Goal: Task Accomplishment & Management: Manage account settings

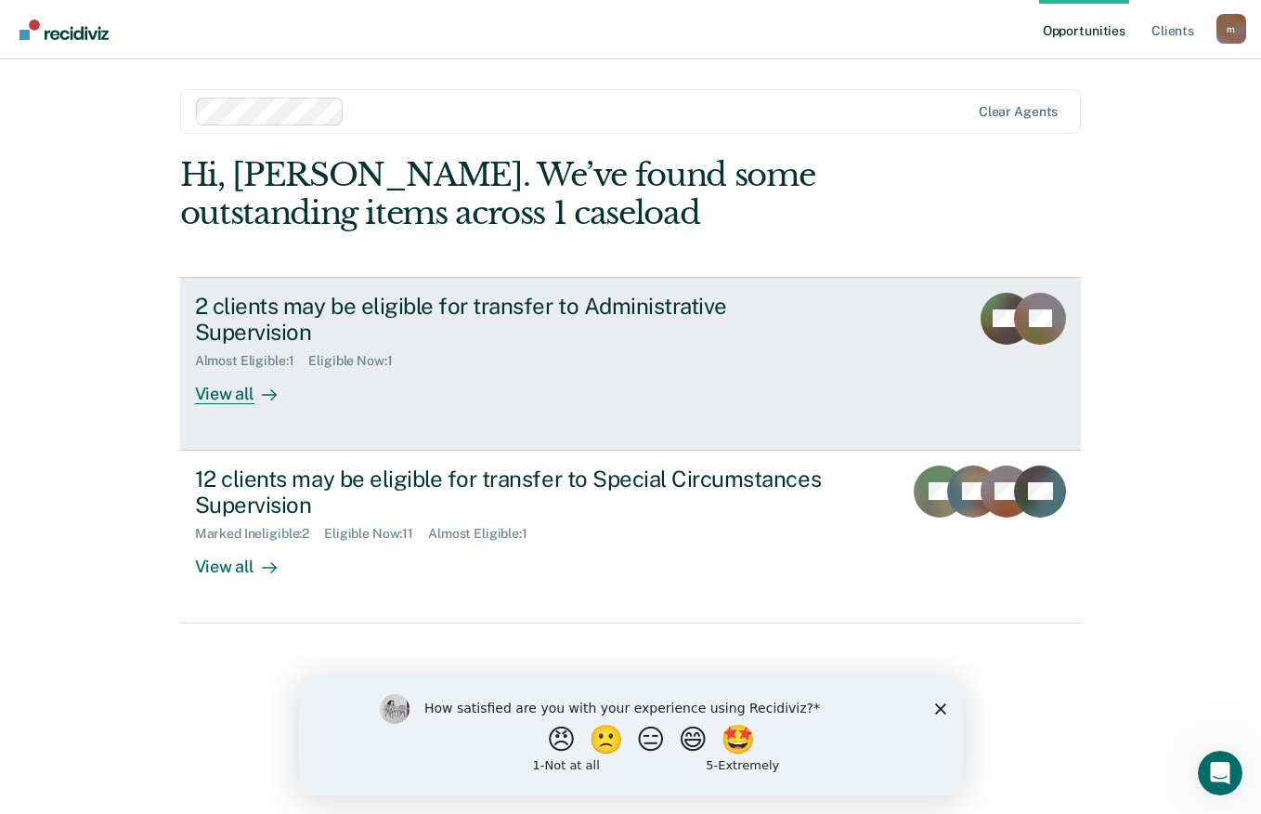
click at [515, 311] on div "2 clients may be eligible for transfer to Administrative Supervision" at bounding box center [521, 320] width 652 height 54
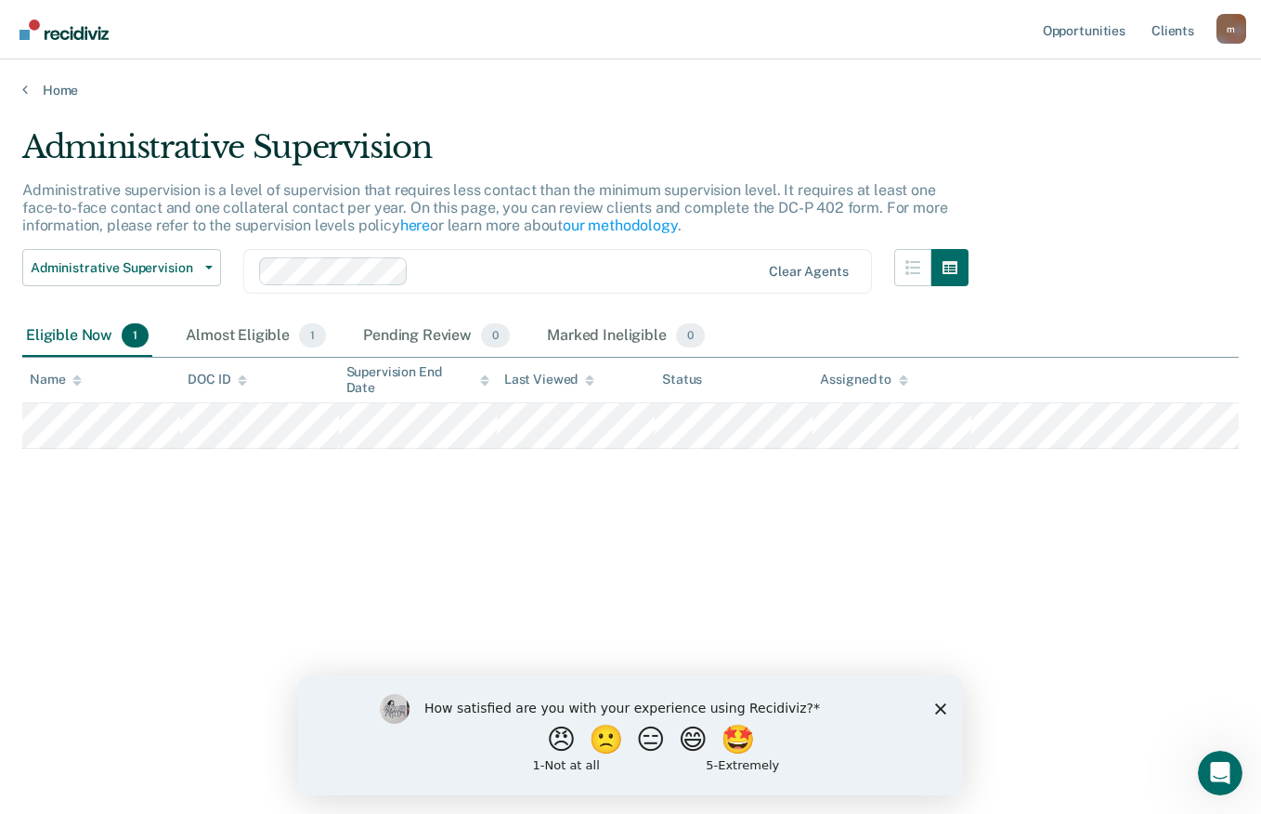
click at [940, 710] on icon "Close survey" at bounding box center [940, 707] width 11 height 11
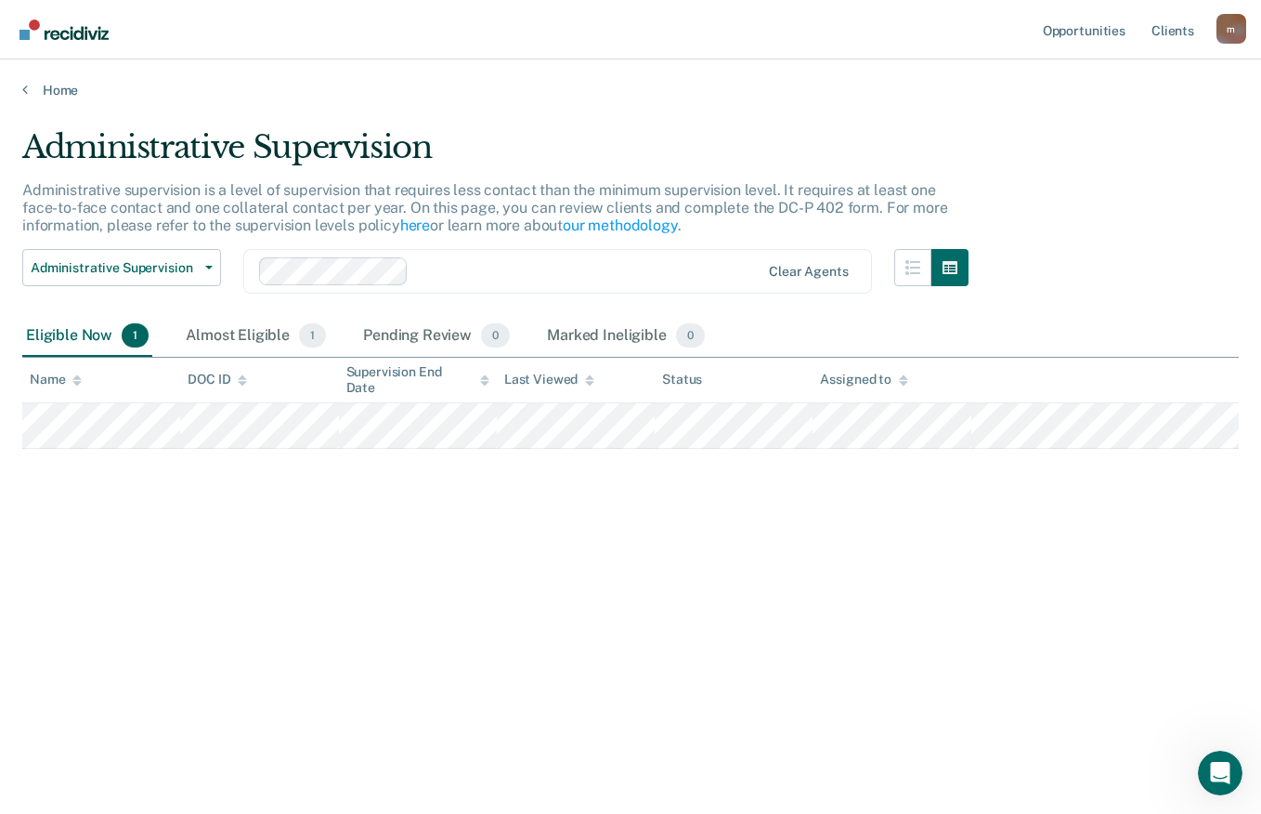
click at [87, 333] on div "Eligible Now 1" at bounding box center [87, 336] width 130 height 41
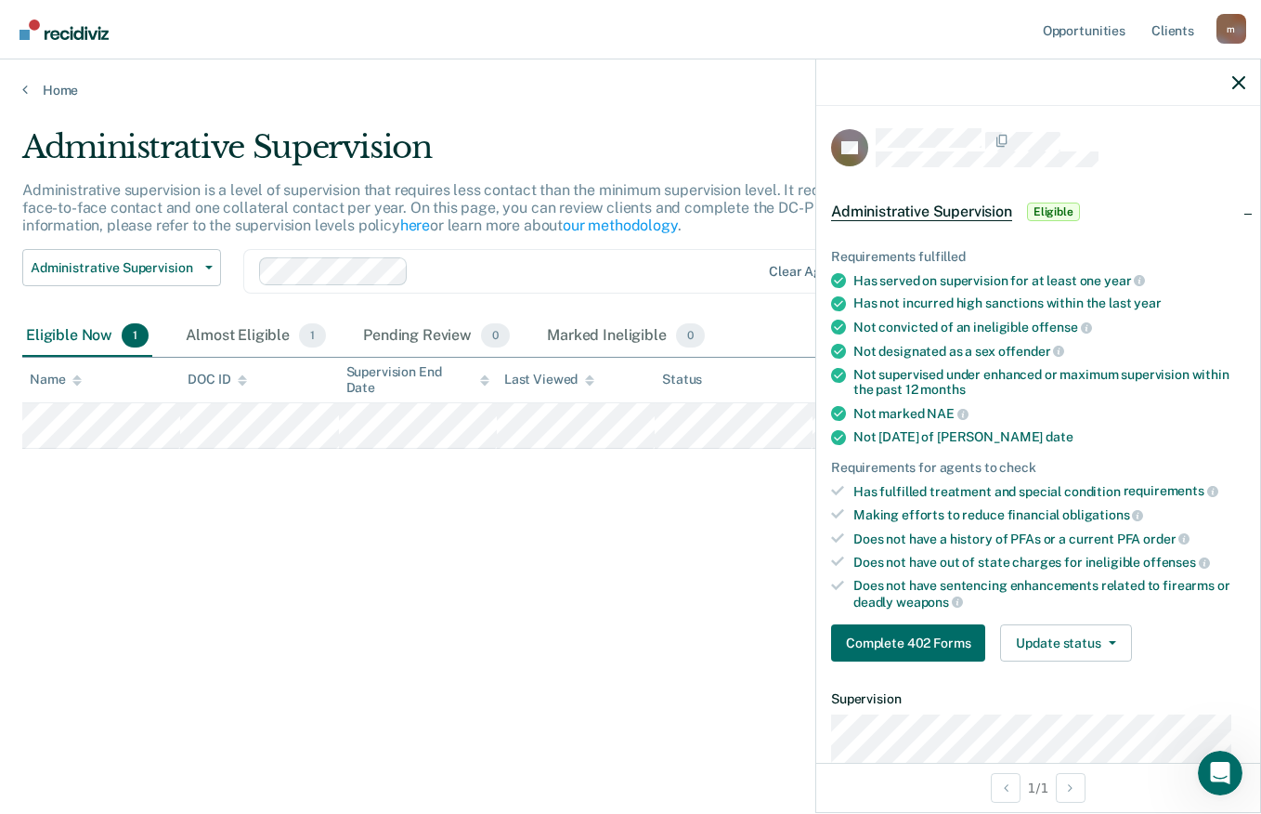
click at [666, 471] on div "Administrative Supervision Administrative supervision is a level of supervision…" at bounding box center [630, 401] width 1217 height 546
click at [1115, 638] on button "Update status" at bounding box center [1065, 642] width 131 height 37
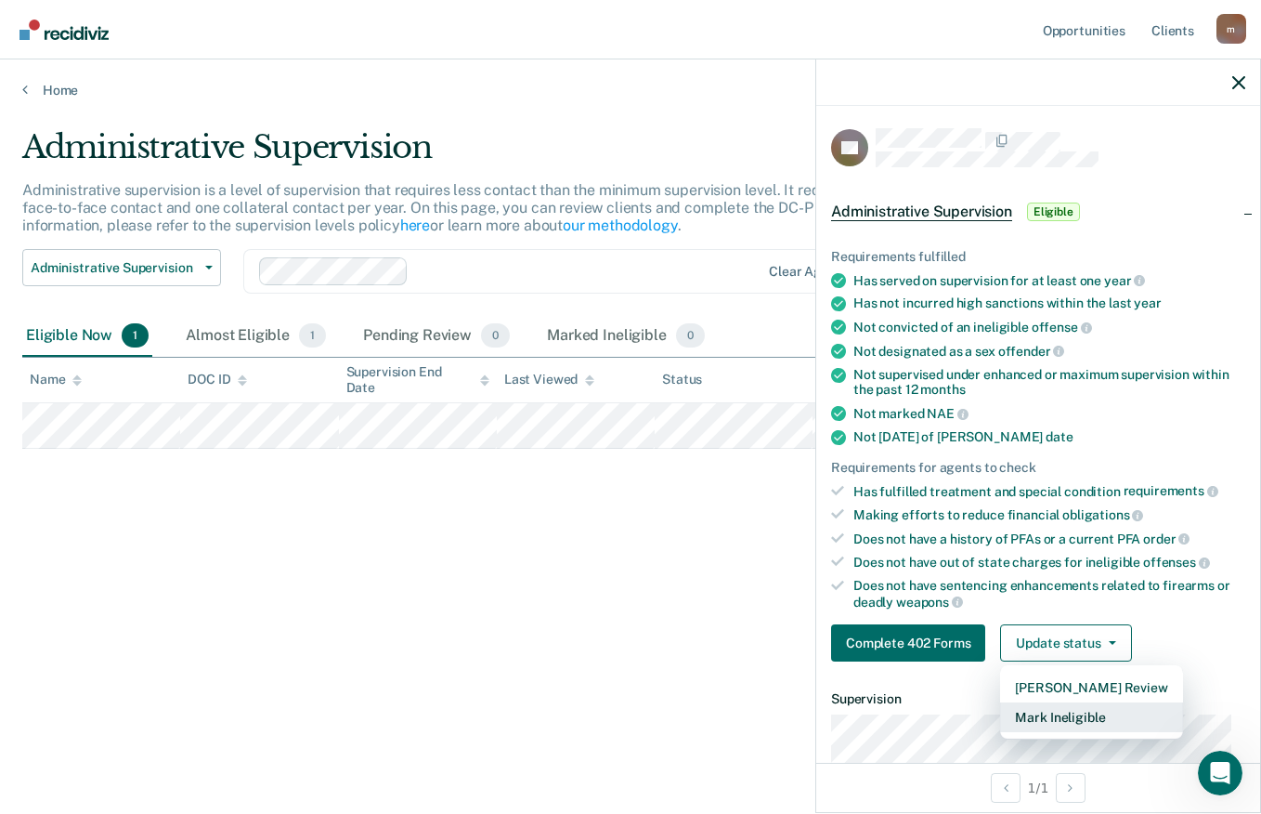
click at [1076, 713] on button "Mark Ineligible" at bounding box center [1091, 717] width 182 height 30
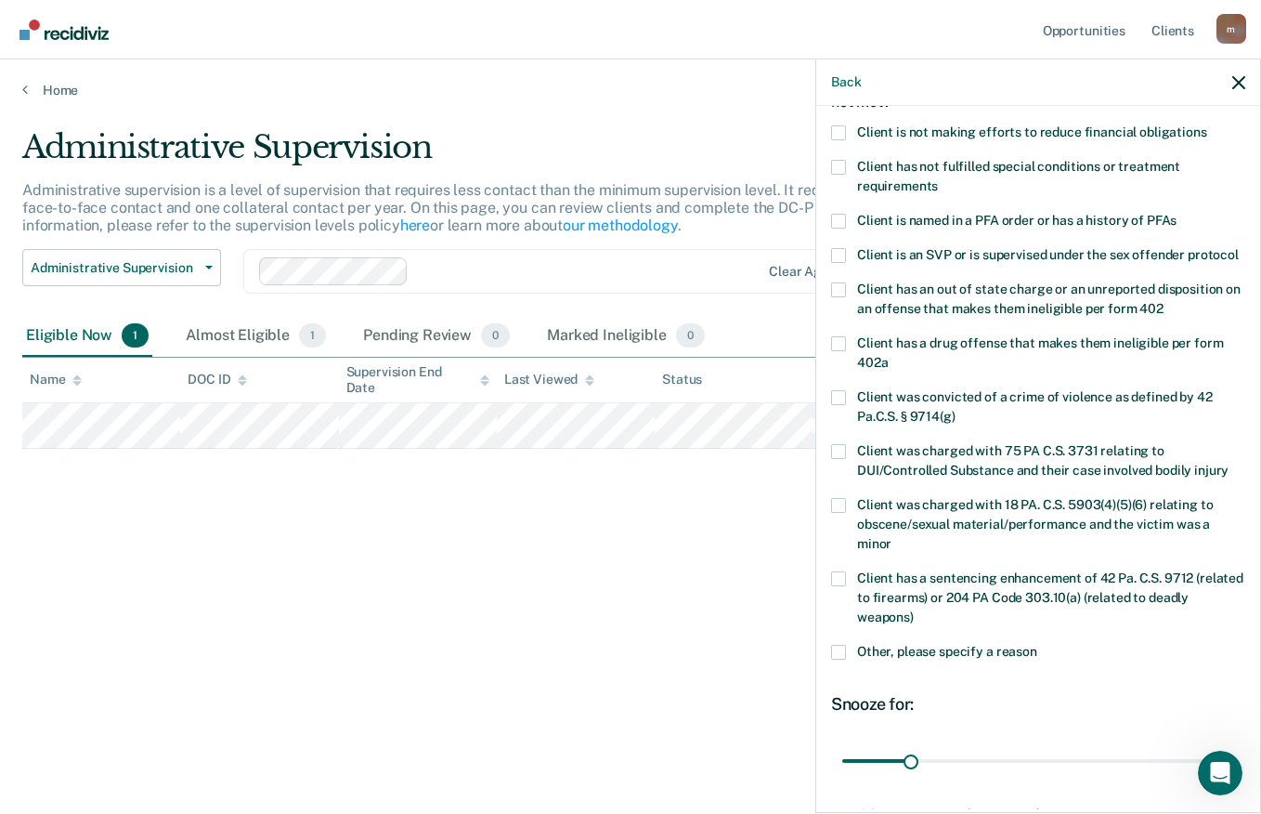
scroll to position [269, 0]
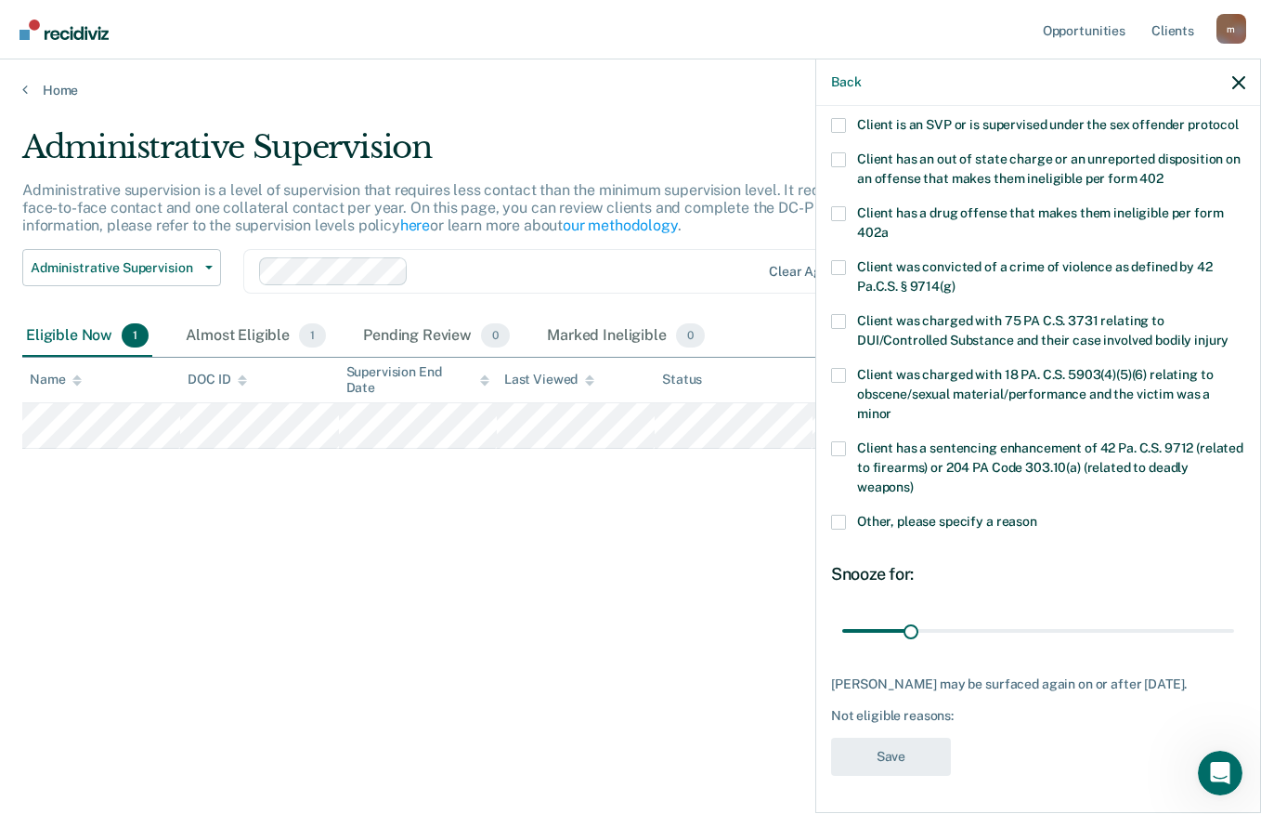
click at [841, 517] on span at bounding box center [838, 522] width 15 height 15
click at [1038, 515] on input "Other, please specify a reason" at bounding box center [1038, 515] width 0 height 0
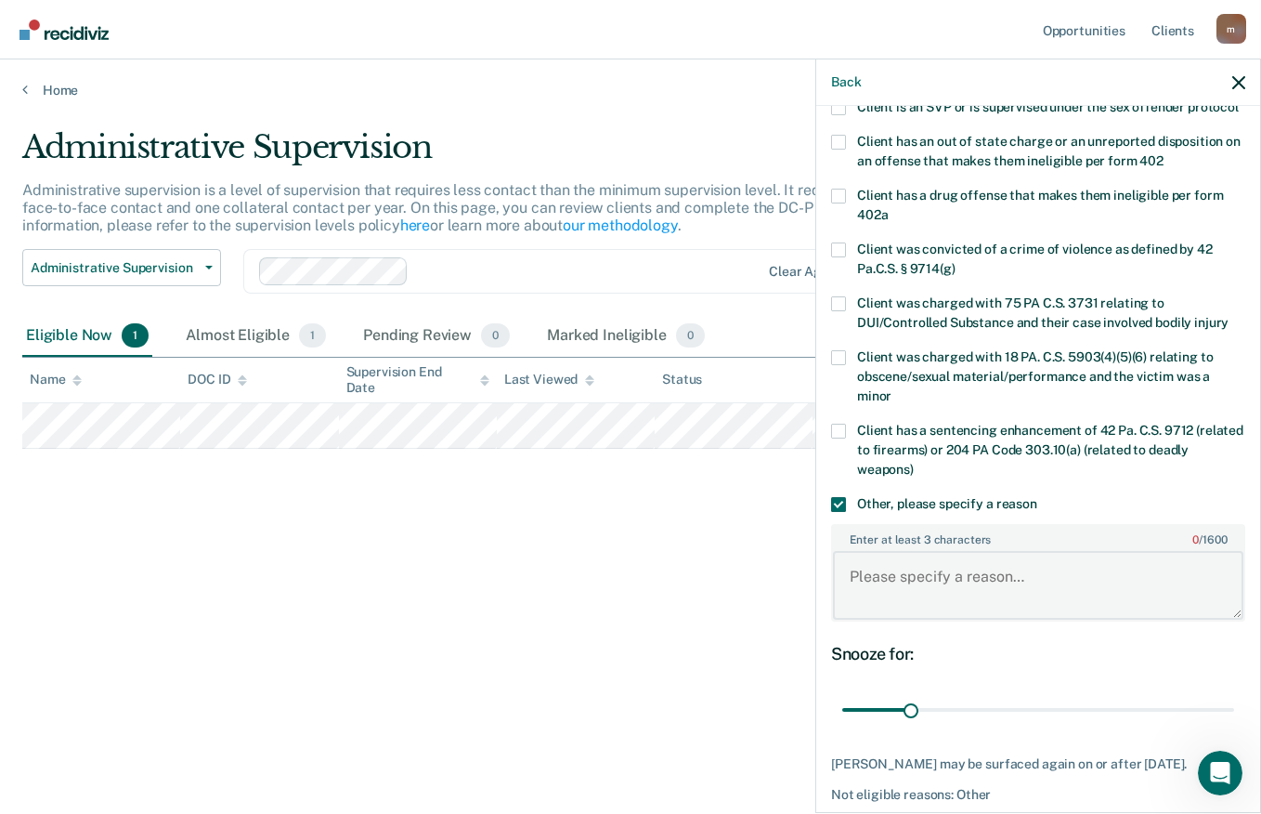
click at [886, 576] on textarea "Enter at least 3 characters 0 / 1600" at bounding box center [1038, 585] width 411 height 69
drag, startPoint x: 970, startPoint y: 614, endPoint x: 995, endPoint y: 613, distance: 25.1
click at [968, 615] on textarea "Offender was just placed on minimum supervision on [DATE]. Offender" at bounding box center [1038, 585] width 411 height 69
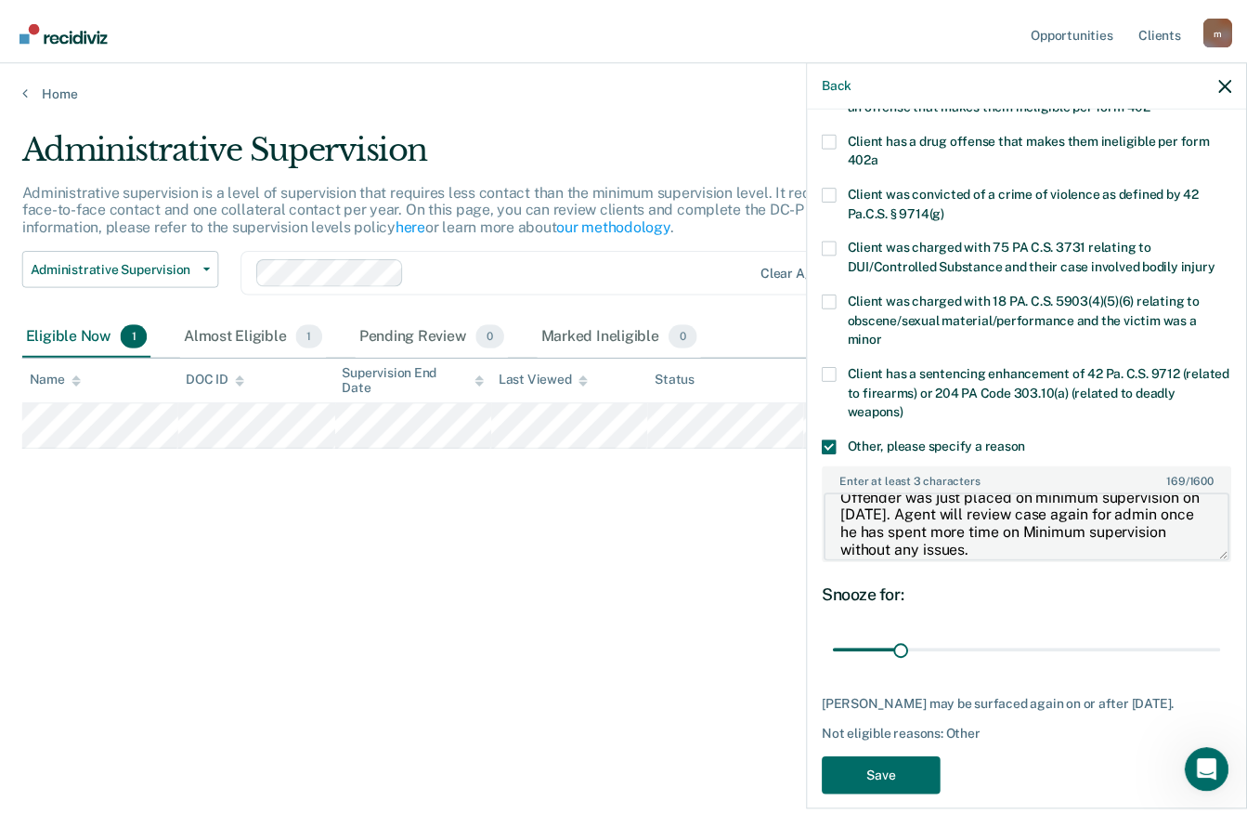
scroll to position [367, 0]
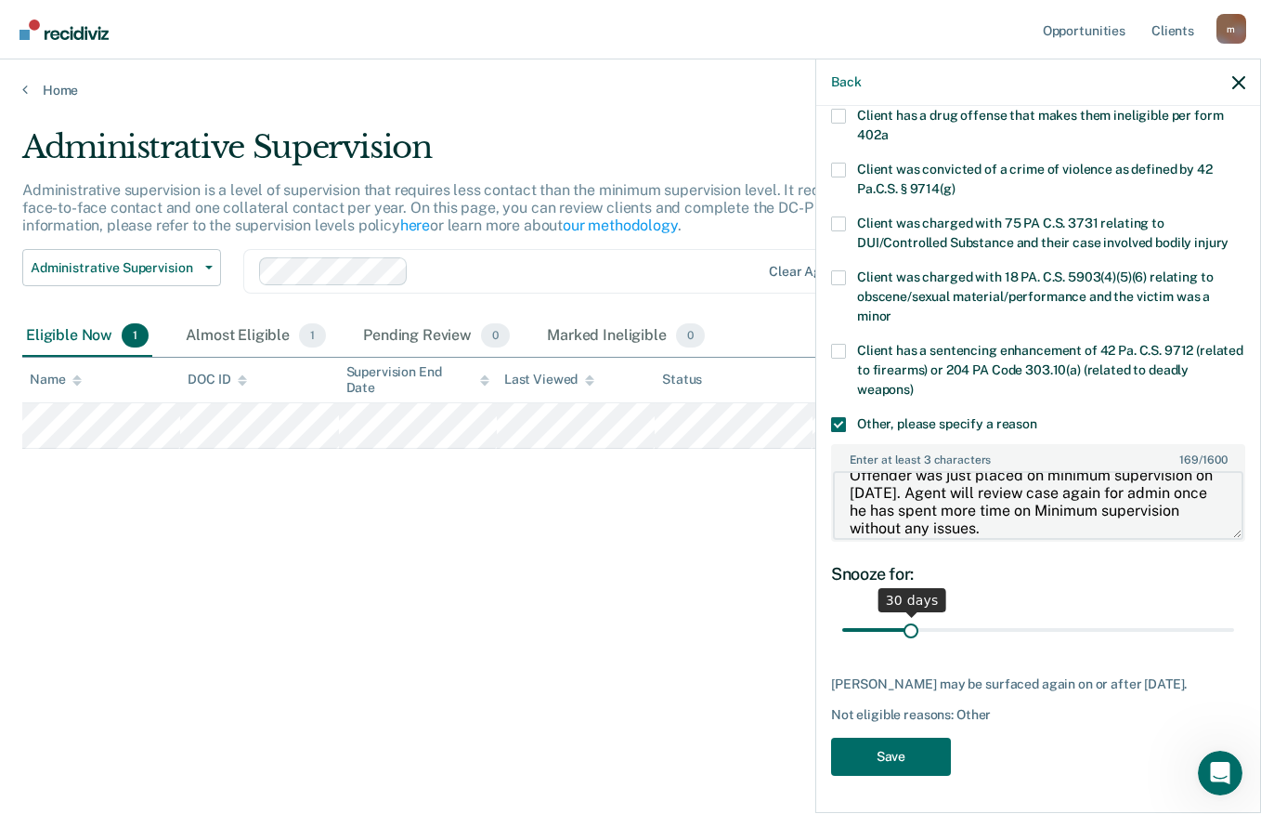
type textarea "Offender was just placed on minimum supervision on [DATE]. Agent will review ca…"
drag, startPoint x: 906, startPoint y: 631, endPoint x: 1049, endPoint y: 623, distance: 143.2
type input "97"
click at [1045, 626] on input "range" at bounding box center [1038, 630] width 392 height 33
click at [900, 758] on button "Save" at bounding box center [891, 757] width 120 height 38
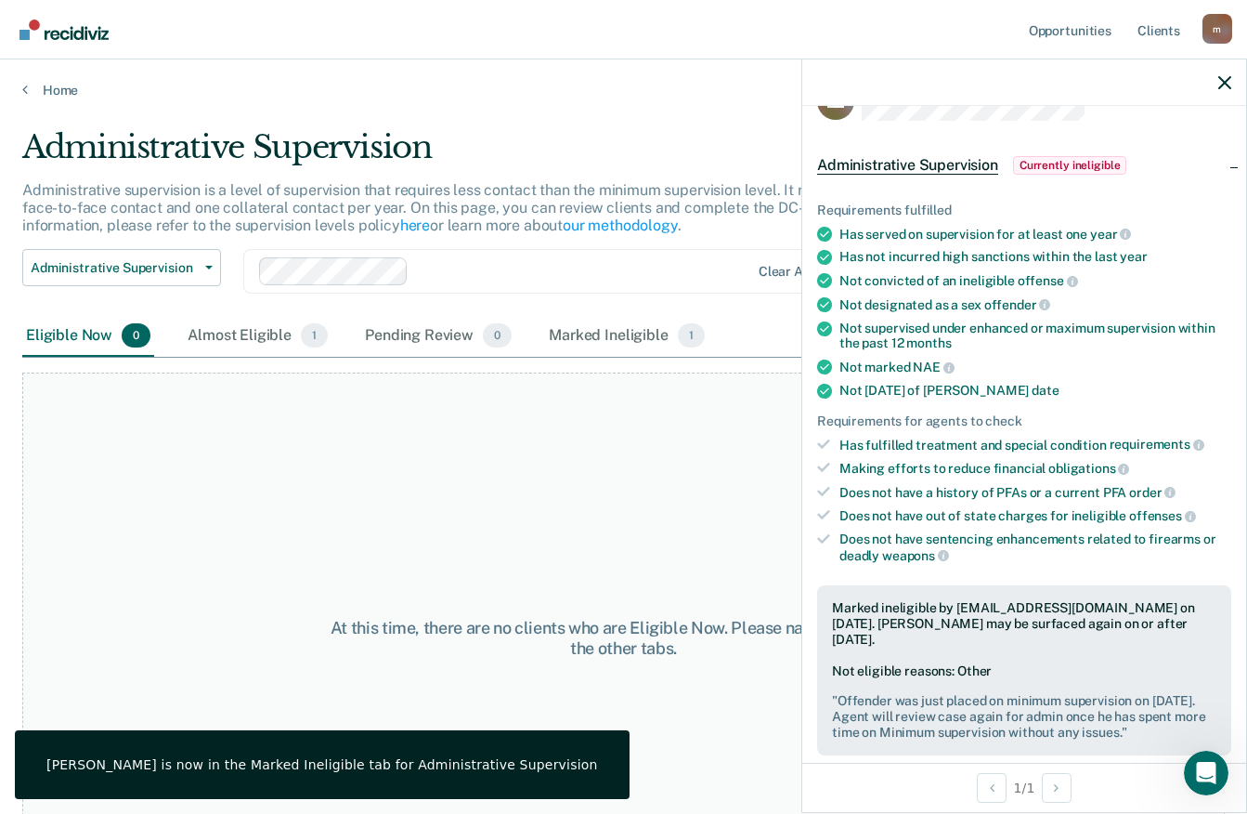
scroll to position [0, 0]
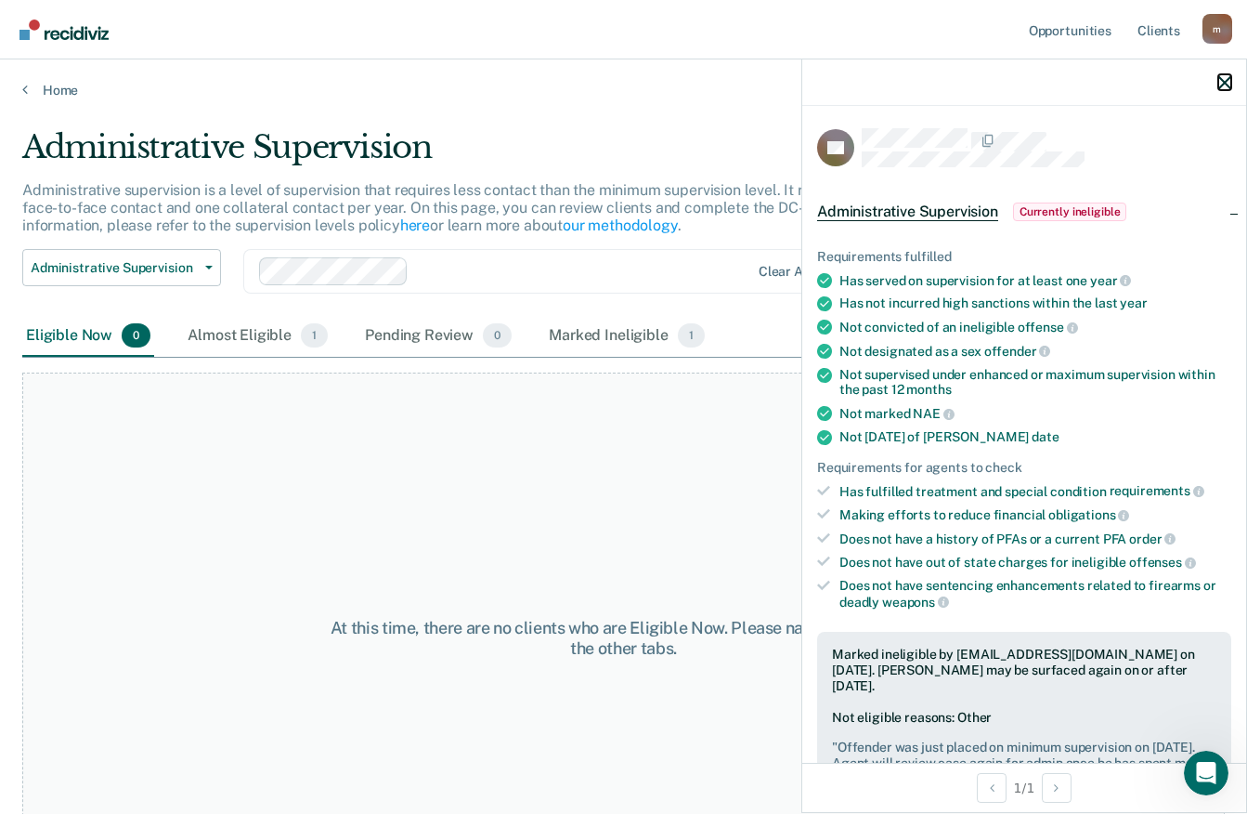
click at [1226, 84] on icon "button" at bounding box center [1225, 82] width 13 height 13
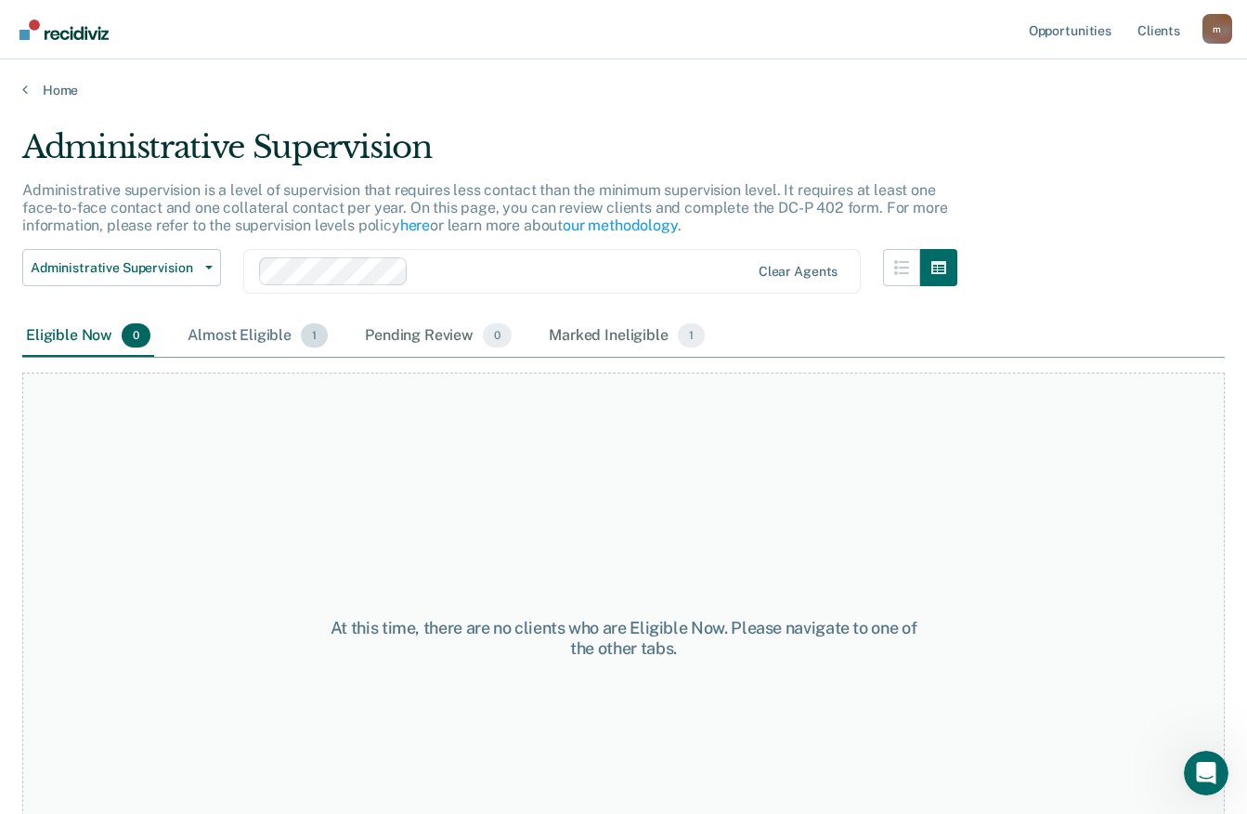
click at [245, 333] on div "Almost Eligible 1" at bounding box center [258, 336] width 148 height 41
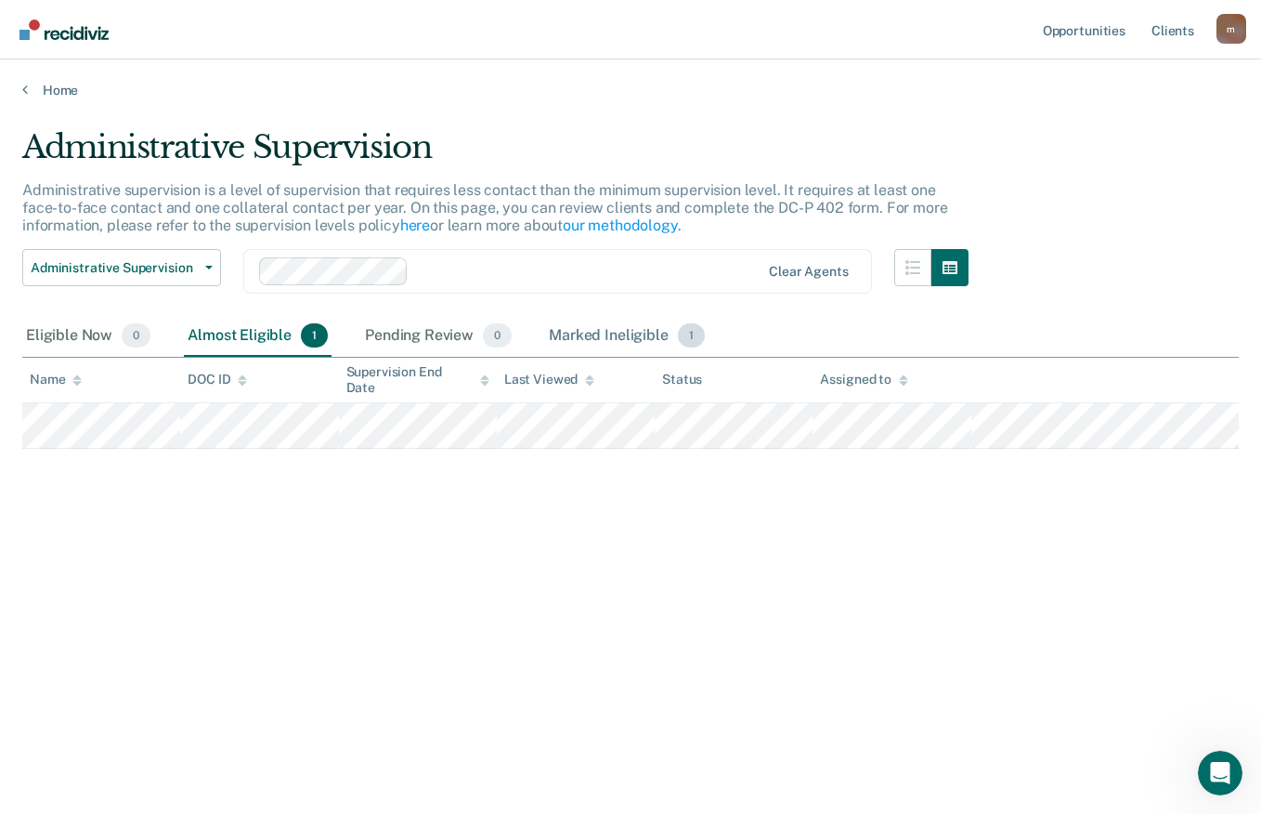
click at [633, 337] on div "Marked Ineligible 1" at bounding box center [626, 336] width 163 height 41
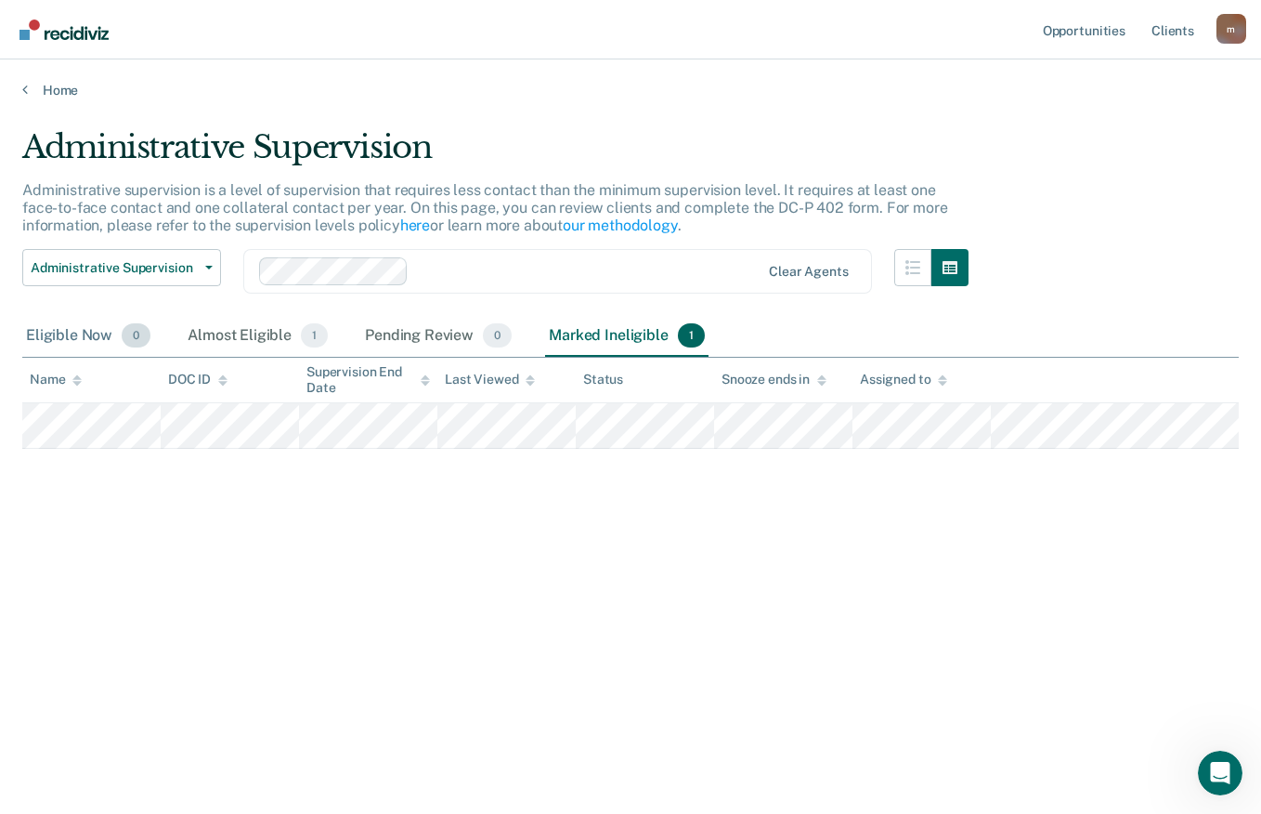
click at [85, 329] on div "Eligible Now 0" at bounding box center [88, 336] width 132 height 41
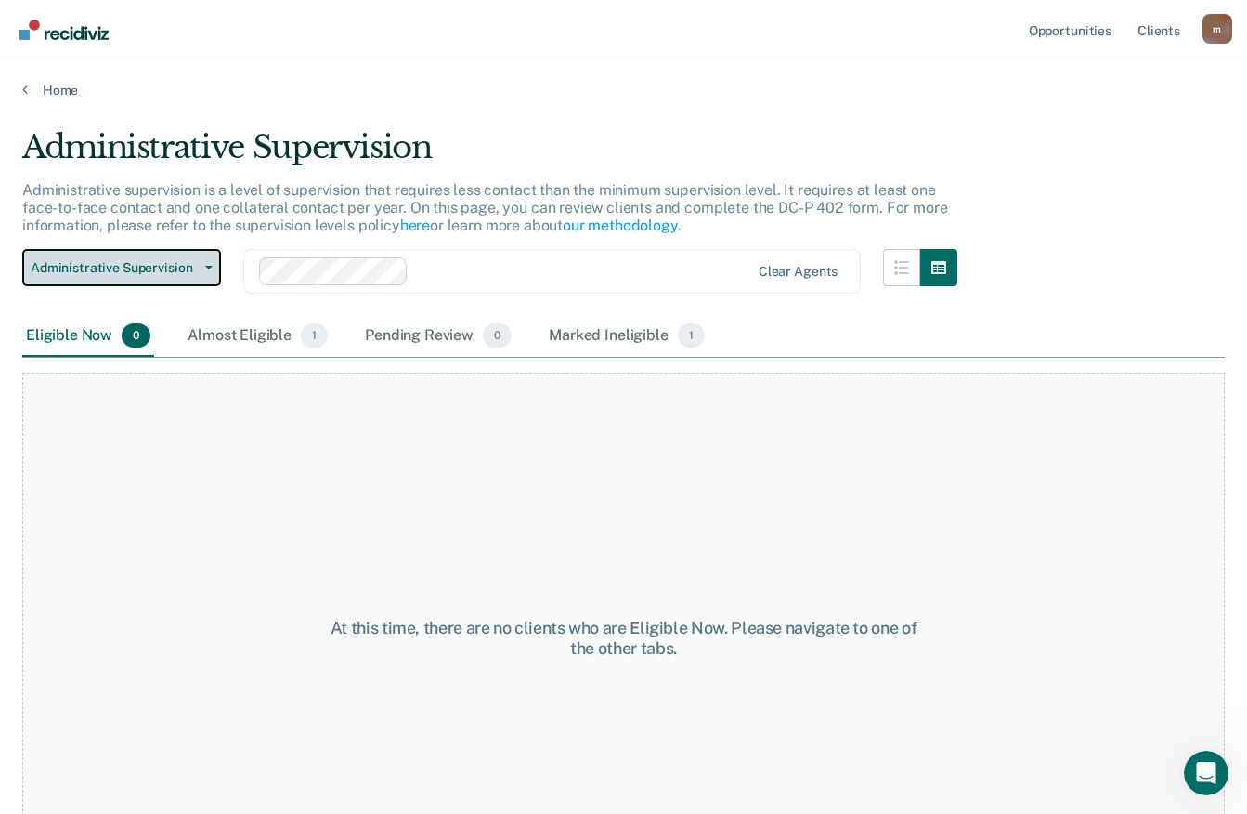
click at [201, 266] on span "button" at bounding box center [205, 268] width 15 height 4
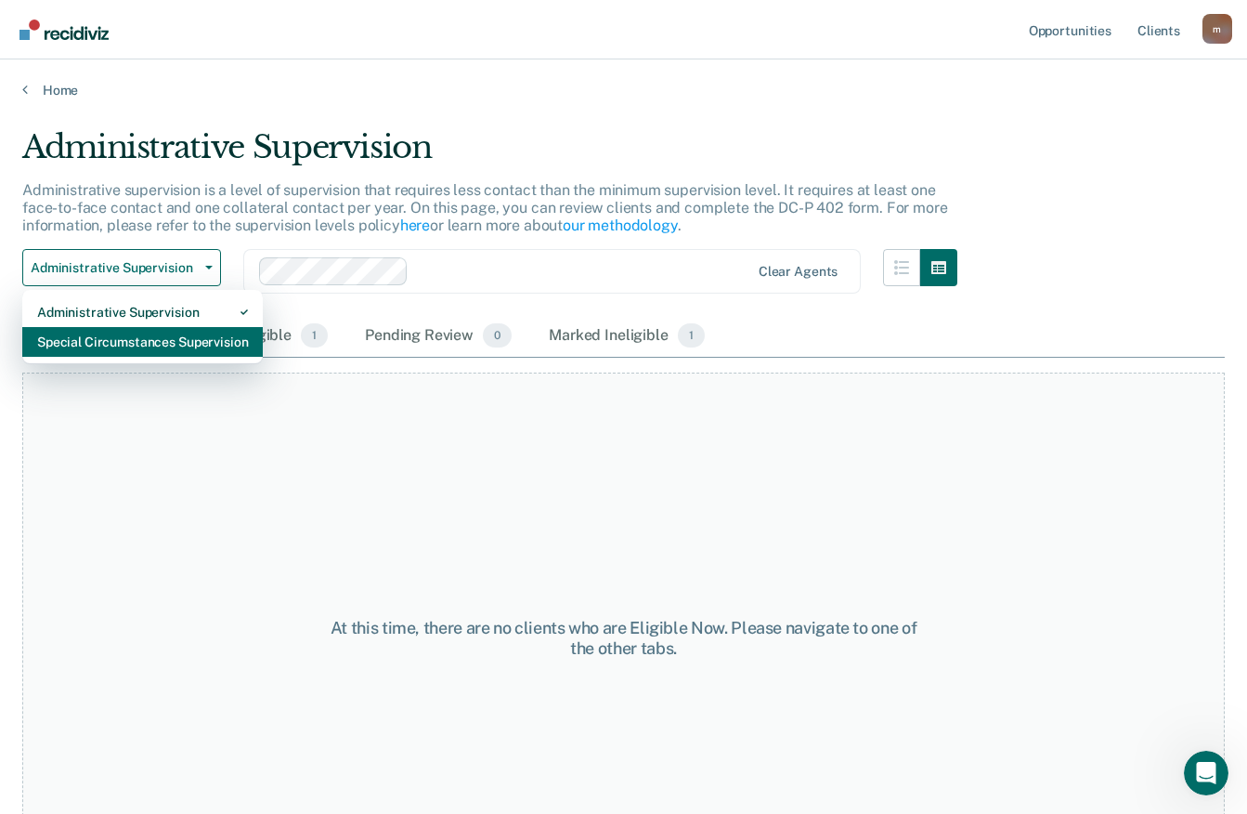
click at [169, 340] on div "Special Circumstances Supervision" at bounding box center [142, 342] width 211 height 30
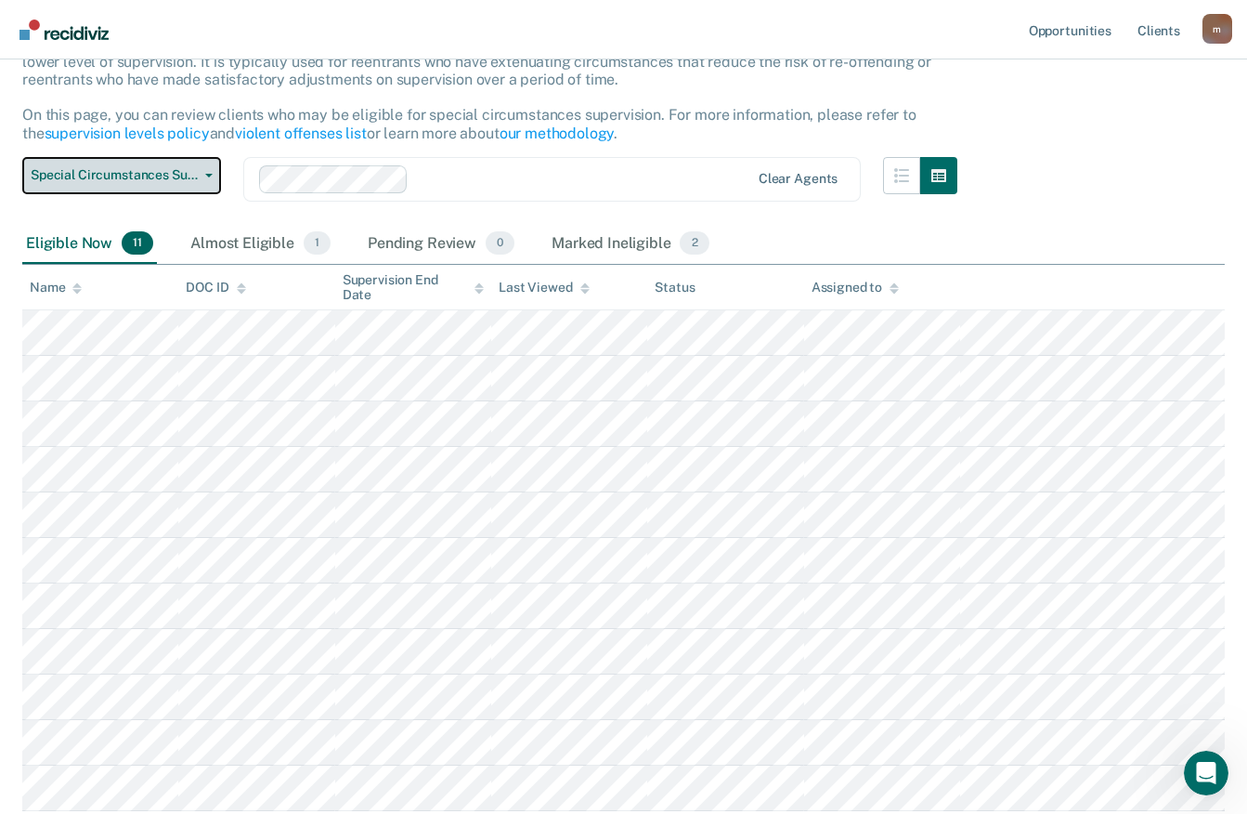
scroll to position [184, 0]
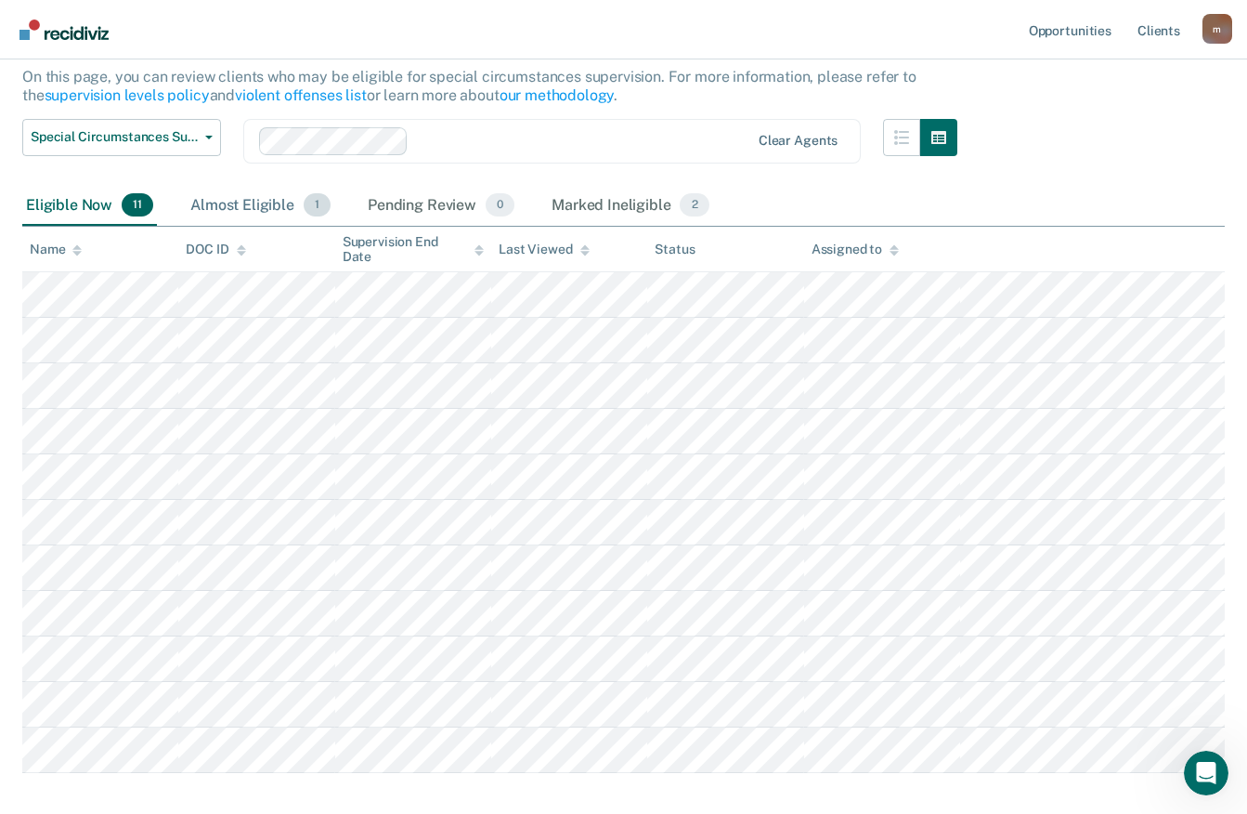
click at [262, 205] on div "Almost Eligible 1" at bounding box center [261, 206] width 148 height 41
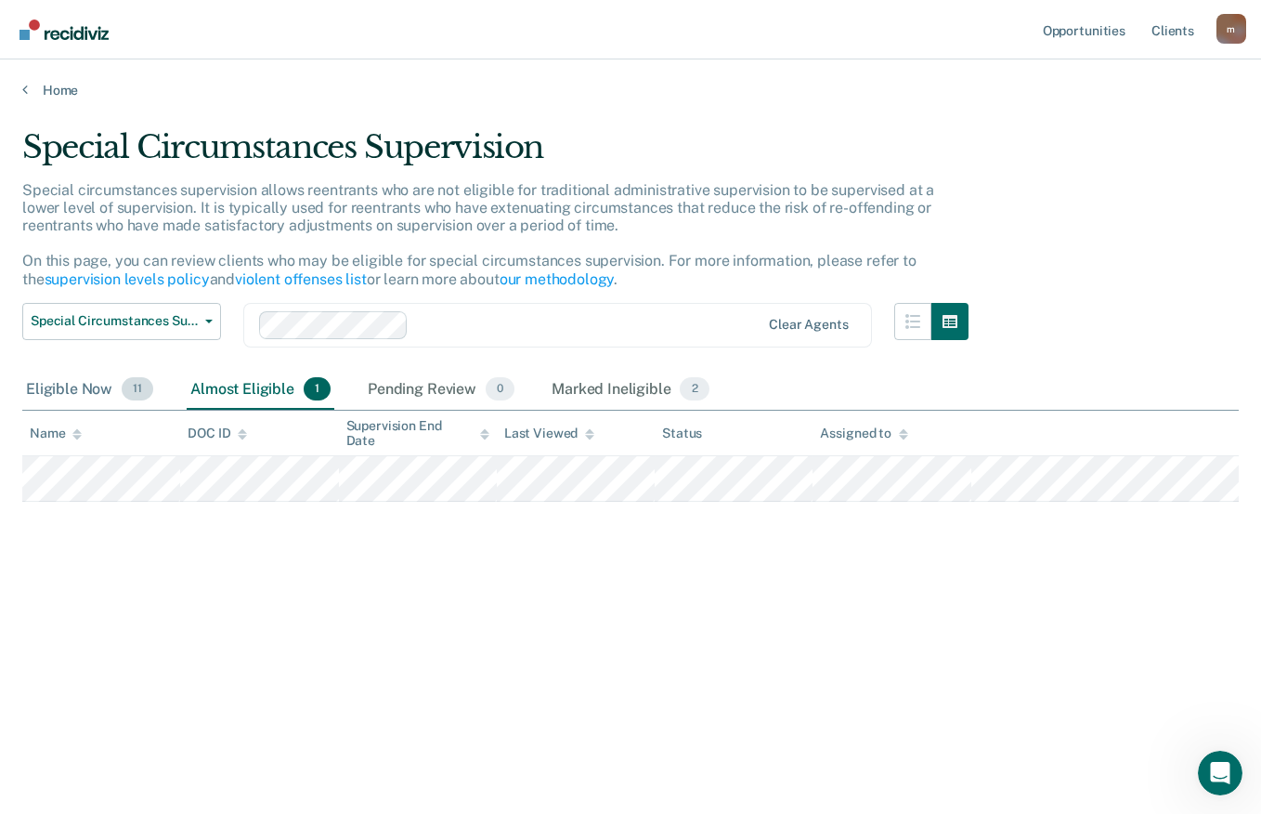
click at [74, 397] on div "Eligible Now 11" at bounding box center [89, 390] width 135 height 41
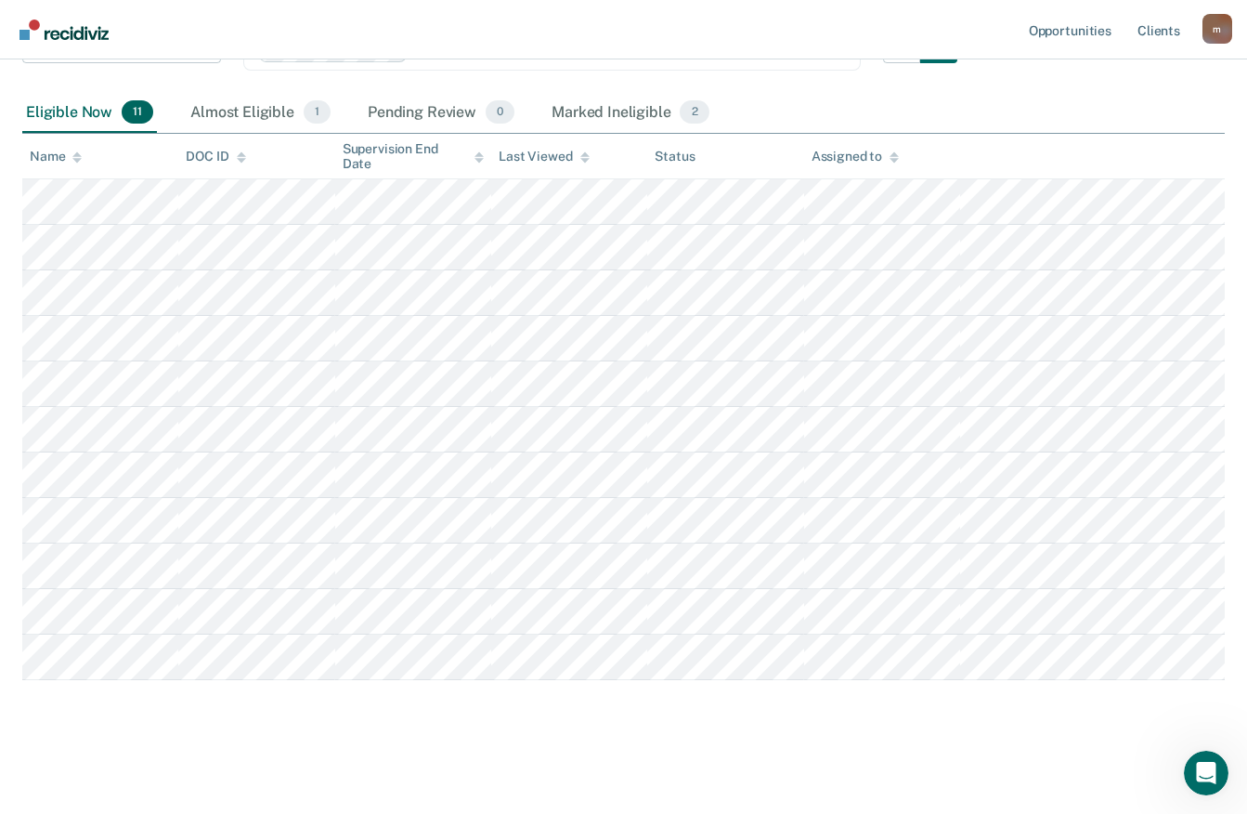
scroll to position [184, 0]
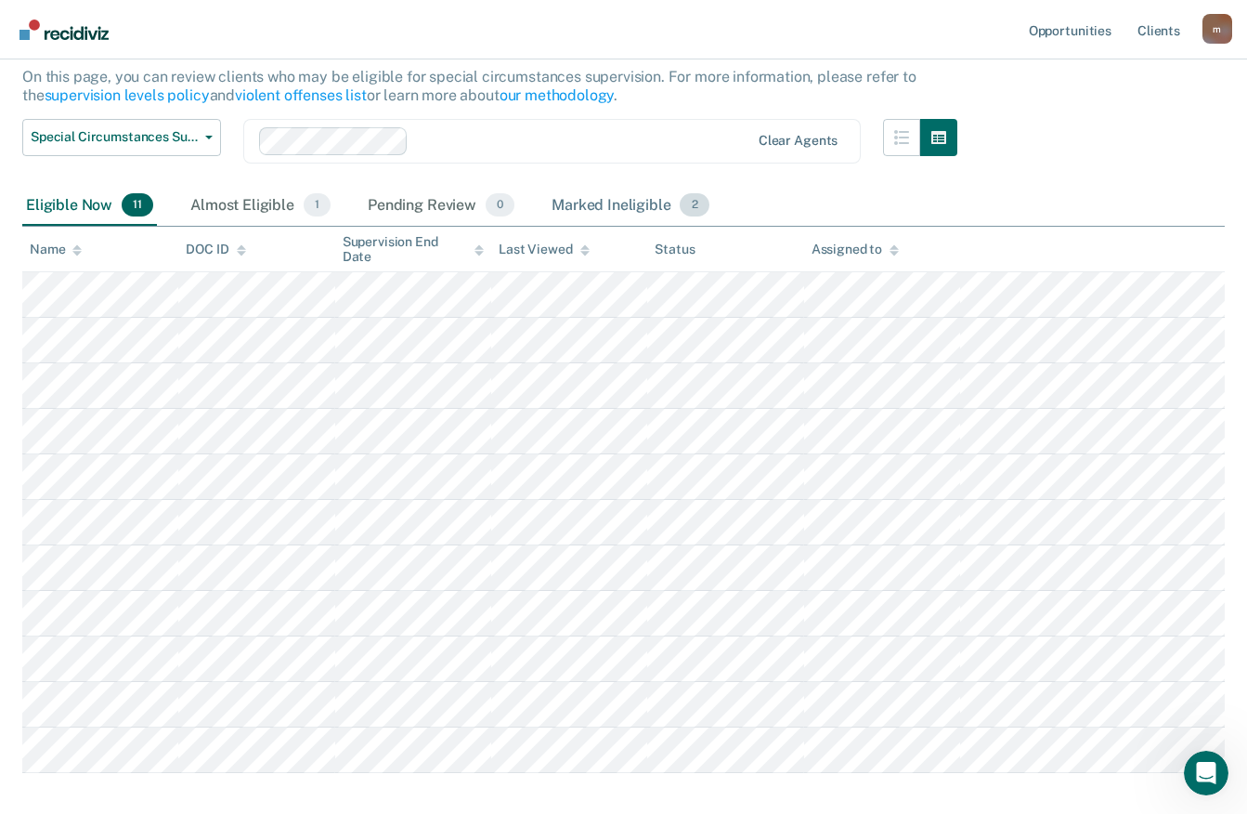
click at [623, 197] on div "Marked Ineligible 2" at bounding box center [630, 206] width 165 height 41
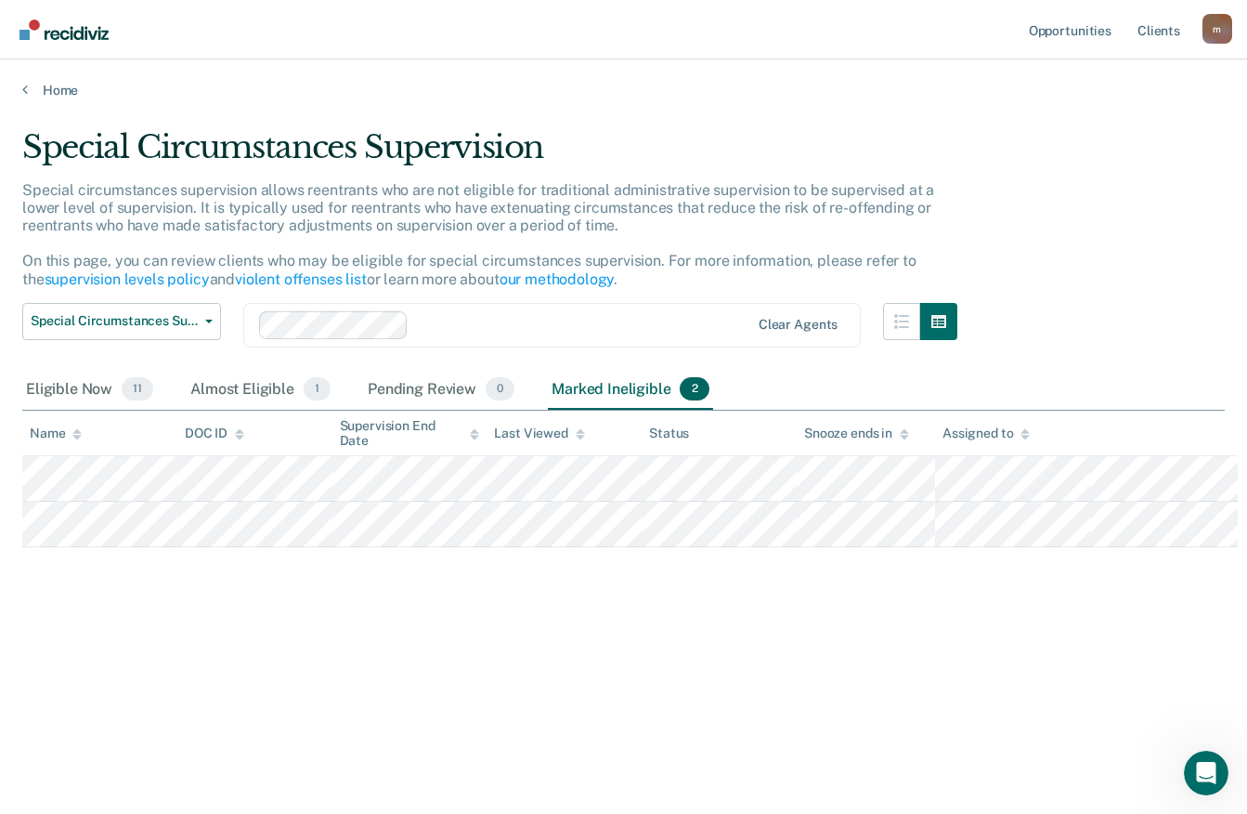
scroll to position [0, 0]
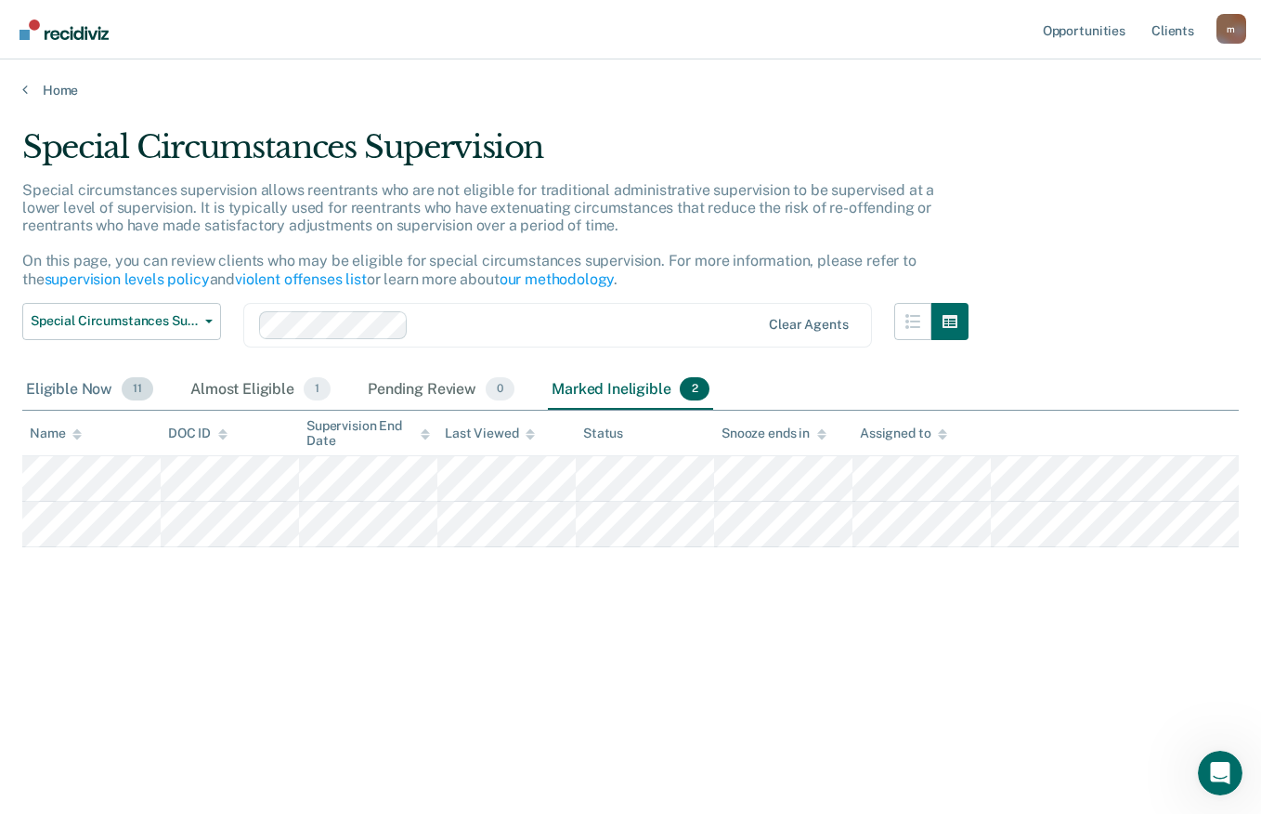
click at [90, 392] on div "Eligible Now 11" at bounding box center [89, 390] width 135 height 41
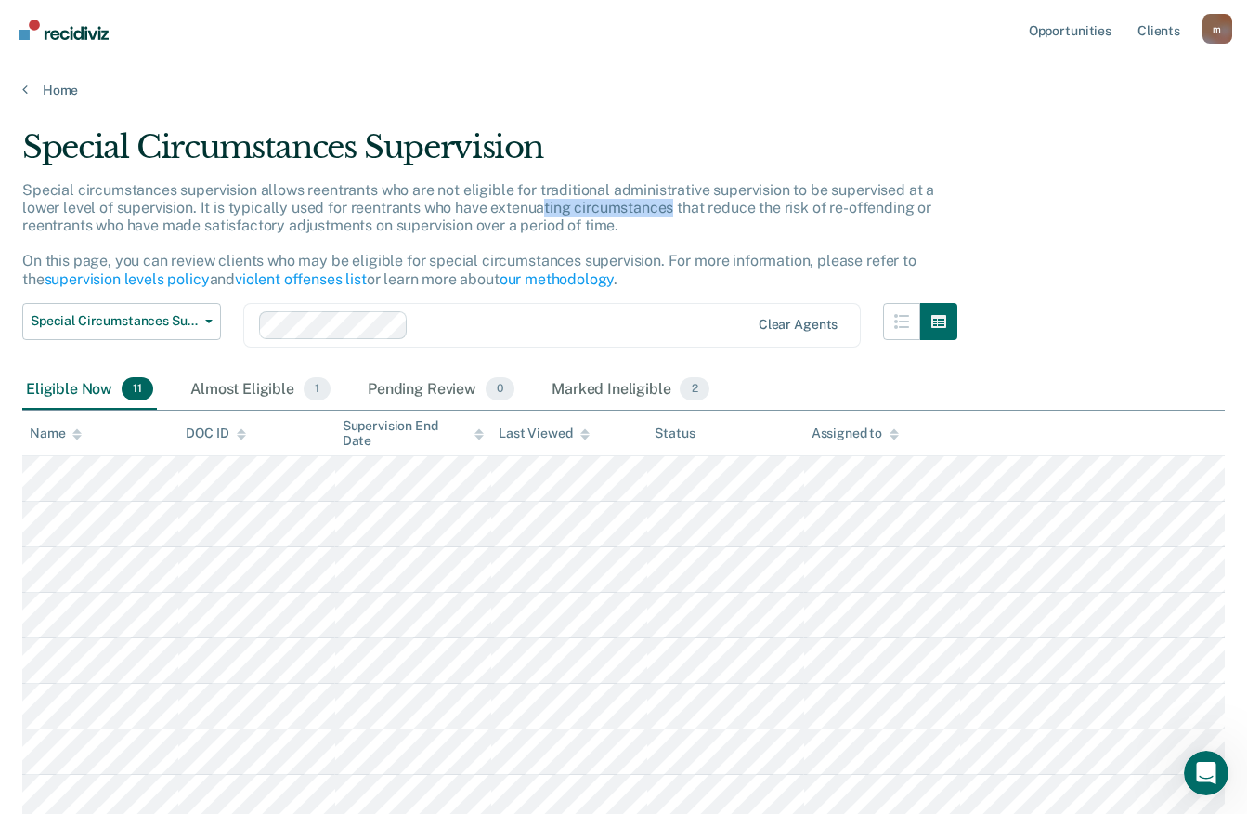
drag, startPoint x: 668, startPoint y: 207, endPoint x: 543, endPoint y: 211, distance: 124.5
click at [543, 211] on p "Special circumstances supervision allows reentrants who are not eligible for tr…" at bounding box center [478, 234] width 912 height 107
drag, startPoint x: 543, startPoint y: 211, endPoint x: 642, endPoint y: 216, distance: 98.6
click at [642, 216] on div "Special circumstances supervision allows reentrants who are not eligible for tr…" at bounding box center [489, 242] width 935 height 122
click at [646, 384] on div "Marked Ineligible 2" at bounding box center [630, 390] width 165 height 41
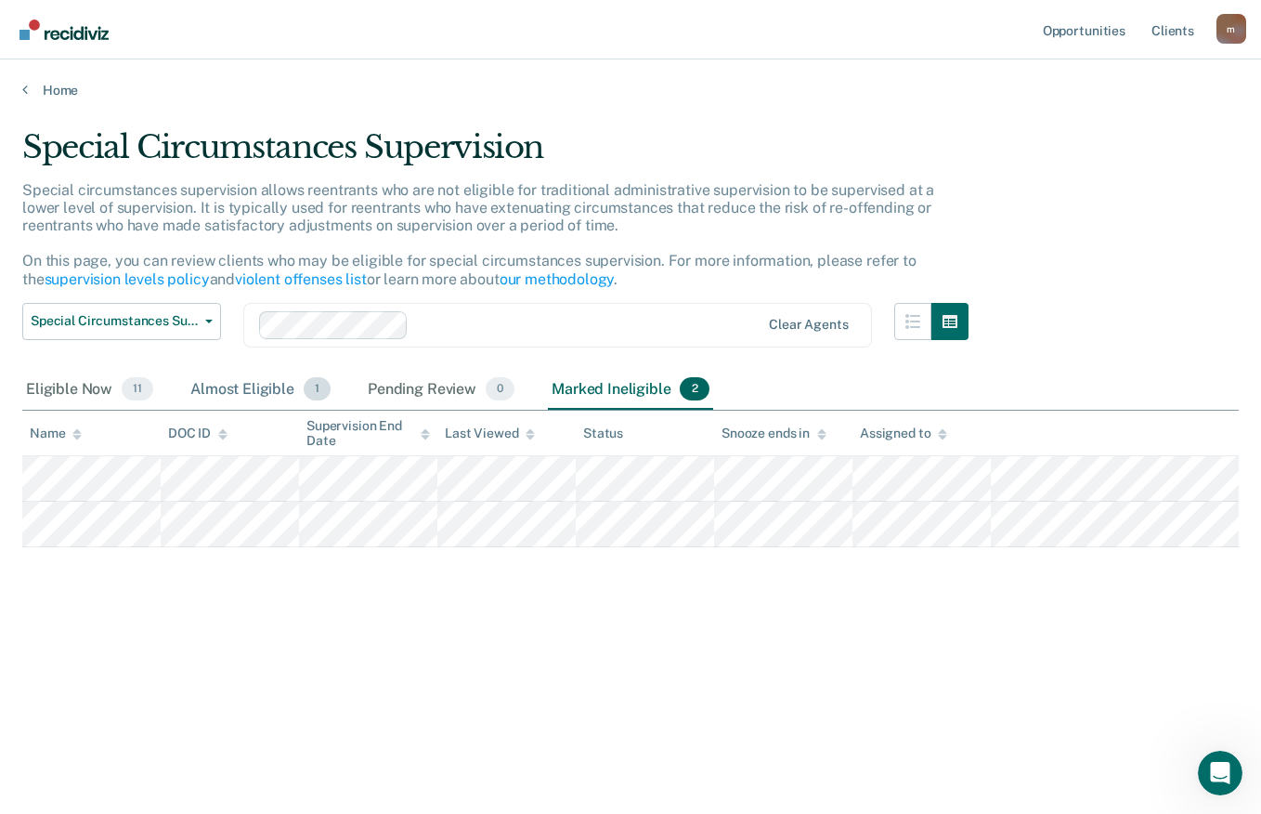
click at [233, 387] on div "Almost Eligible 1" at bounding box center [261, 390] width 148 height 41
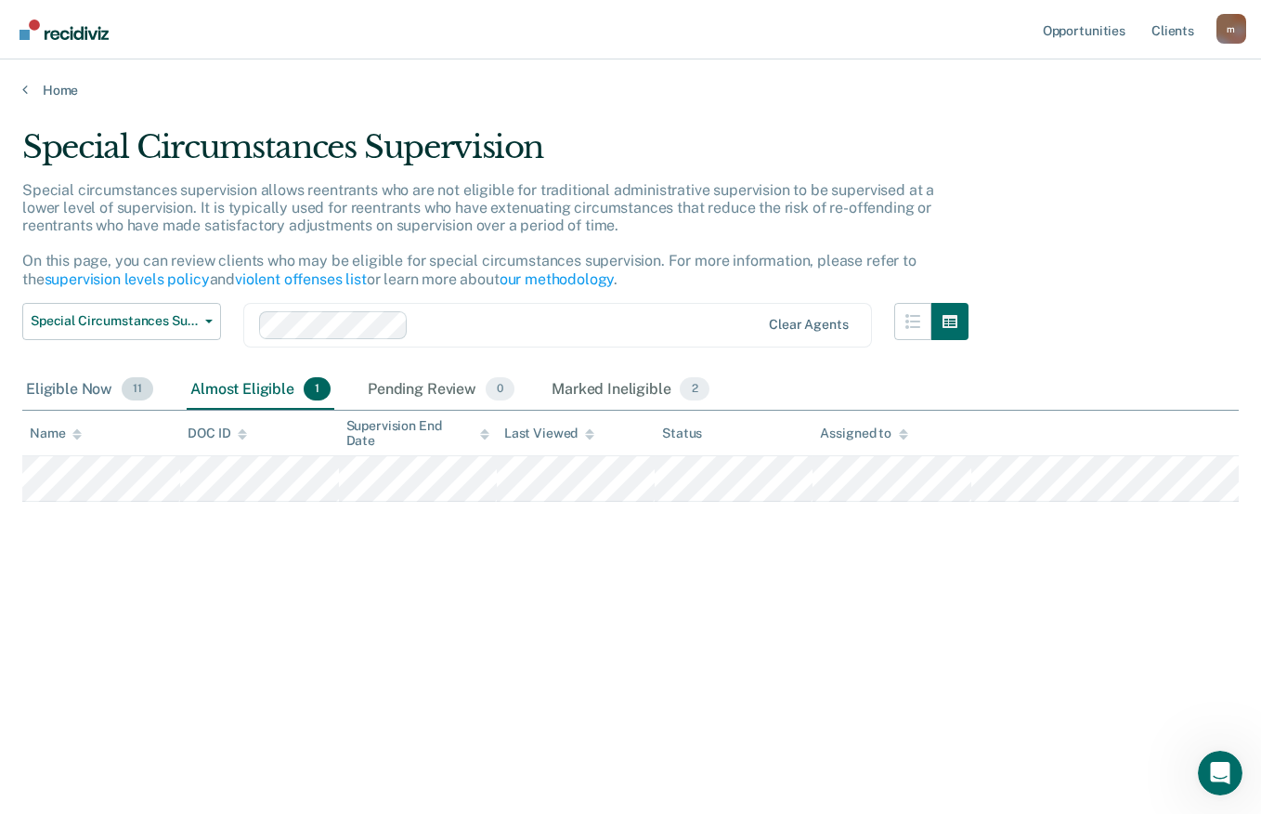
click at [76, 394] on div "Eligible Now 11" at bounding box center [89, 390] width 135 height 41
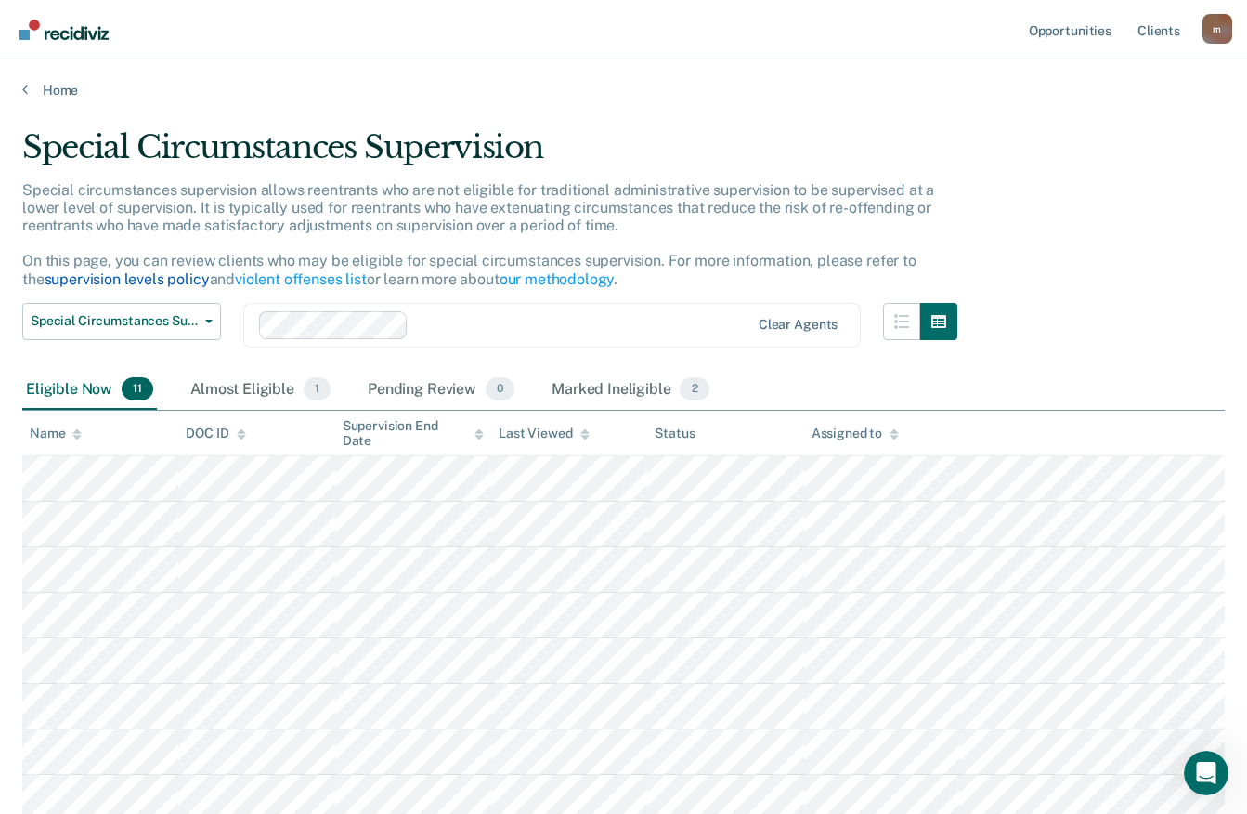
click at [137, 276] on link "supervision levels policy" at bounding box center [127, 279] width 165 height 18
click at [287, 279] on link "violent offenses list" at bounding box center [301, 279] width 132 height 18
click at [209, 314] on button "Special Circumstances Supervision" at bounding box center [121, 321] width 199 height 37
click at [104, 281] on link "supervision levels policy" at bounding box center [127, 279] width 165 height 18
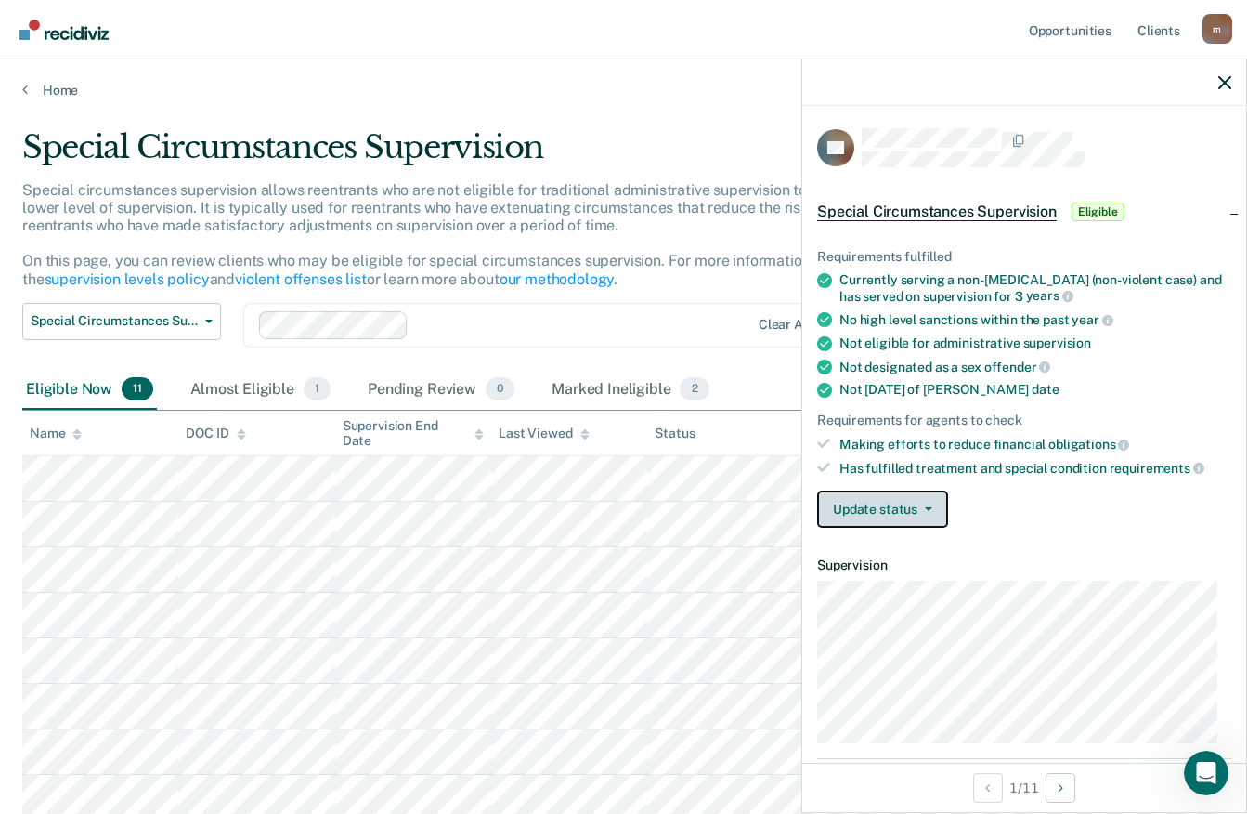
click at [929, 503] on button "Update status" at bounding box center [882, 508] width 131 height 37
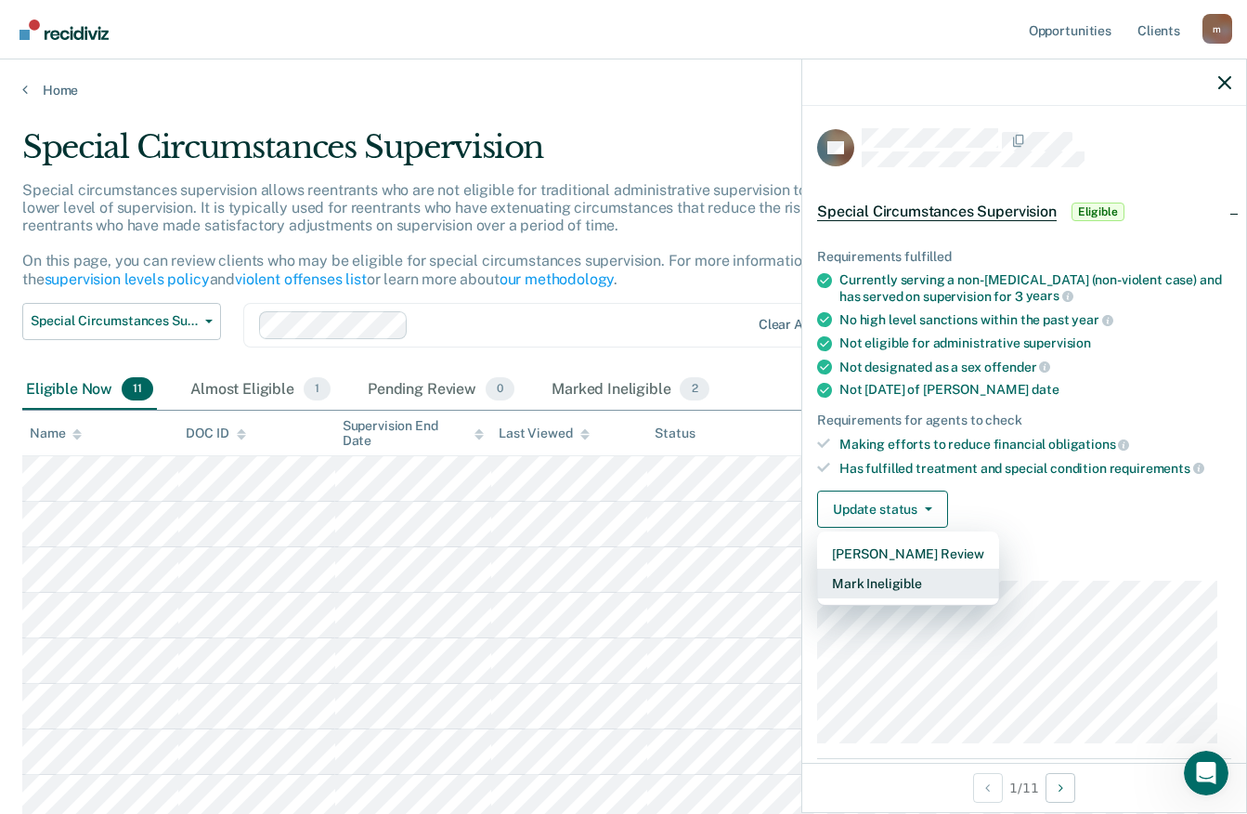
click at [884, 585] on button "Mark Ineligible" at bounding box center [908, 583] width 182 height 30
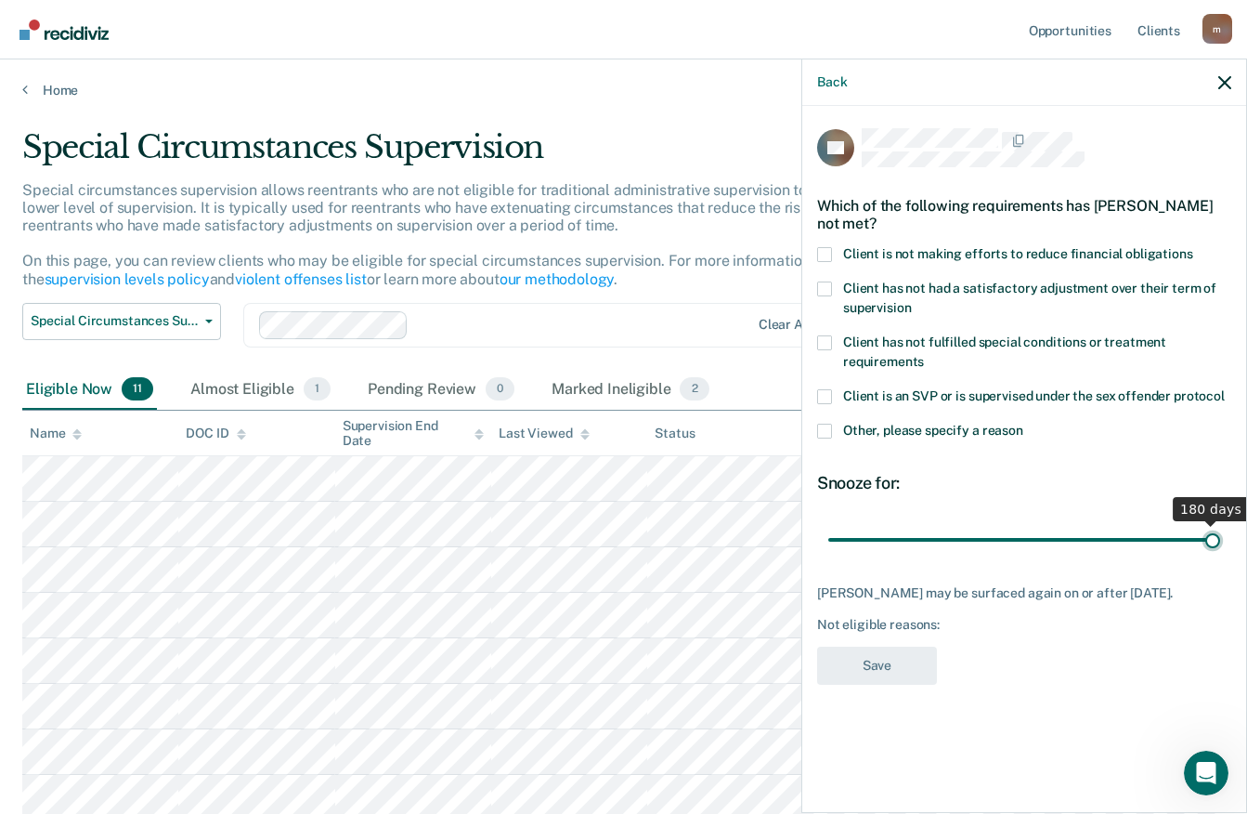
drag, startPoint x: 896, startPoint y: 533, endPoint x: 1233, endPoint y: 537, distance: 336.3
type input "180"
click at [1221, 537] on input "range" at bounding box center [1025, 539] width 392 height 33
click at [823, 425] on span at bounding box center [824, 431] width 15 height 15
click at [1024, 424] on input "Other, please specify a reason" at bounding box center [1024, 424] width 0 height 0
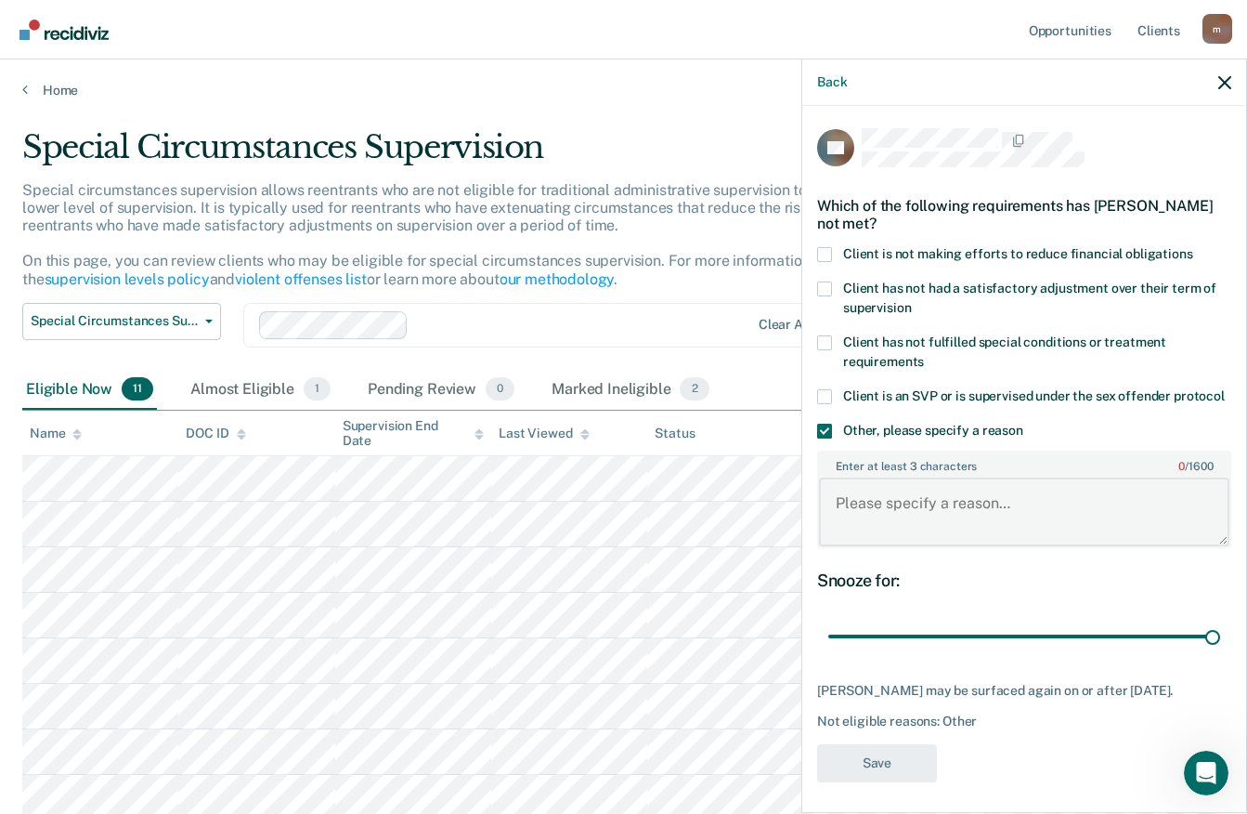
click at [850, 506] on textarea "Enter at least 3 characters 0 / 1600" at bounding box center [1024, 511] width 411 height 69
paste textarea "does not meet the following criteria: require less than minimum supervision bec…"
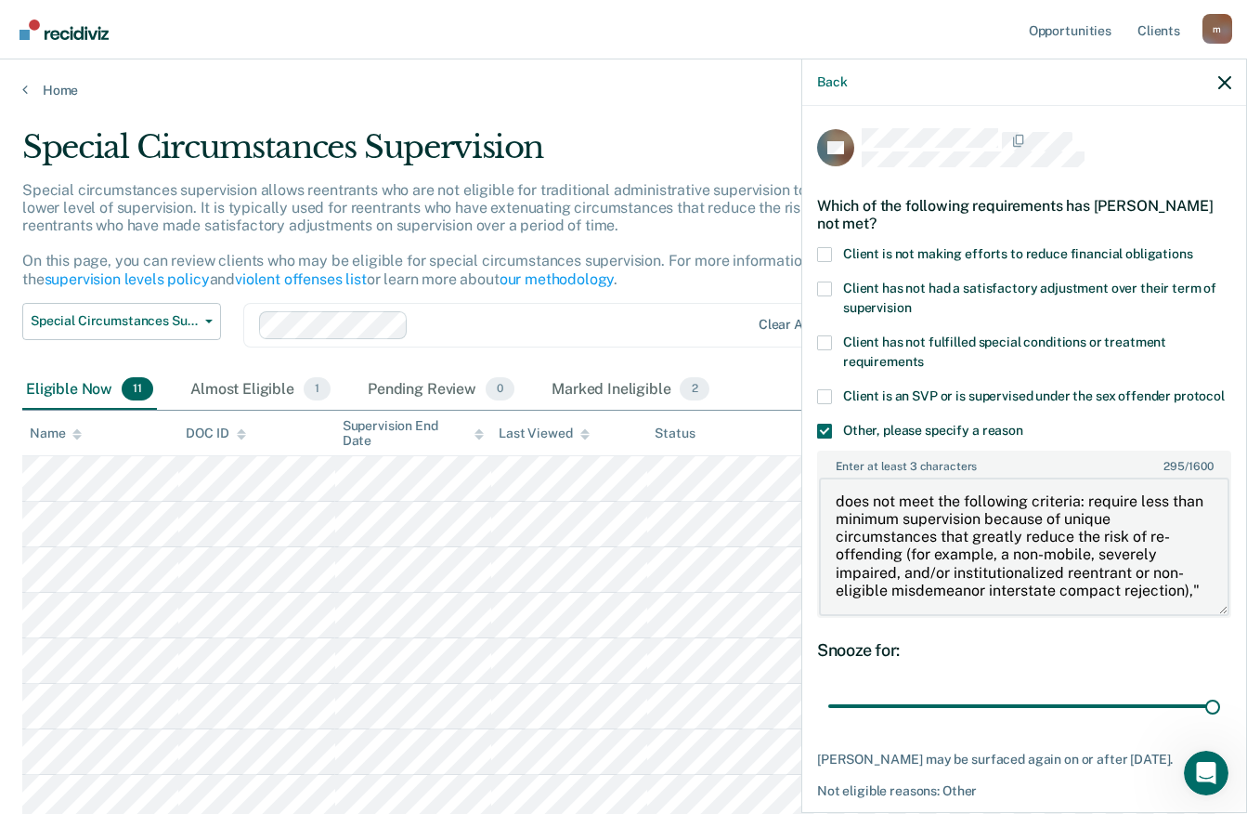
scroll to position [28, 0]
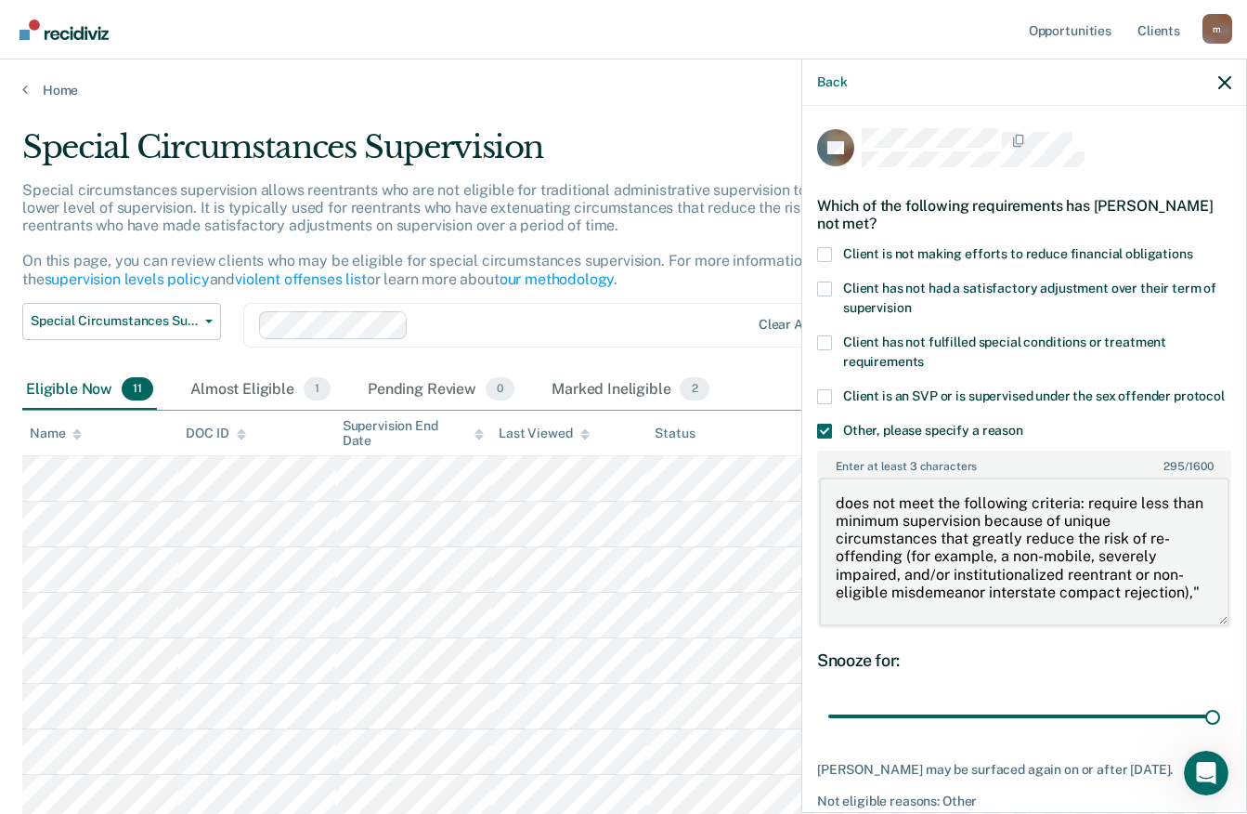
drag, startPoint x: 1206, startPoint y: 556, endPoint x: 1210, endPoint y: 669, distance: 112.5
click at [1210, 669] on div "RE Which of the following requirements has [PERSON_NAME] not met? Client is not…" at bounding box center [1024, 500] width 414 height 745
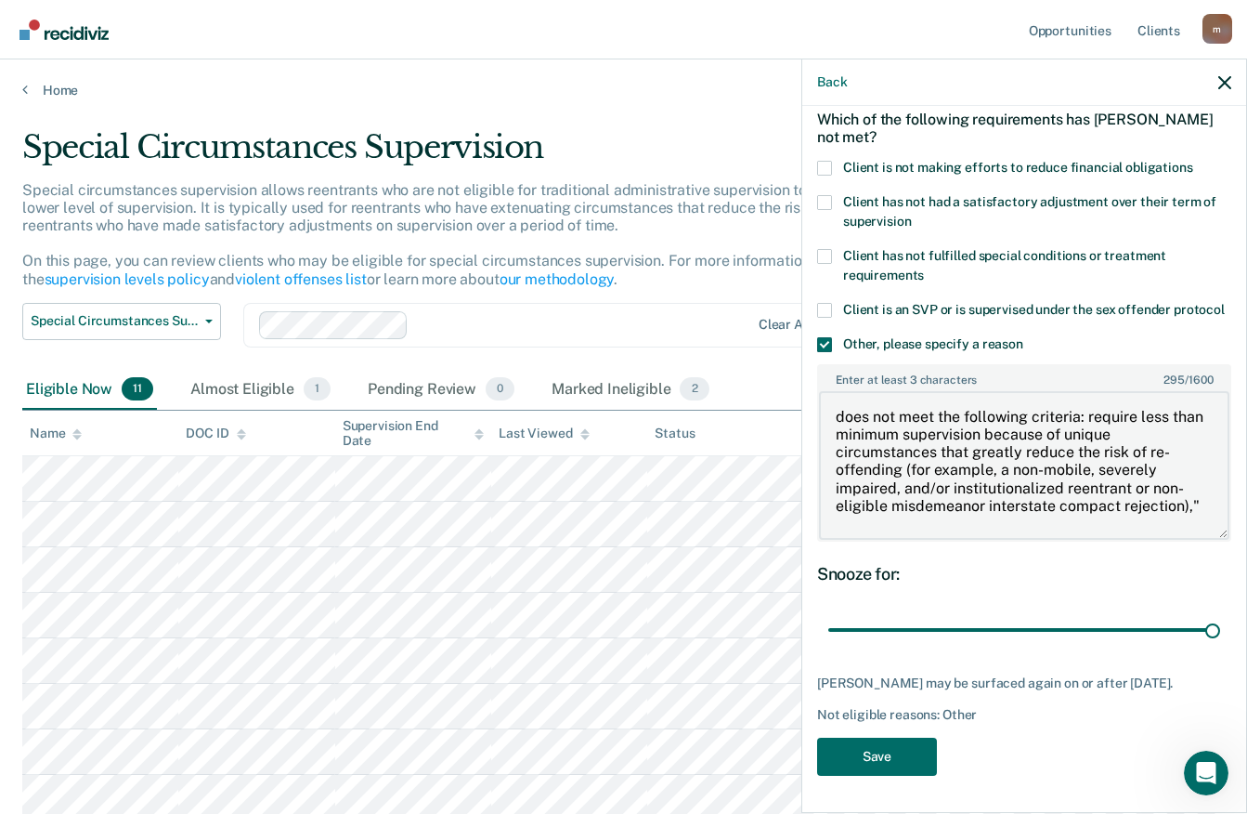
scroll to position [119, 0]
type textarea "does not meet the following criteria: require less than minimum supervision bec…"
click at [868, 764] on button "Save" at bounding box center [877, 757] width 120 height 38
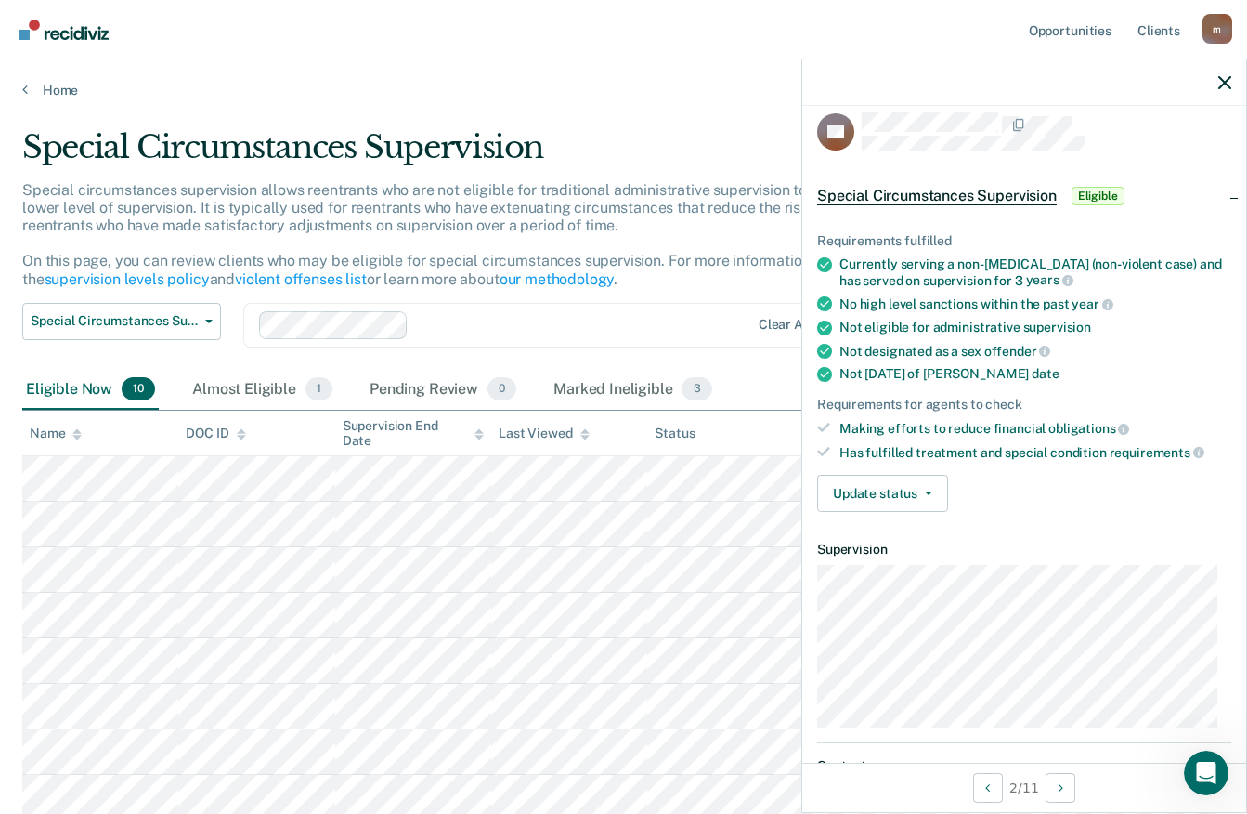
scroll to position [0, 0]
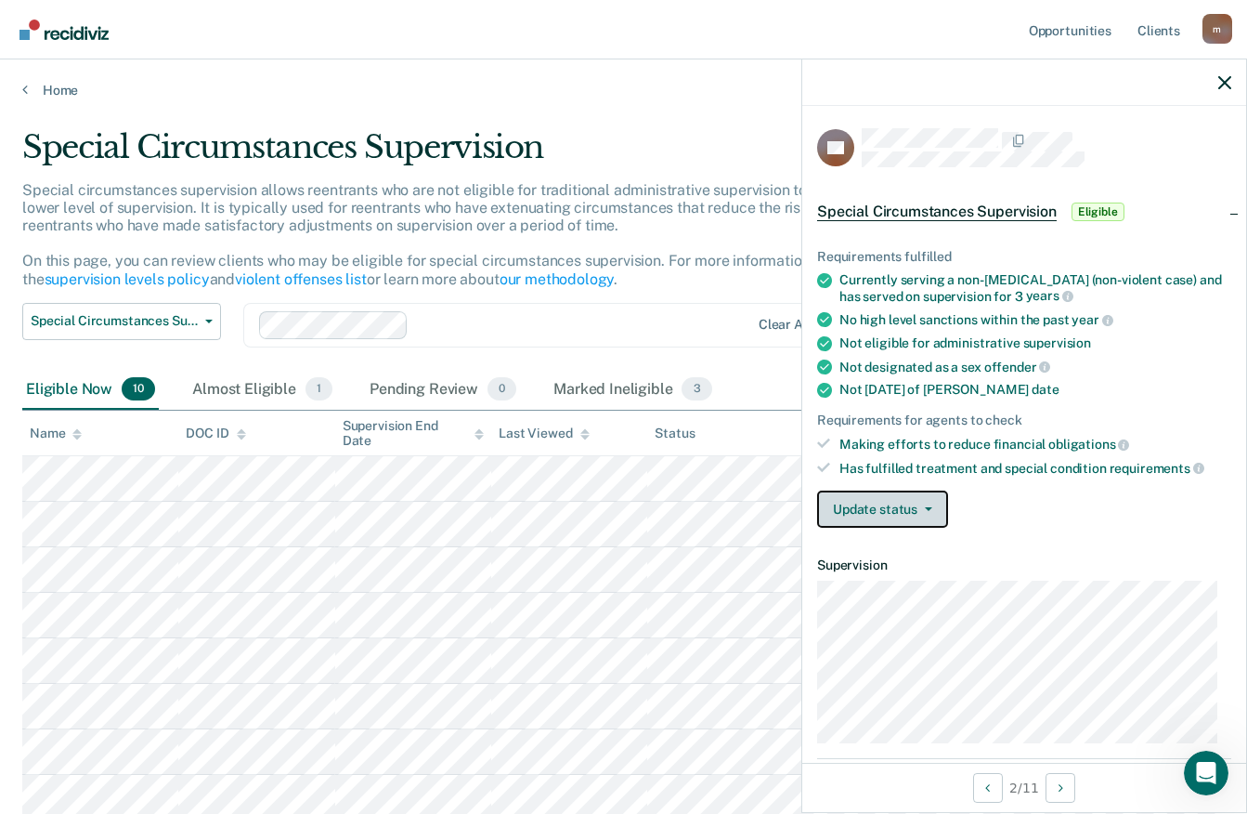
click at [925, 507] on icon "button" at bounding box center [928, 509] width 7 height 4
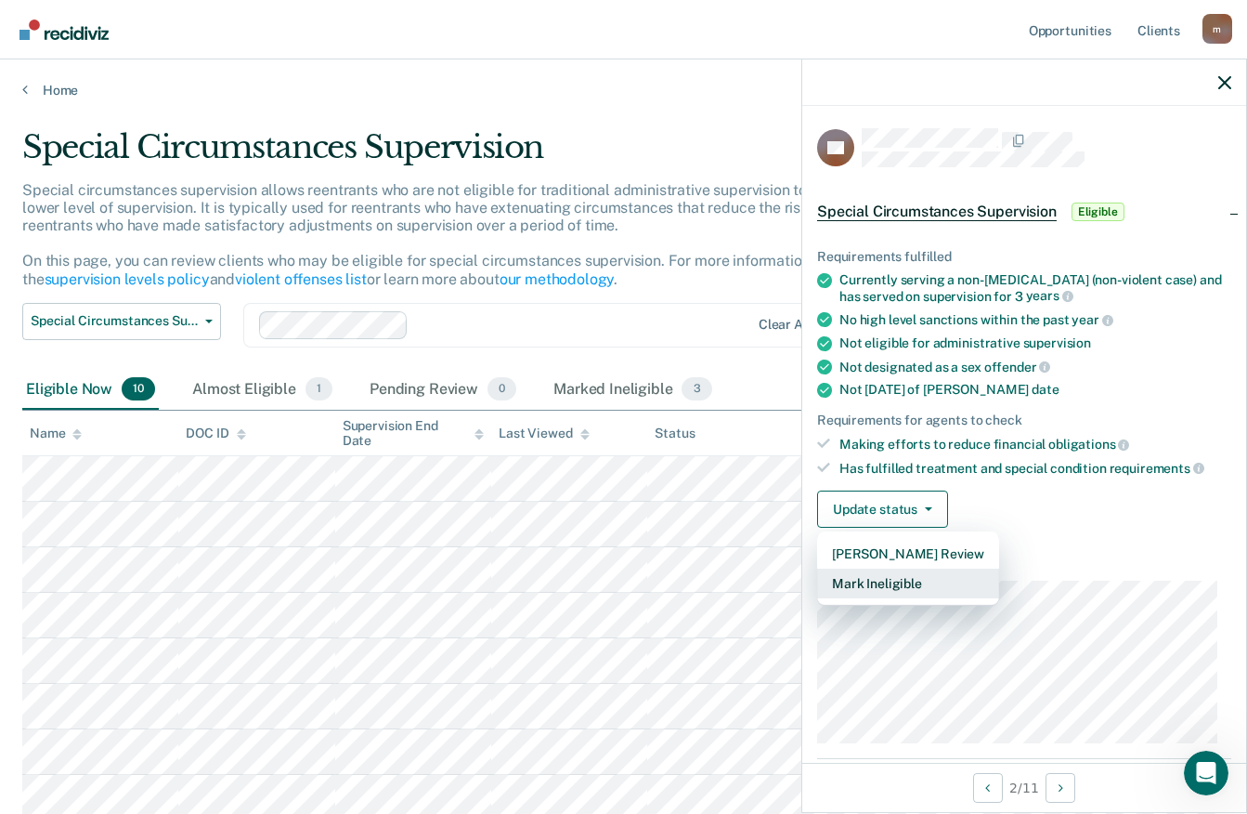
click at [904, 581] on button "Mark Ineligible" at bounding box center [908, 583] width 182 height 30
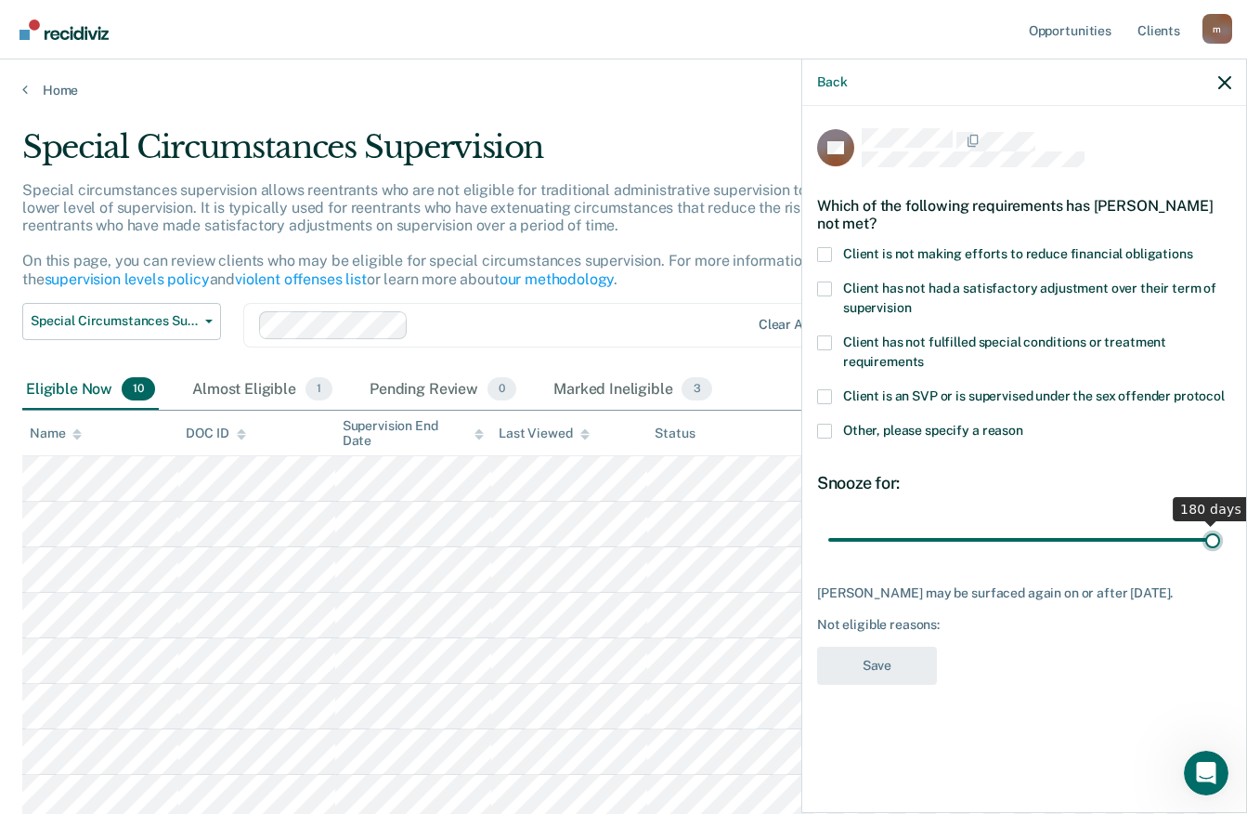
drag, startPoint x: 895, startPoint y: 536, endPoint x: 1263, endPoint y: 540, distance: 367.9
type input "180"
click at [1221, 540] on input "range" at bounding box center [1025, 539] width 392 height 33
click at [825, 428] on span at bounding box center [824, 431] width 15 height 15
click at [1024, 424] on input "Other, please specify a reason" at bounding box center [1024, 424] width 0 height 0
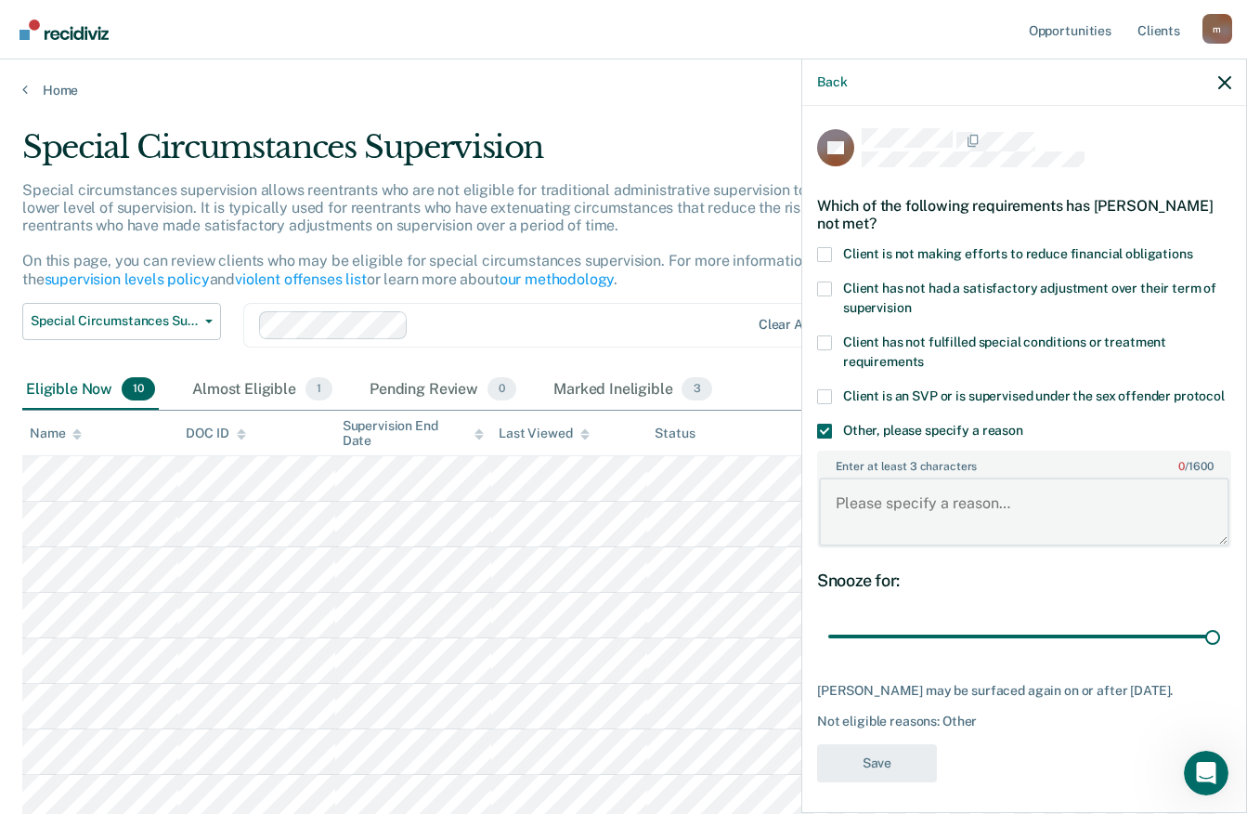
click at [852, 516] on textarea "Enter at least 3 characters 0 / 1600" at bounding box center [1024, 511] width 411 height 69
paste textarea "does not meet the following criteria: require less than minimum supervision bec…"
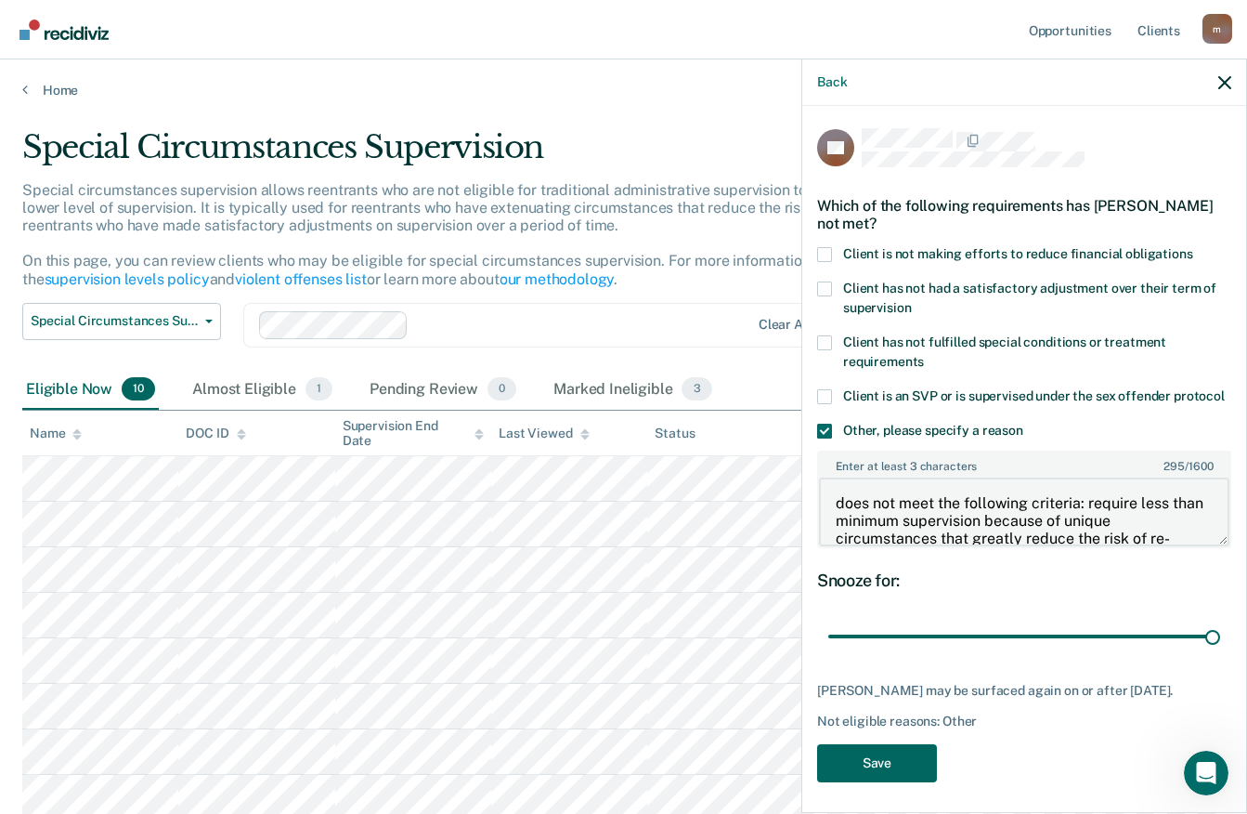
type textarea "does not meet the following criteria: require less than minimum supervision bec…"
click at [918, 776] on button "Save" at bounding box center [877, 763] width 120 height 38
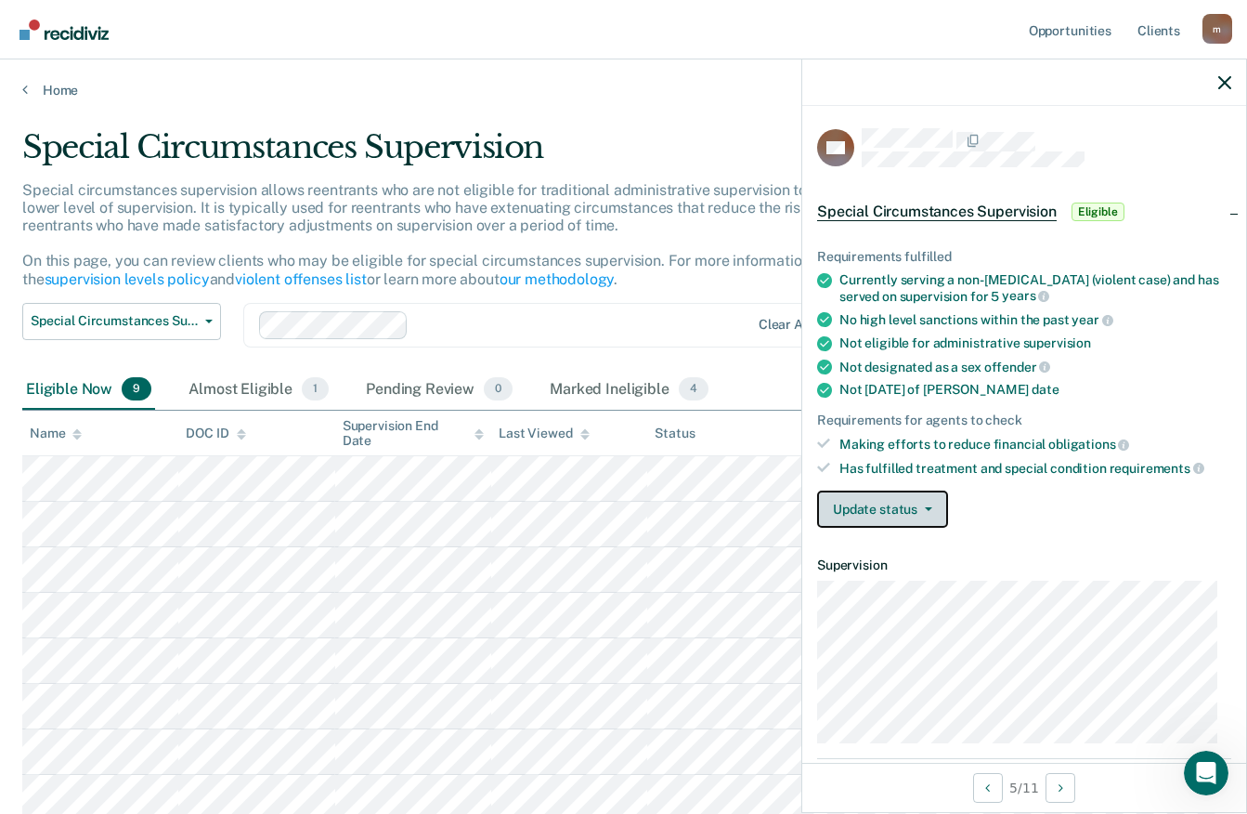
click at [932, 501] on button "Update status" at bounding box center [882, 508] width 131 height 37
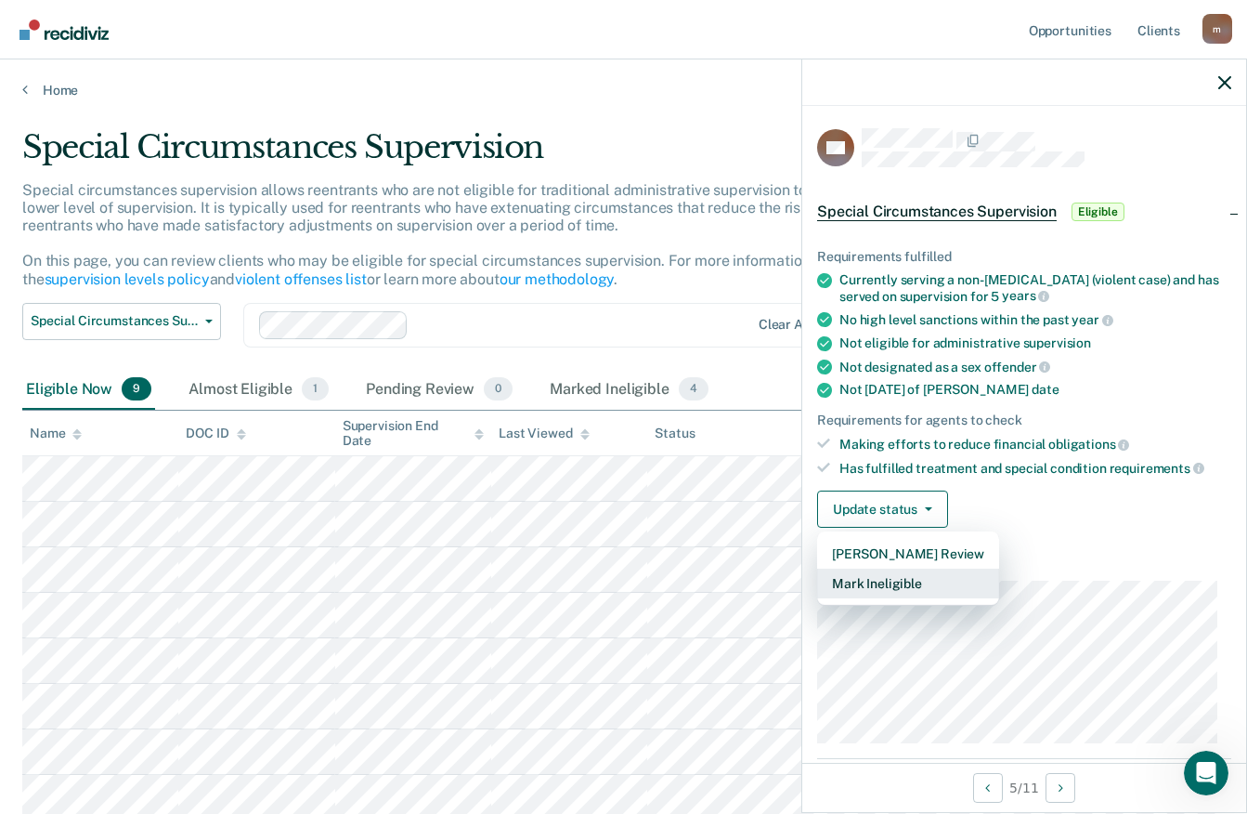
click at [888, 578] on button "Mark Ineligible" at bounding box center [908, 583] width 182 height 30
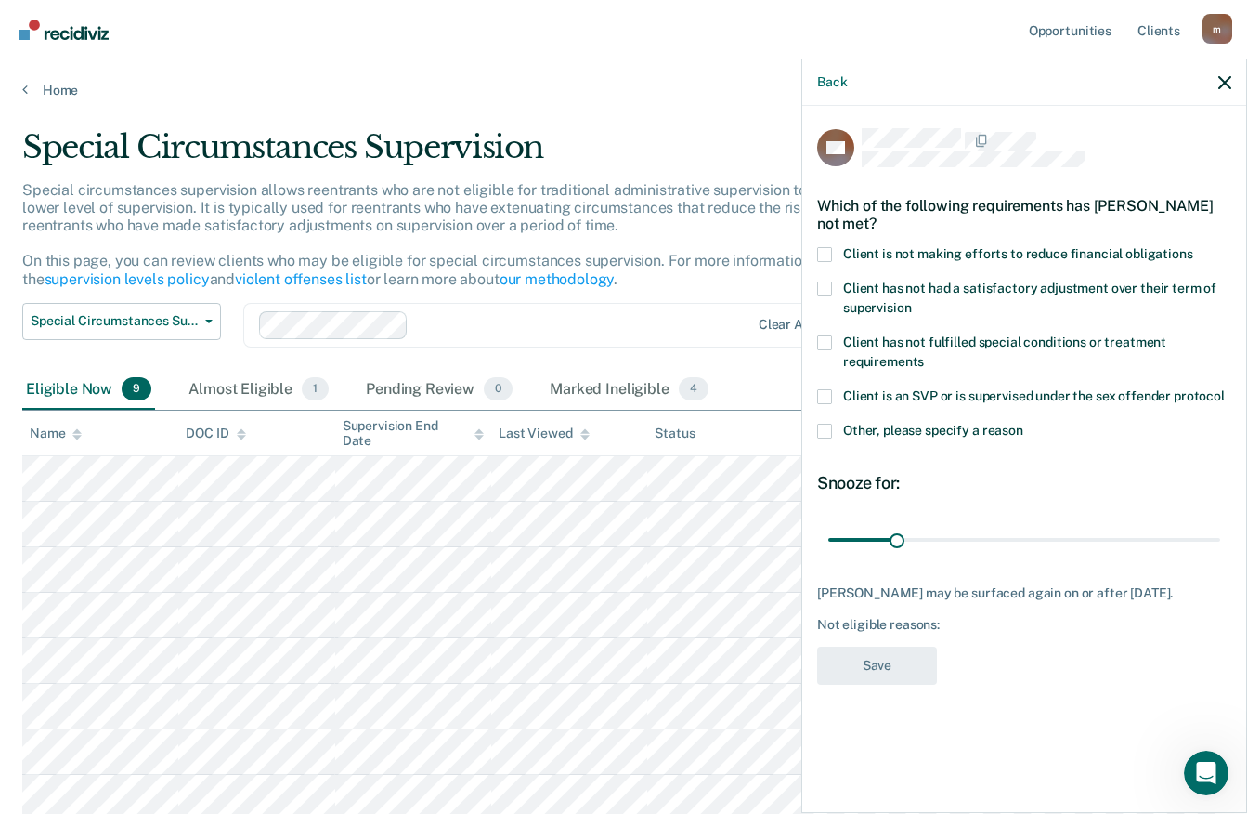
click at [828, 430] on span at bounding box center [824, 431] width 15 height 15
click at [1024, 424] on input "Other, please specify a reason" at bounding box center [1024, 424] width 0 height 0
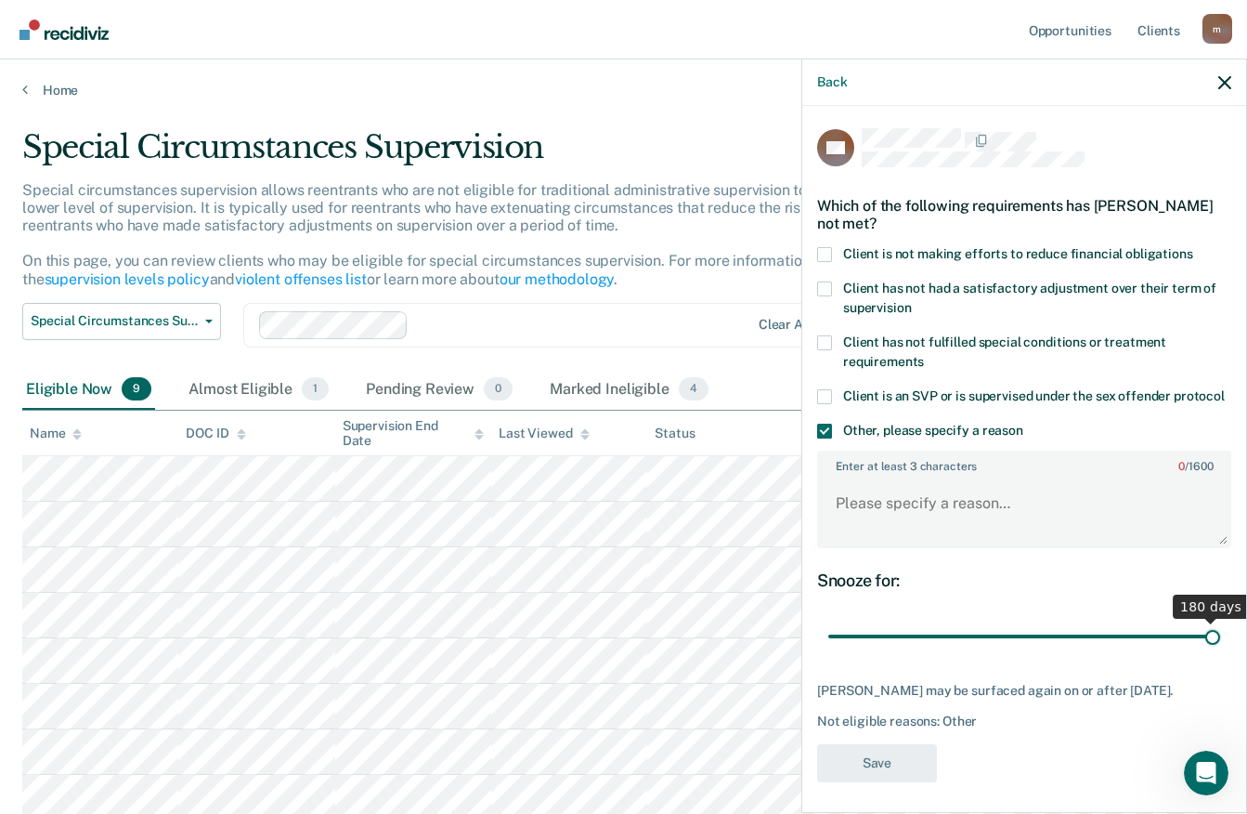
drag, startPoint x: 896, startPoint y: 654, endPoint x: 1261, endPoint y: 662, distance: 365.1
type input "180"
click at [1221, 653] on input "range" at bounding box center [1025, 636] width 392 height 33
click at [844, 513] on textarea "Enter at least 3 characters 0 / 1600" at bounding box center [1024, 511] width 411 height 69
paste textarea "does not meet the following criteria: require less than minimum supervision bec…"
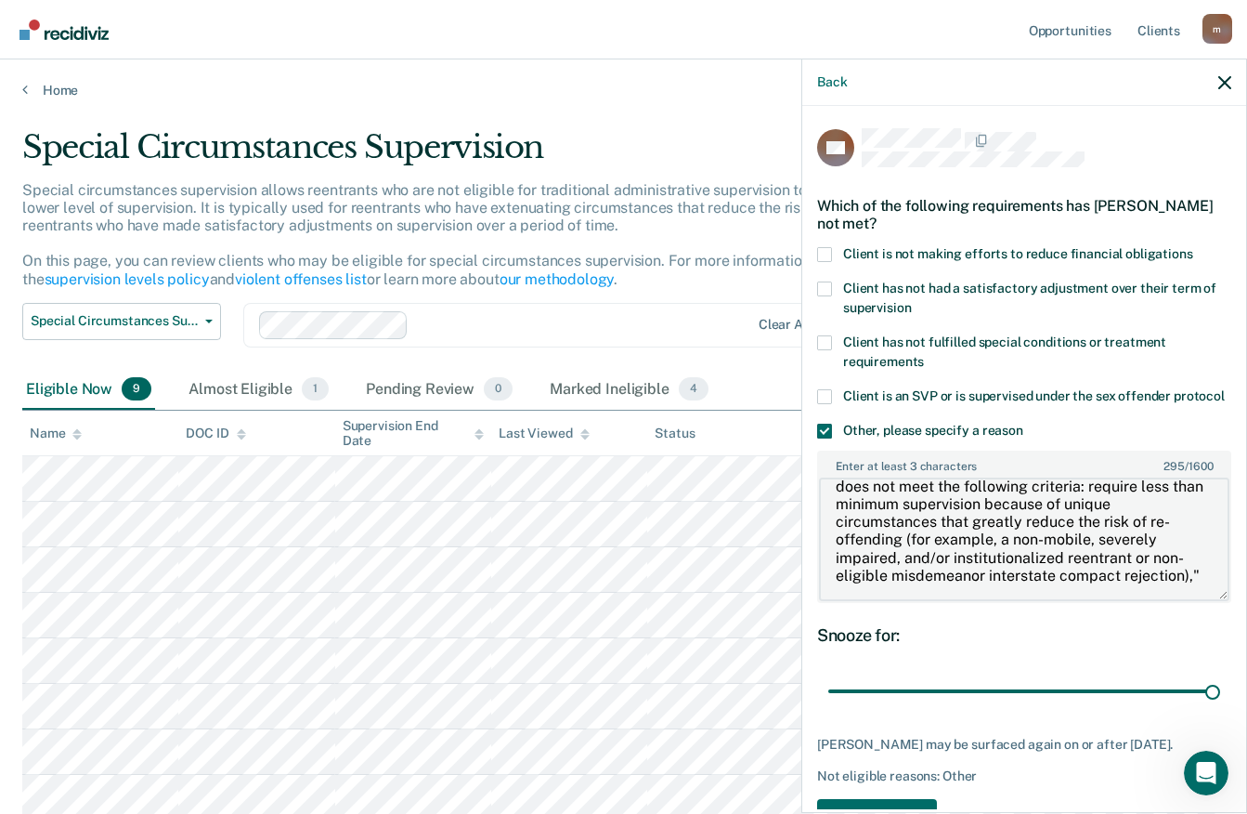
scroll to position [52, 0]
drag, startPoint x: 1205, startPoint y: 558, endPoint x: 1220, endPoint y: 613, distance: 56.8
click at [1220, 613] on div "MT Which of the following requirements has [PERSON_NAME] not met? Client is not…" at bounding box center [1025, 457] width 444 height 703
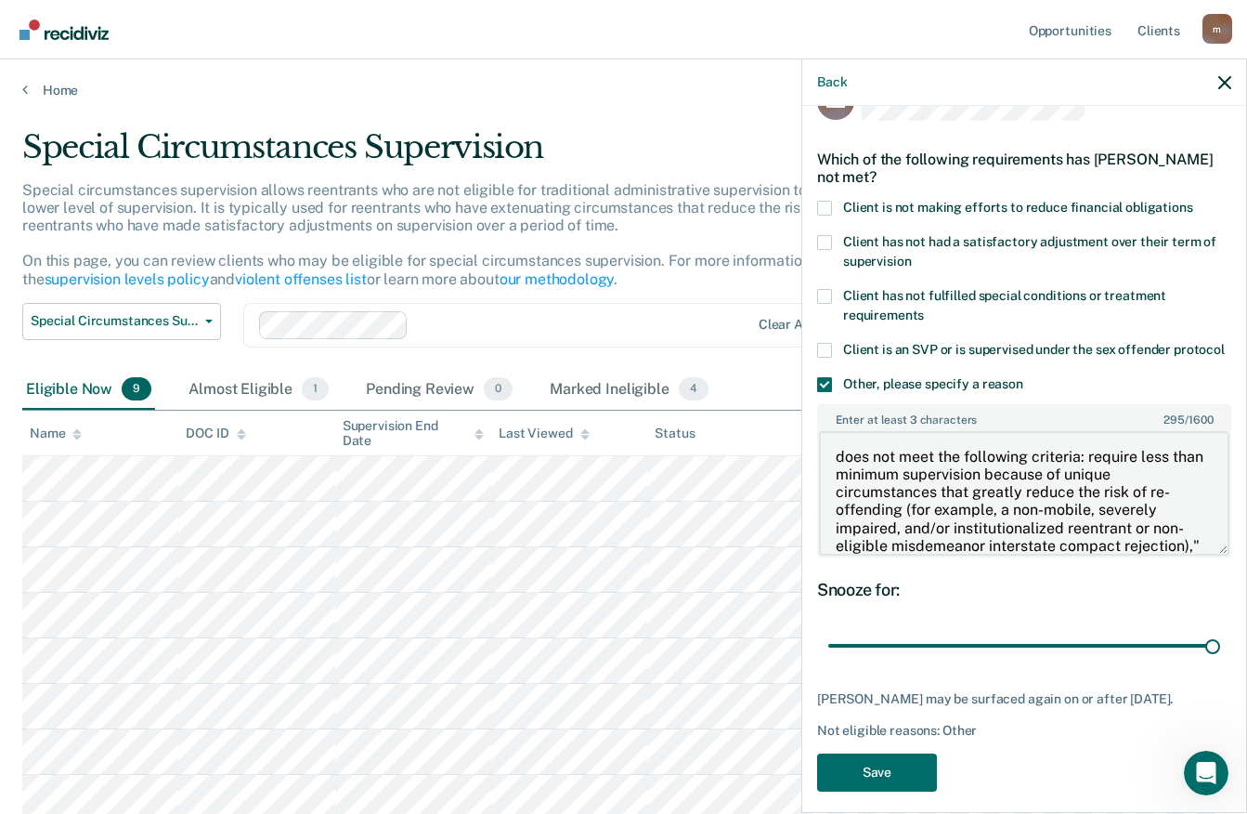
scroll to position [79, 0]
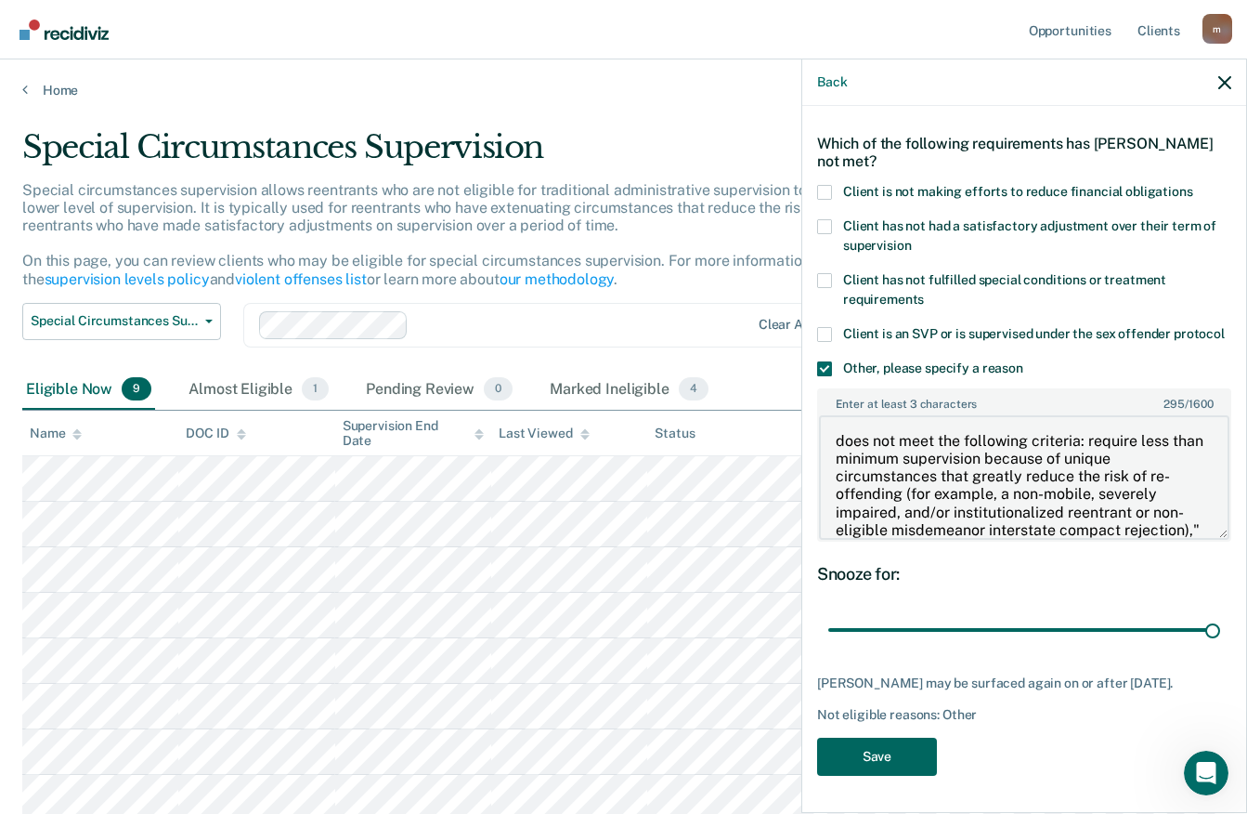
type textarea "does not meet the following criteria: require less than minimum supervision bec…"
click at [876, 753] on button "Save" at bounding box center [877, 757] width 120 height 38
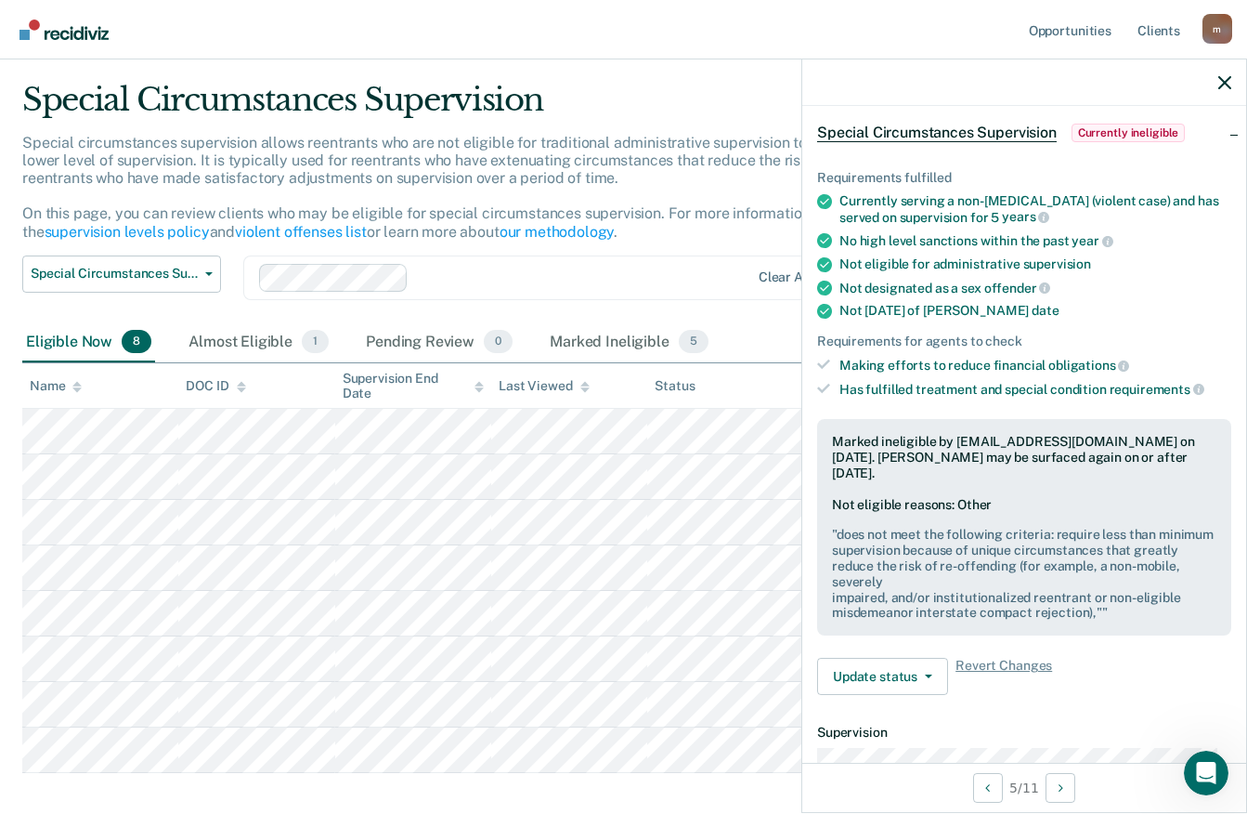
scroll to position [0, 0]
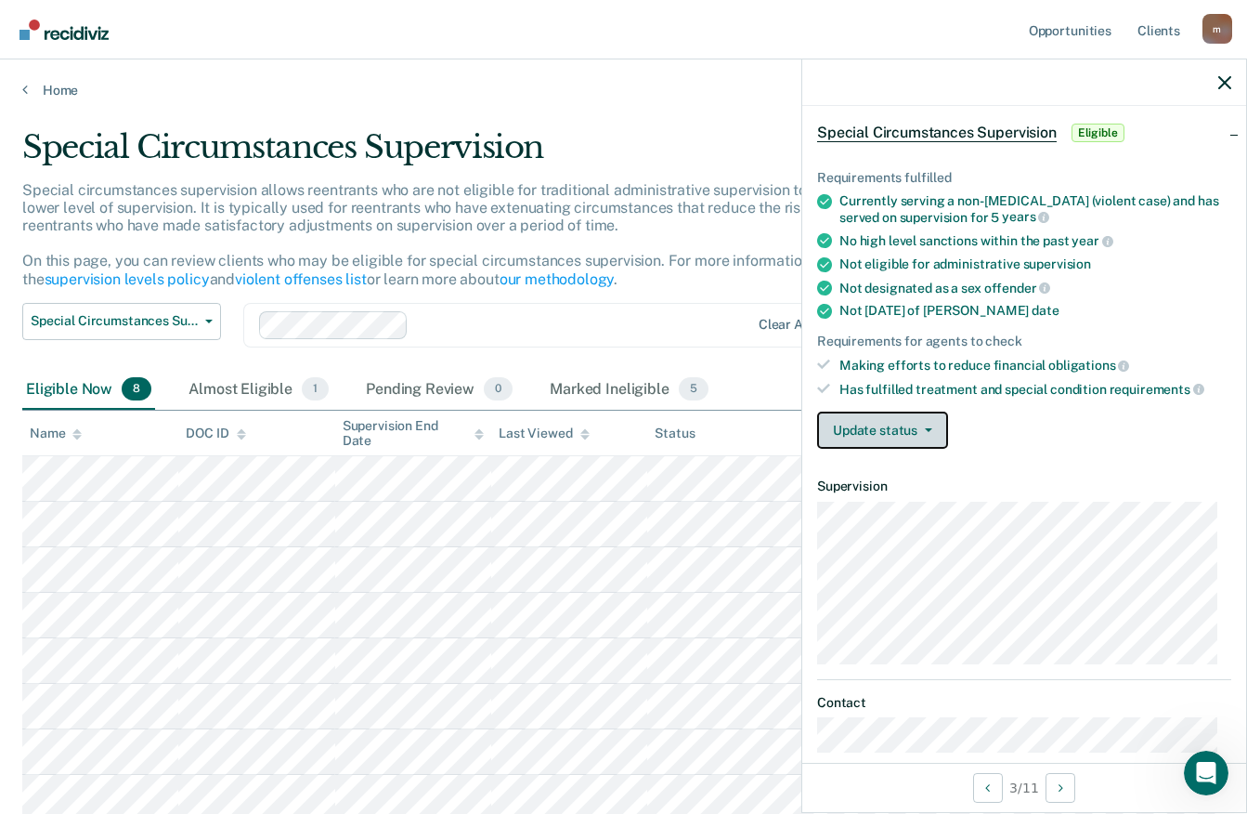
click at [931, 428] on icon "button" at bounding box center [928, 430] width 7 height 4
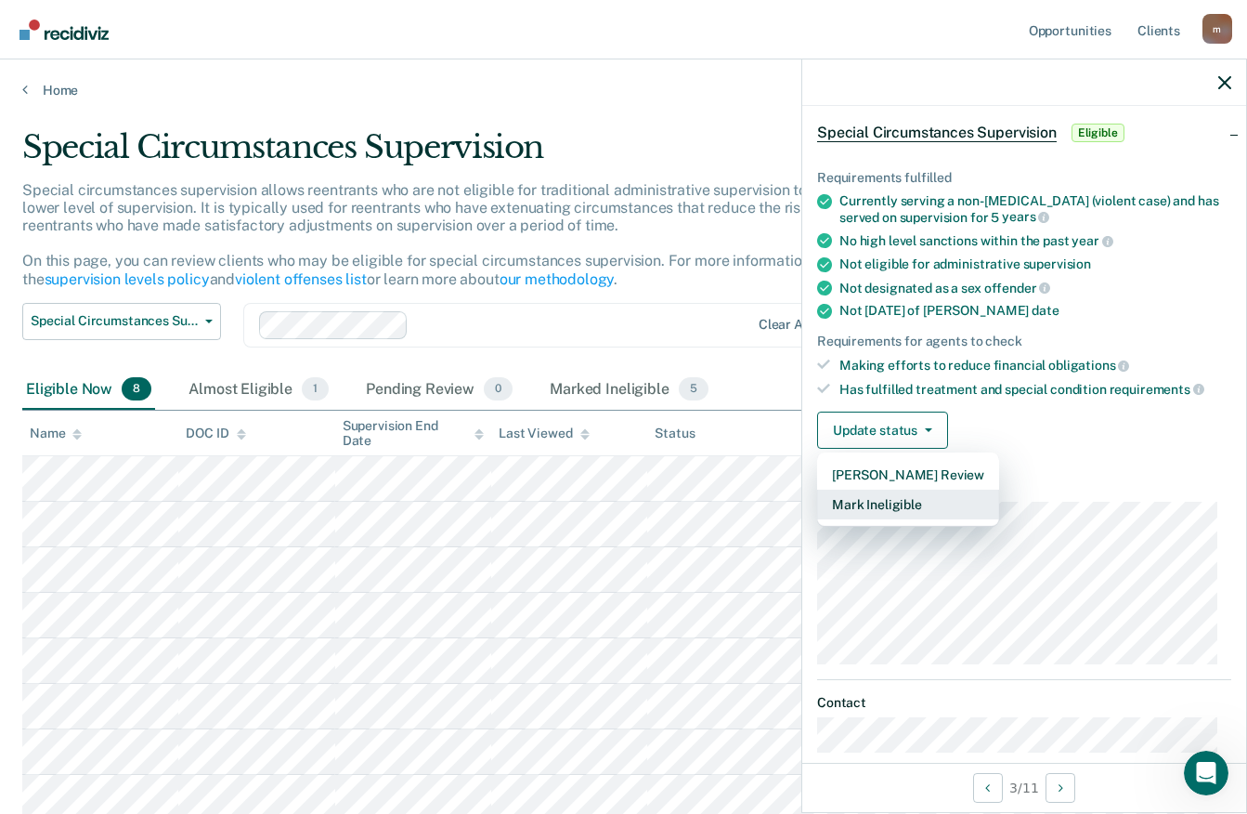
click at [903, 499] on button "Mark Ineligible" at bounding box center [908, 505] width 182 height 30
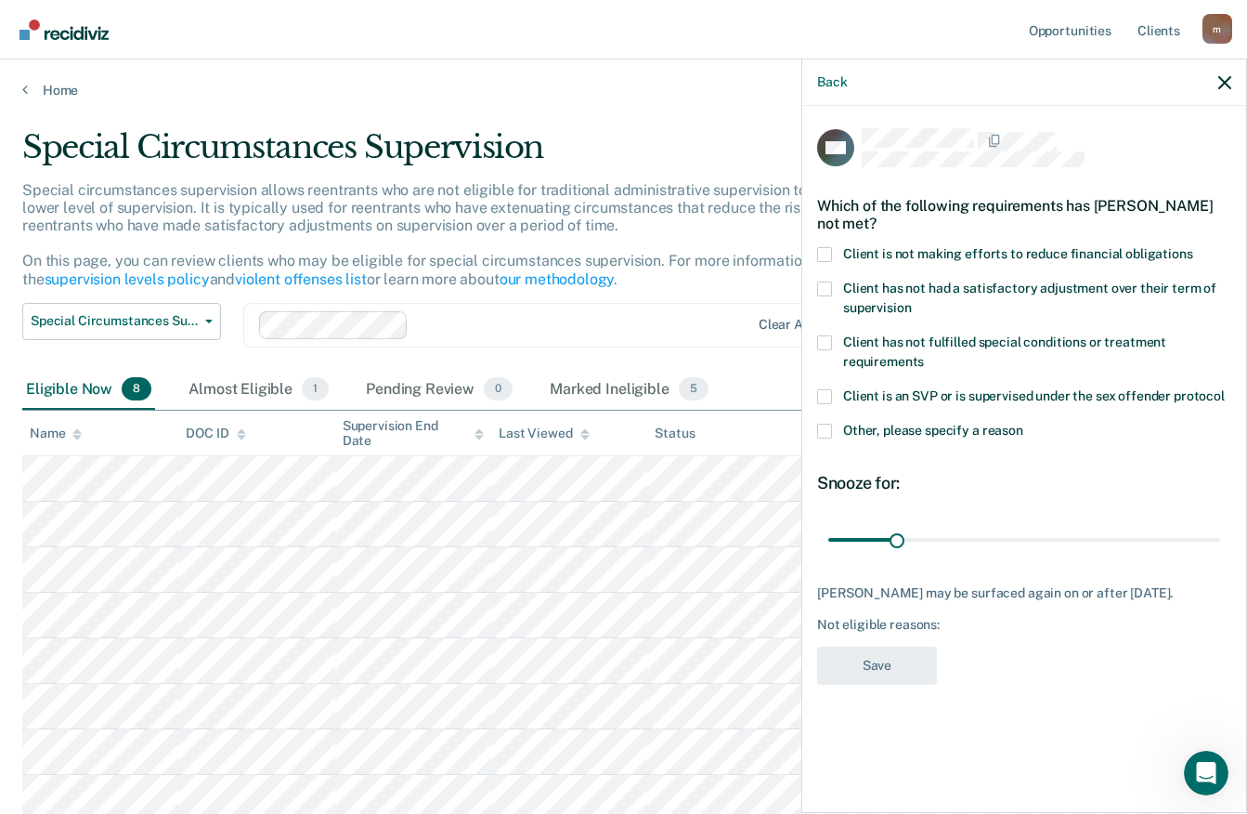
click at [824, 434] on span at bounding box center [824, 431] width 15 height 15
click at [1024, 424] on input "Other, please specify a reason" at bounding box center [1024, 424] width 0 height 0
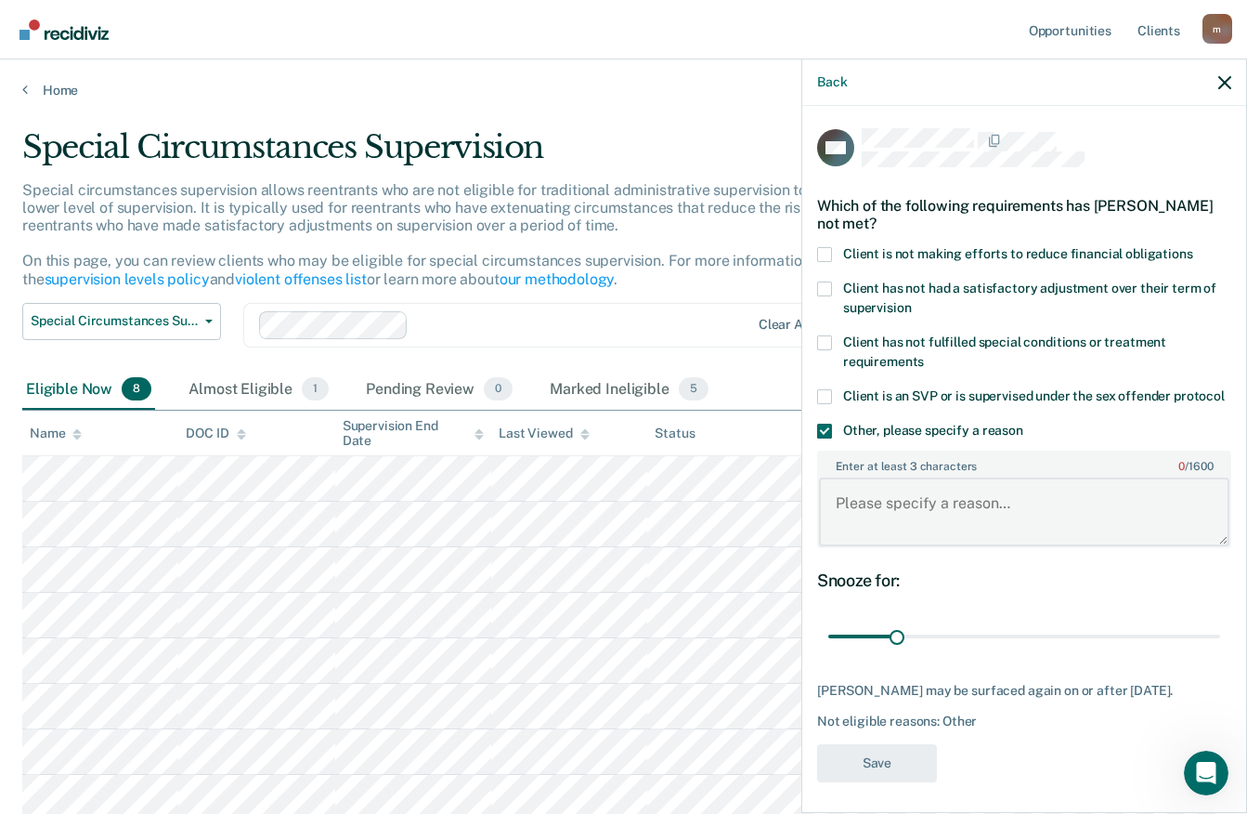
drag, startPoint x: 864, startPoint y: 483, endPoint x: 844, endPoint y: 508, distance: 31.8
click at [846, 516] on textarea "Enter at least 3 characters 0 / 1600" at bounding box center [1024, 511] width 411 height 69
paste textarea "does not meet the following criteria: require less than minimum supervision bec…"
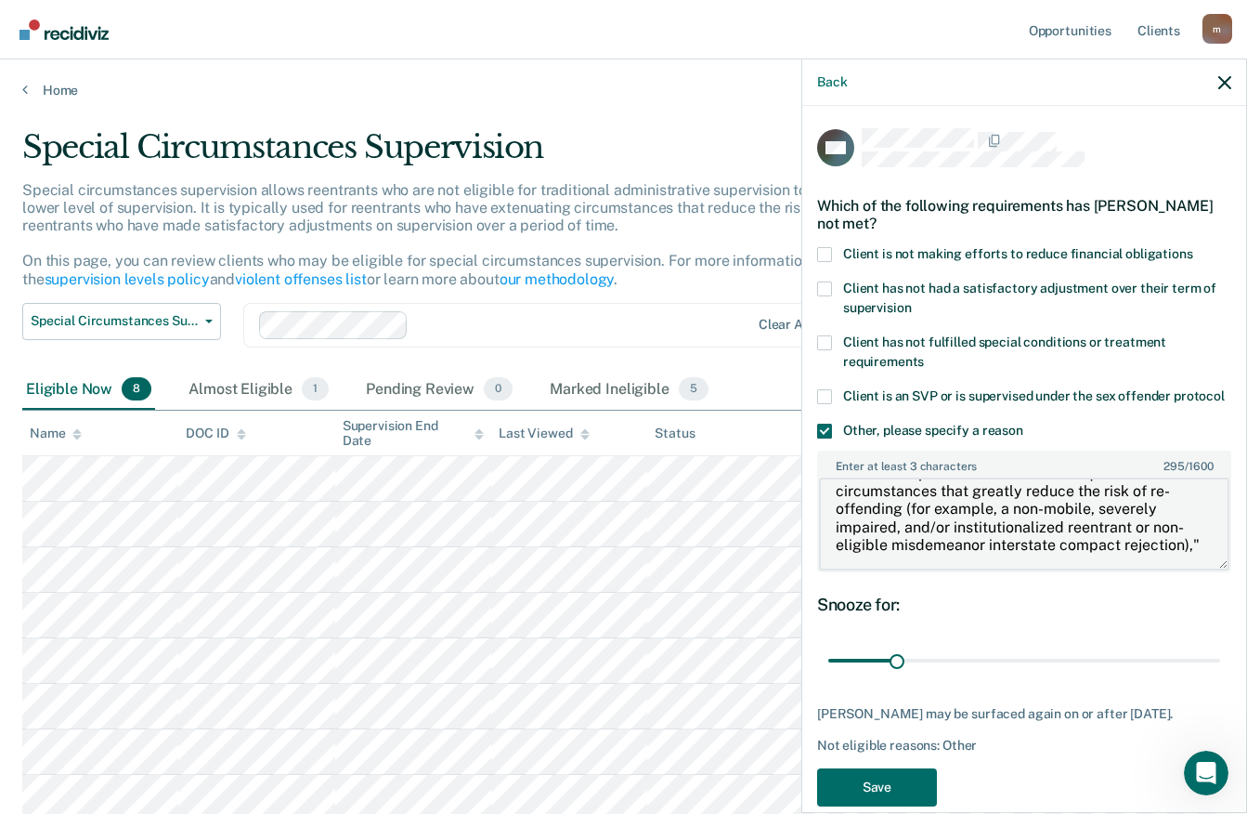
scroll to position [84, 0]
drag, startPoint x: 1205, startPoint y: 561, endPoint x: 1204, endPoint y: 570, distance: 9.3
click at [1204, 570] on textarea "does not meet the following criteria: require less than minimum supervision bec…" at bounding box center [1024, 523] width 411 height 93
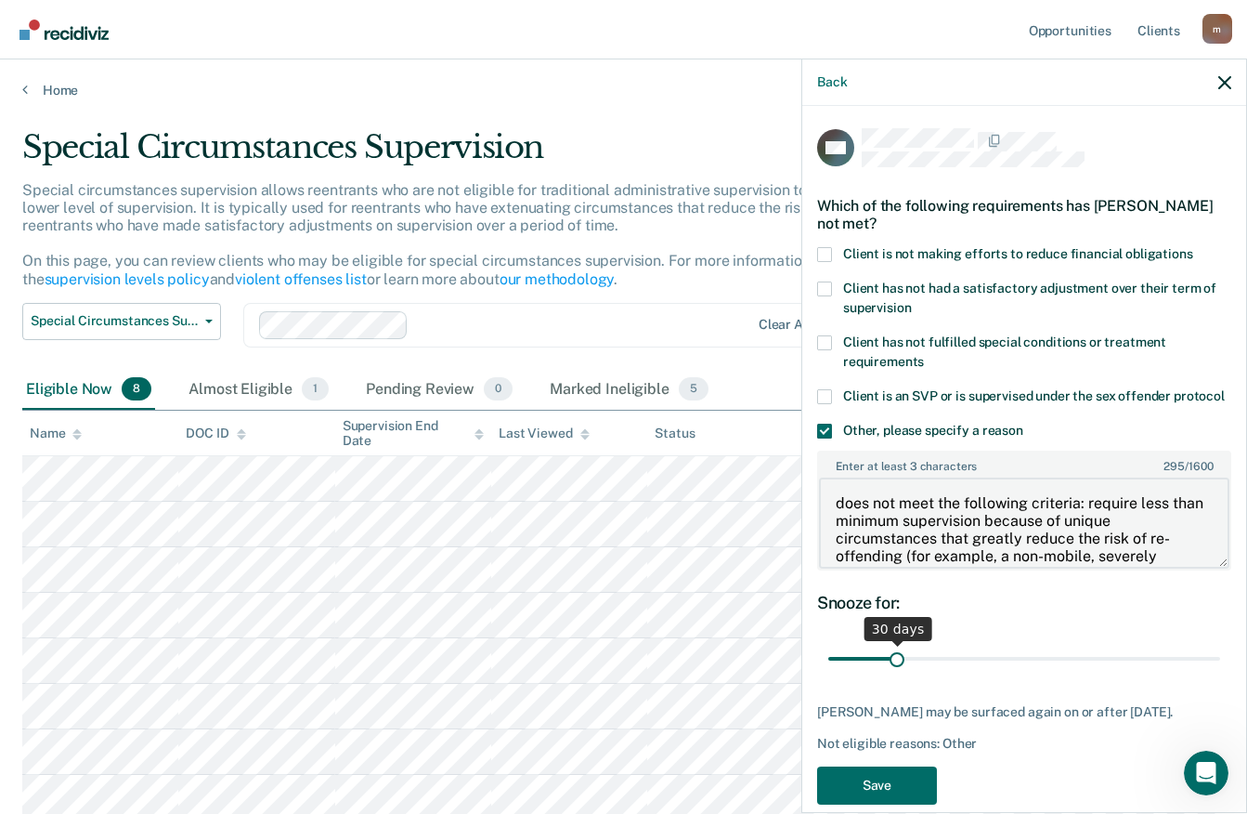
type textarea "does not meet the following criteria: require less than minimum supervision bec…"
drag, startPoint x: 898, startPoint y: 674, endPoint x: 1249, endPoint y: 687, distance: 351.4
type input "180"
click at [1221, 674] on input "range" at bounding box center [1025, 658] width 392 height 33
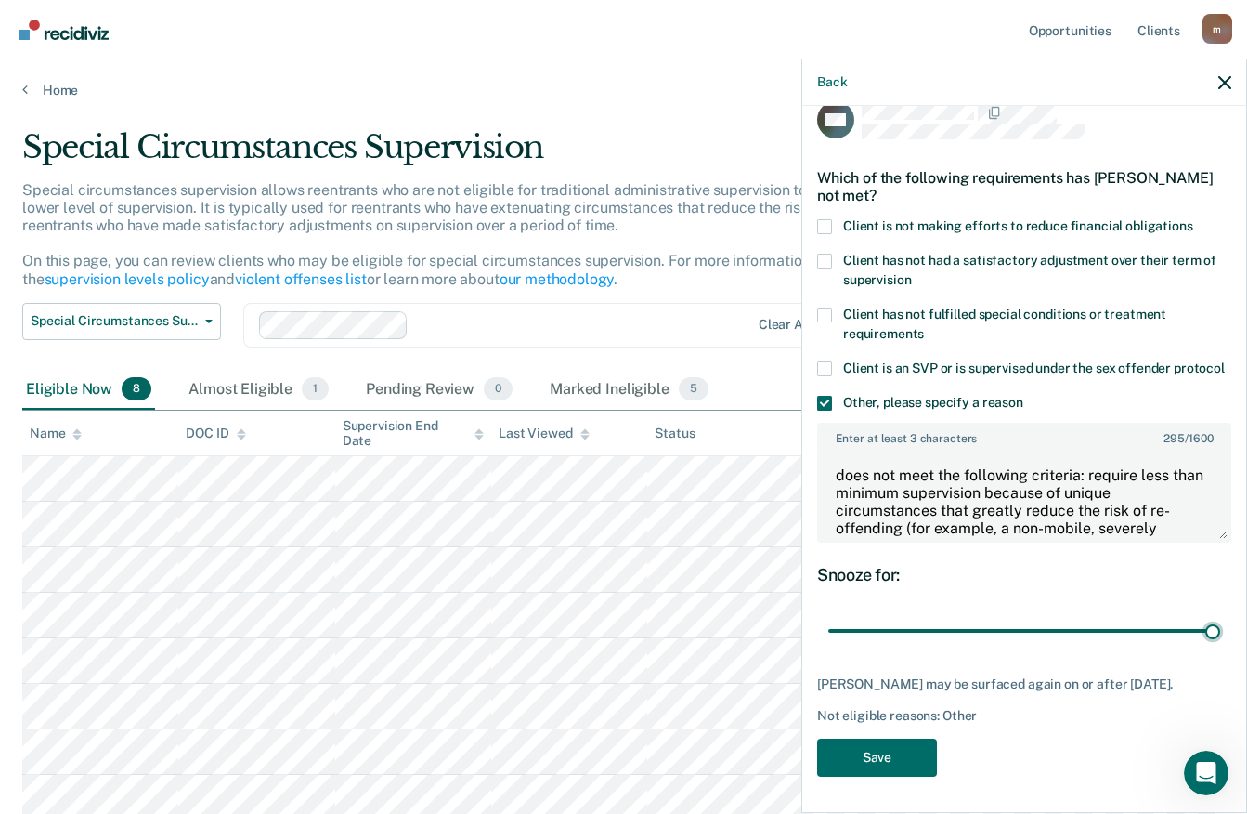
scroll to position [46, 0]
click at [904, 753] on button "Save" at bounding box center [877, 757] width 120 height 38
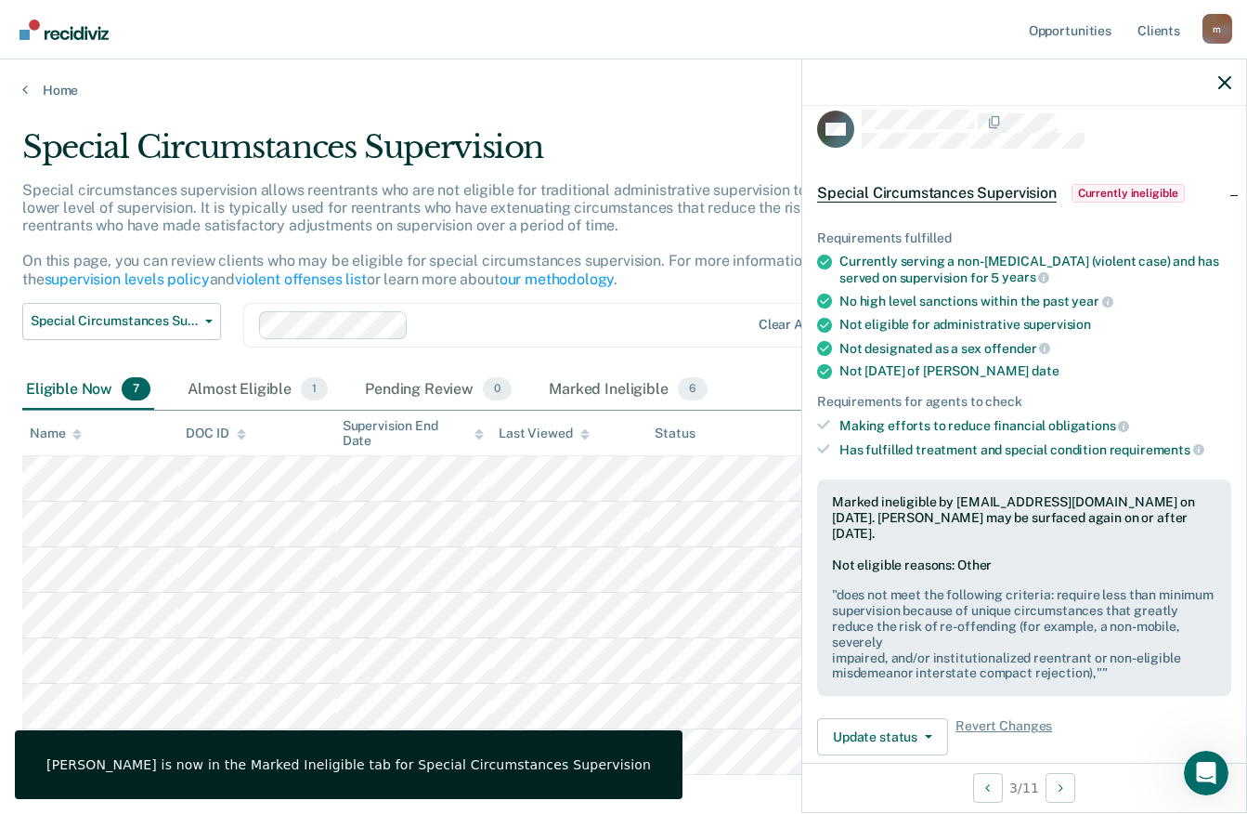
scroll to position [0, 0]
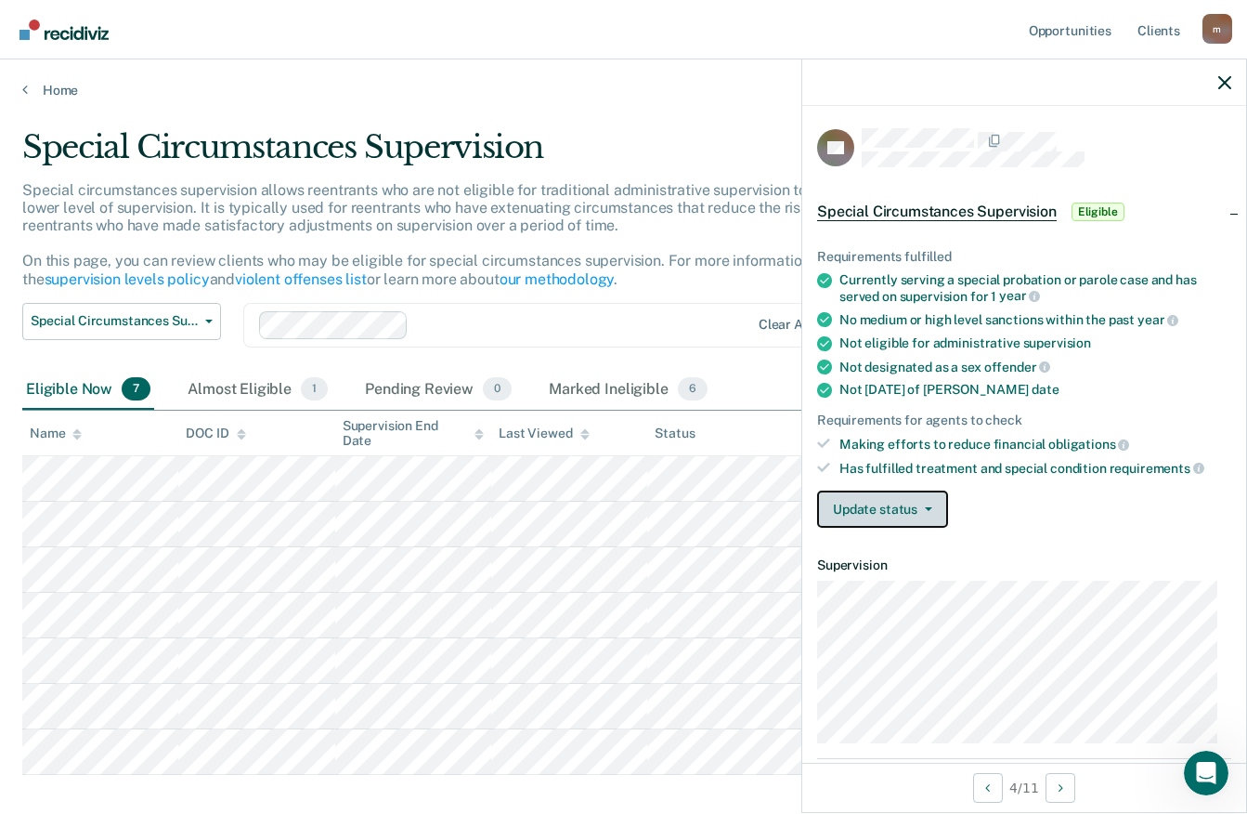
click at [922, 503] on button "Update status" at bounding box center [882, 508] width 131 height 37
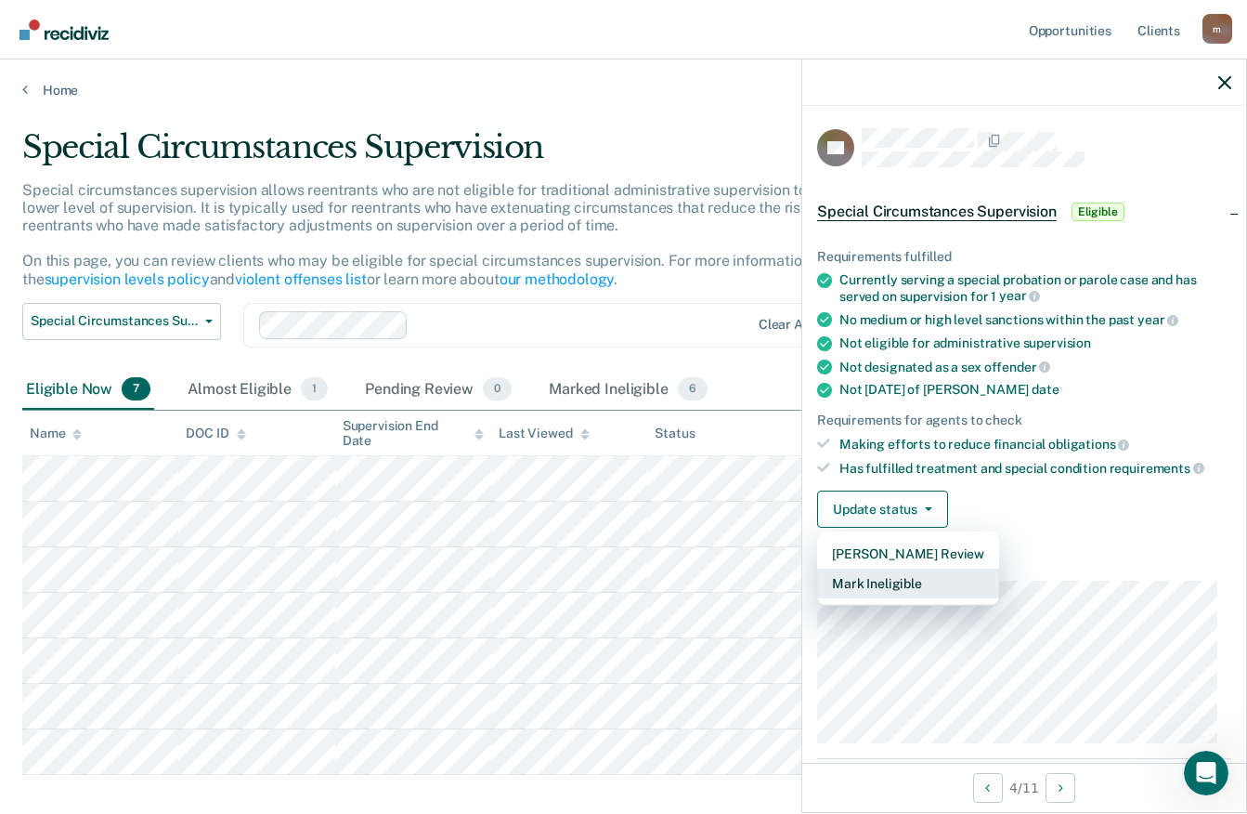
click at [869, 581] on button "Mark Ineligible" at bounding box center [908, 583] width 182 height 30
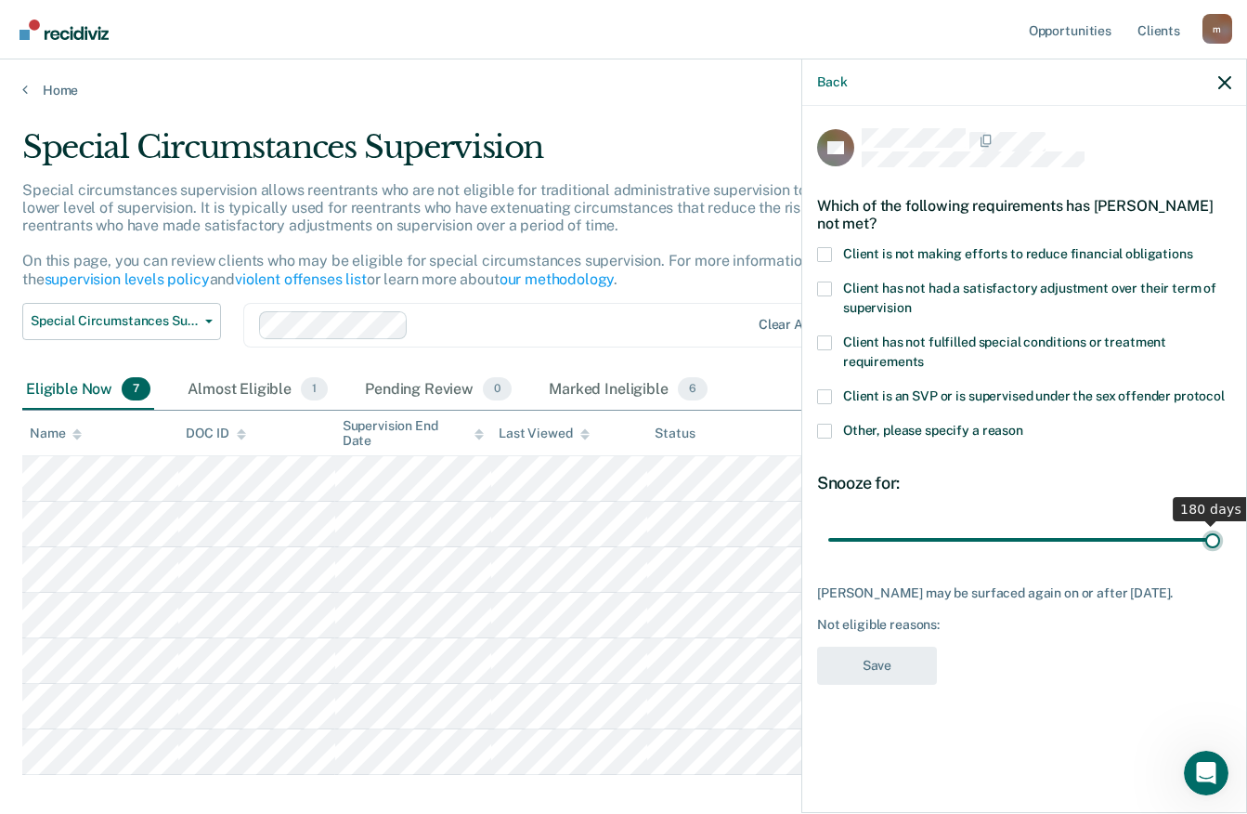
drag, startPoint x: 895, startPoint y: 535, endPoint x: 1238, endPoint y: 538, distance: 342.8
type input "180"
click at [1221, 538] on input "range" at bounding box center [1025, 539] width 392 height 33
click at [829, 425] on span at bounding box center [824, 431] width 15 height 15
click at [1024, 424] on input "Other, please specify a reason" at bounding box center [1024, 424] width 0 height 0
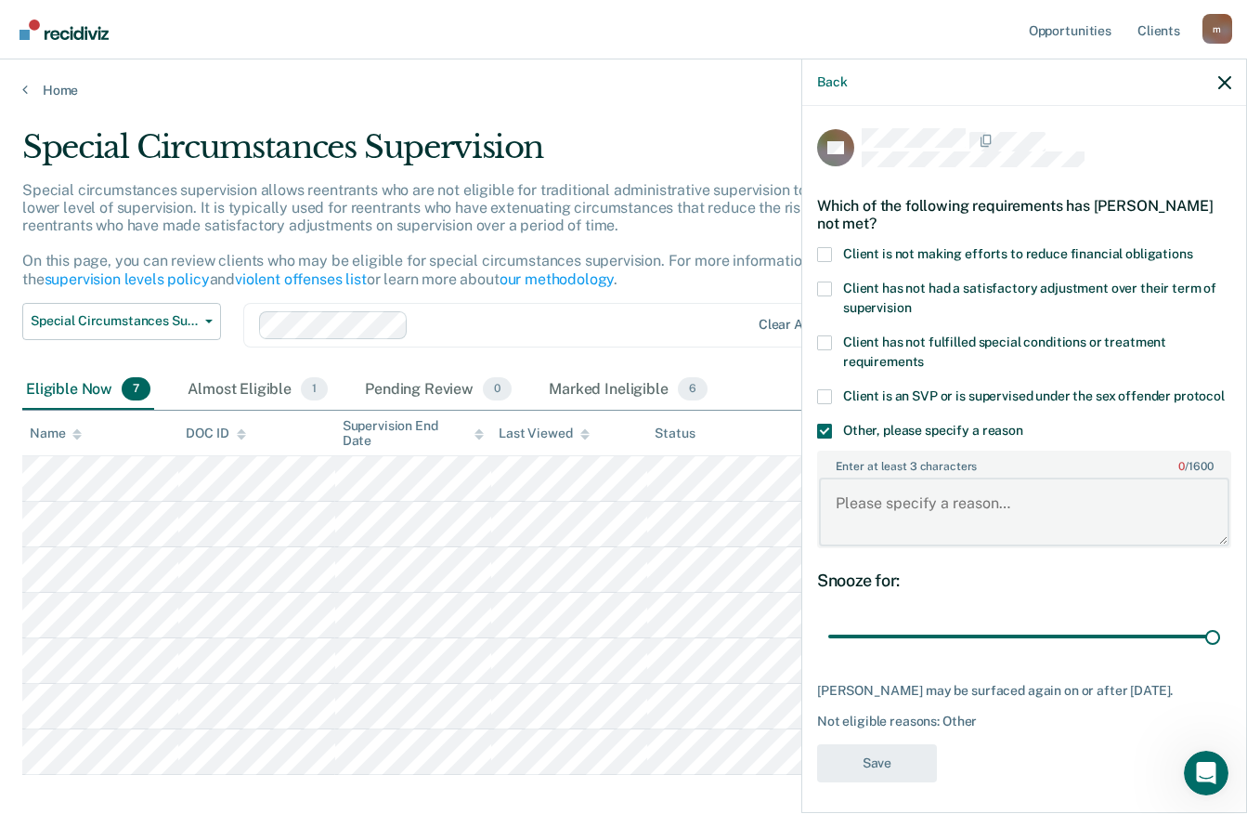
click at [848, 509] on textarea "Enter at least 3 characters 0 / 1600" at bounding box center [1024, 511] width 411 height 69
paste textarea "does not meet the following criteria: require less than minimum supervision bec…"
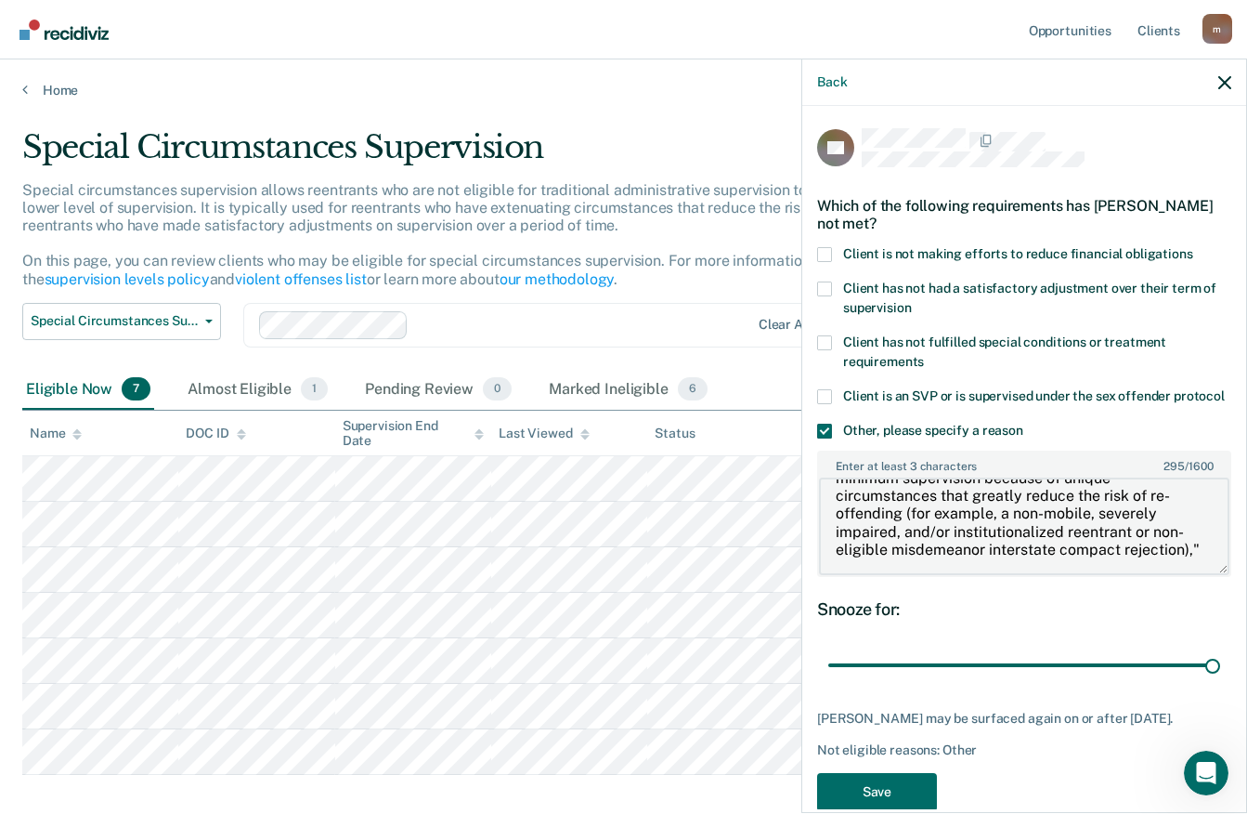
scroll to position [56, 0]
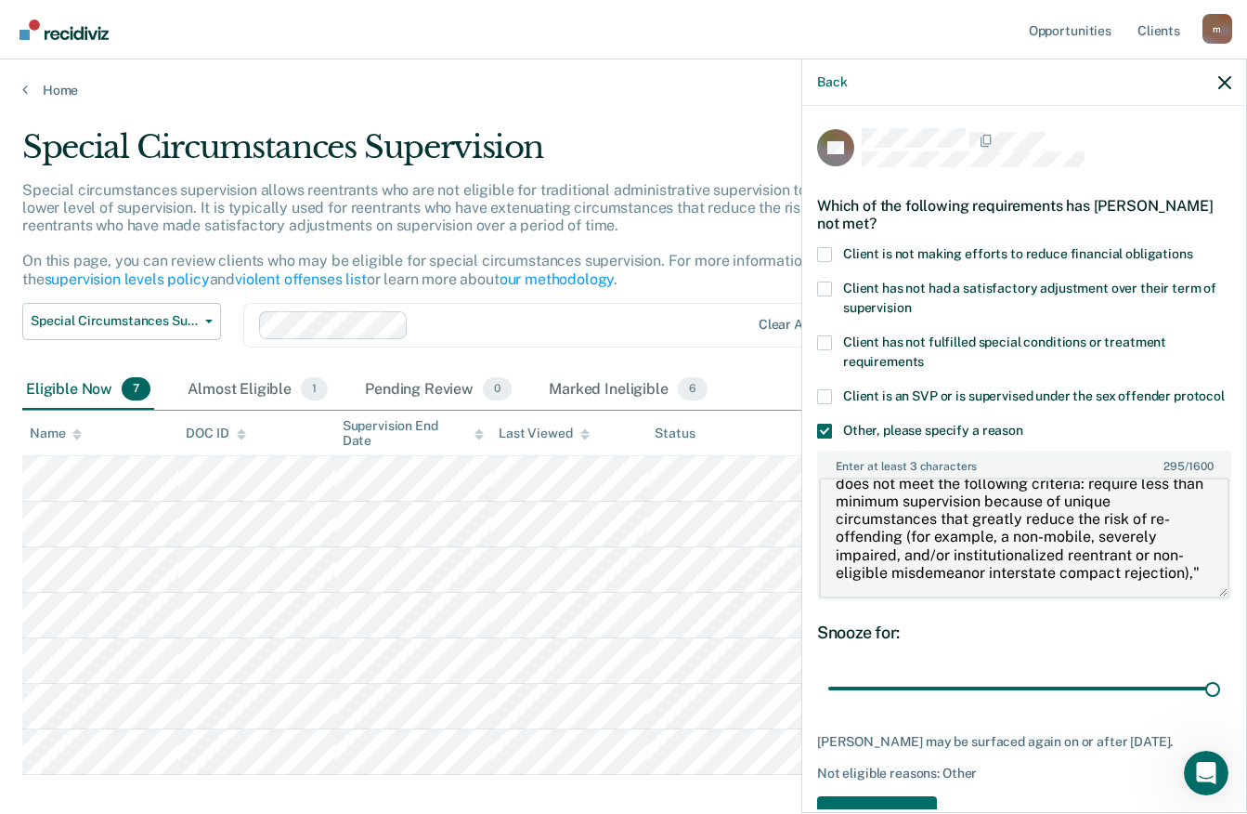
drag, startPoint x: 1208, startPoint y: 560, endPoint x: 1210, endPoint y: 610, distance: 50.2
click at [1210, 598] on textarea "does not meet the following criteria: require less than minimum supervision bec…" at bounding box center [1024, 537] width 411 height 121
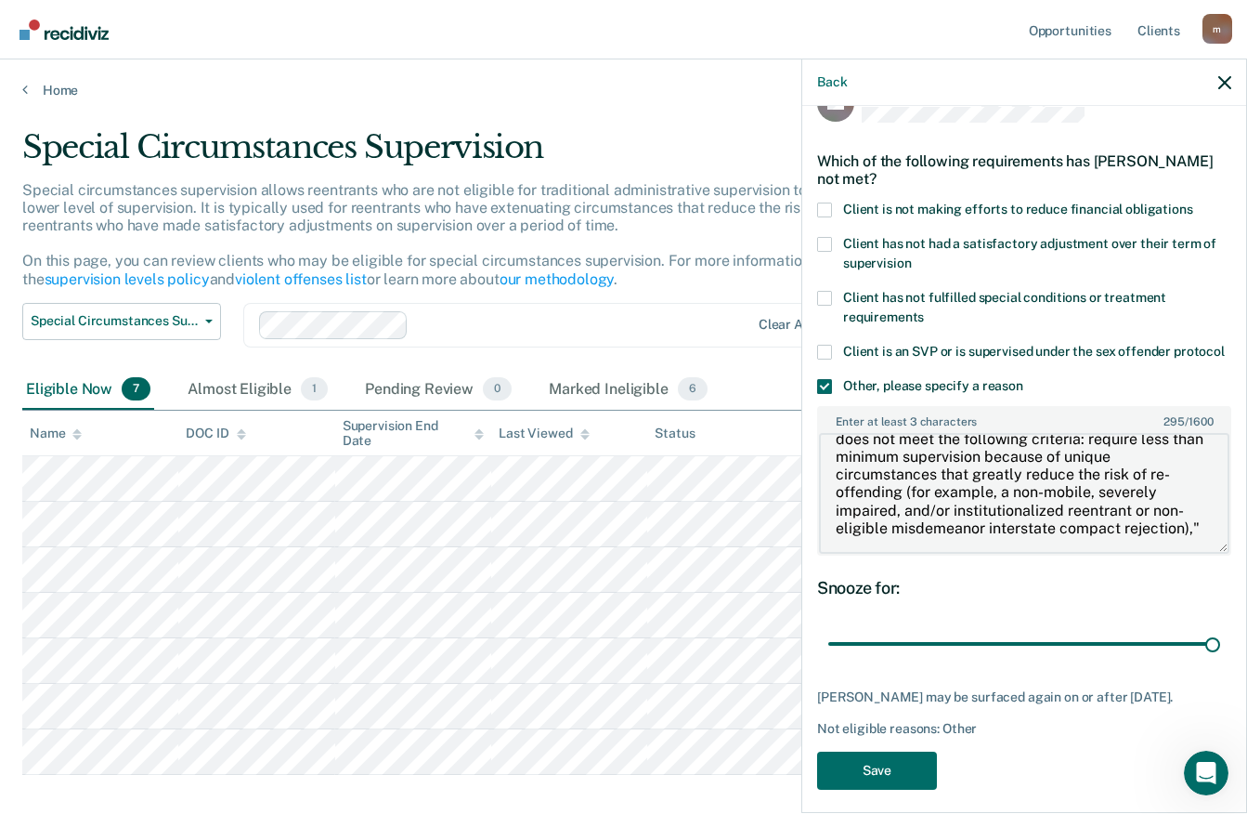
scroll to position [75, 0]
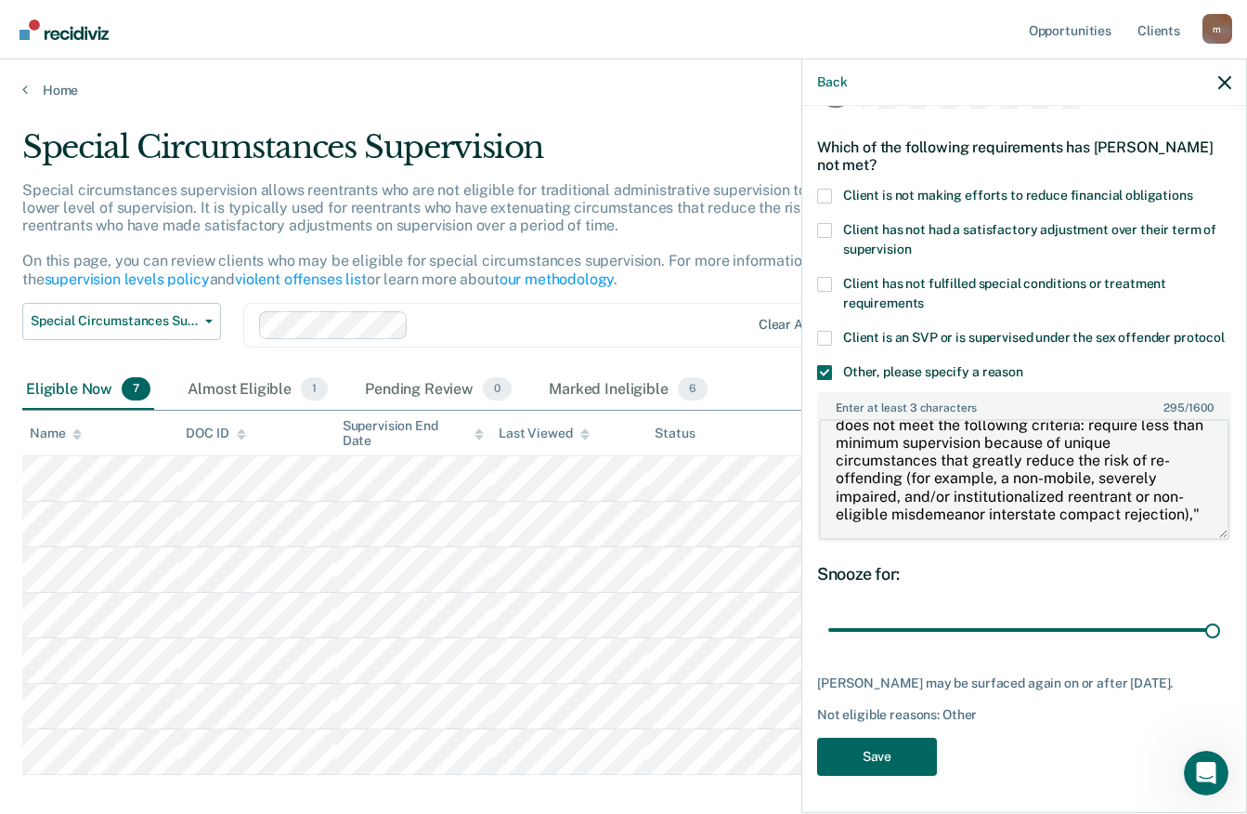
type textarea "does not meet the following criteria: require less than minimum supervision bec…"
click at [919, 752] on button "Save" at bounding box center [877, 757] width 120 height 38
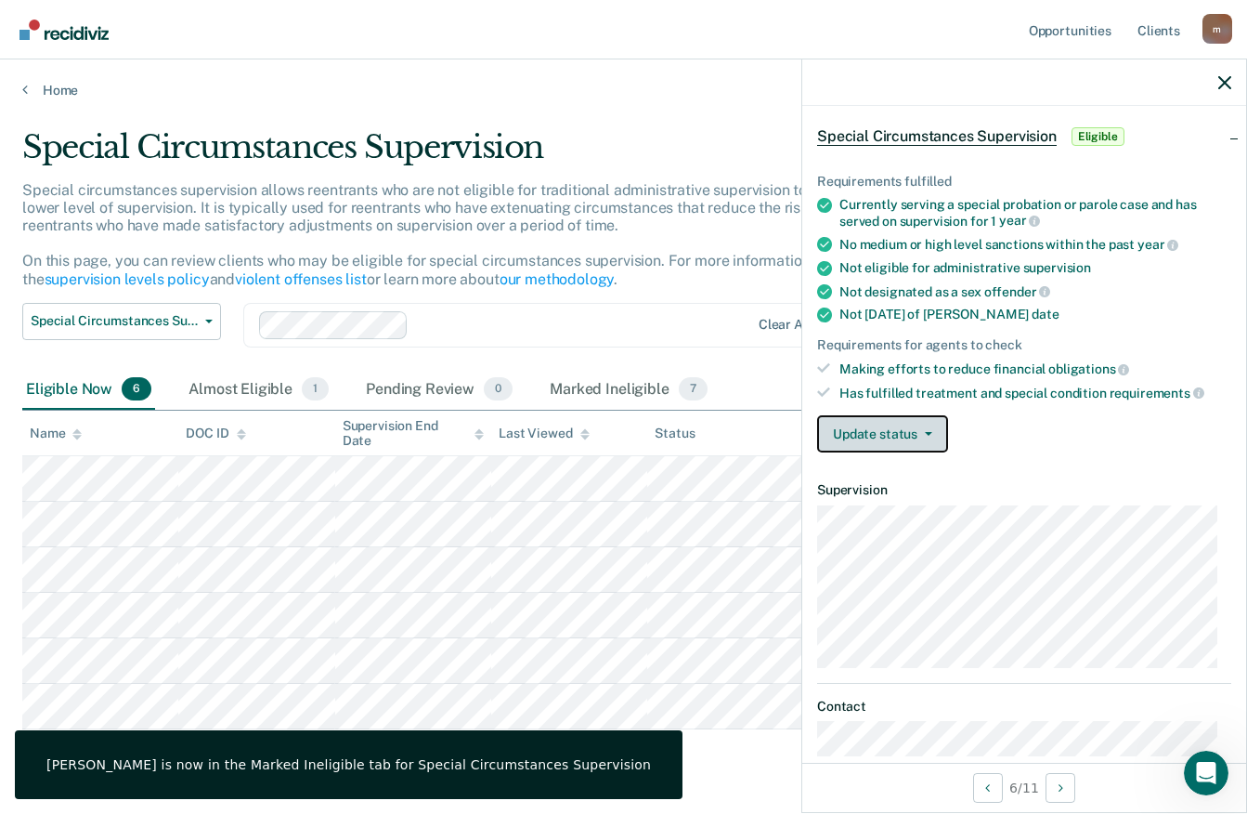
click at [931, 437] on button "Update status" at bounding box center [882, 433] width 131 height 37
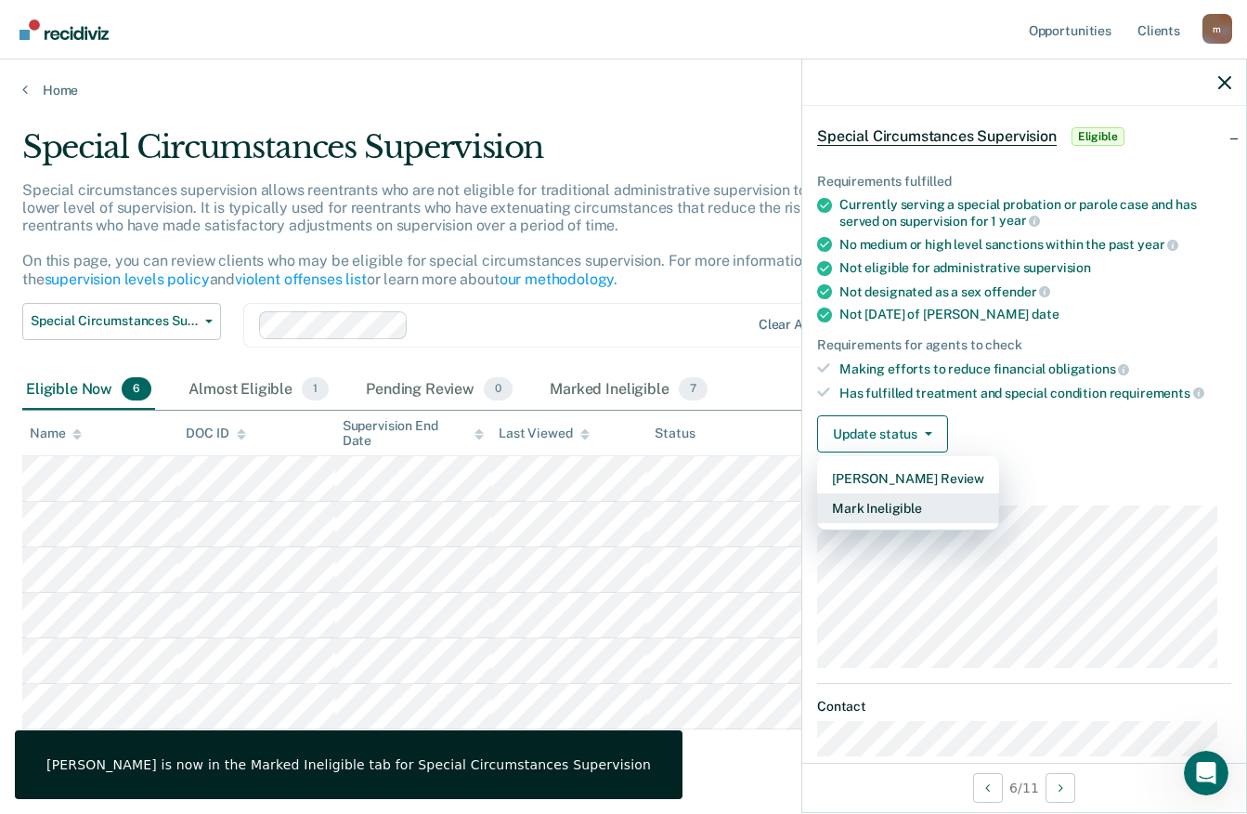
click at [869, 506] on button "Mark Ineligible" at bounding box center [908, 508] width 182 height 30
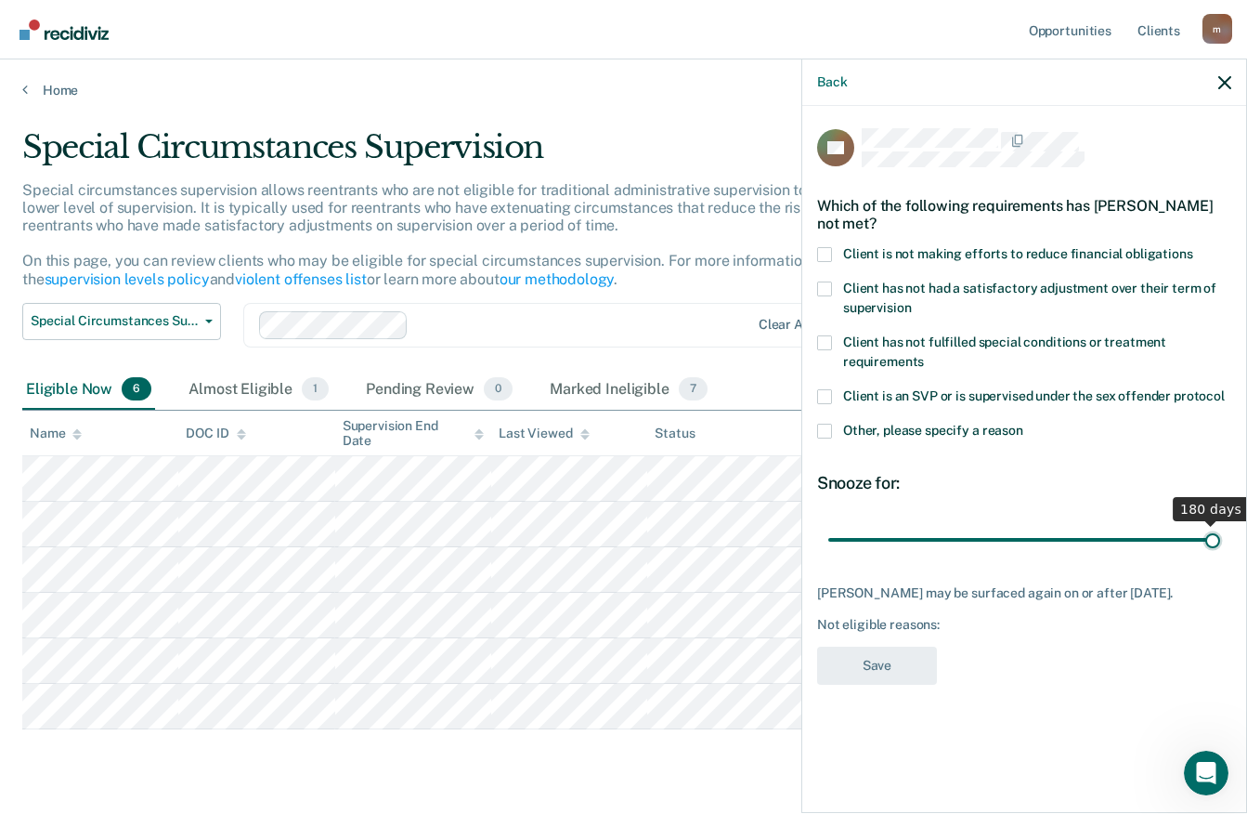
drag, startPoint x: 894, startPoint y: 530, endPoint x: 1263, endPoint y: 538, distance: 369.8
type input "180"
click at [1221, 538] on input "range" at bounding box center [1025, 539] width 392 height 33
click at [823, 427] on span at bounding box center [824, 431] width 15 height 15
click at [1024, 424] on input "Other, please specify a reason" at bounding box center [1024, 424] width 0 height 0
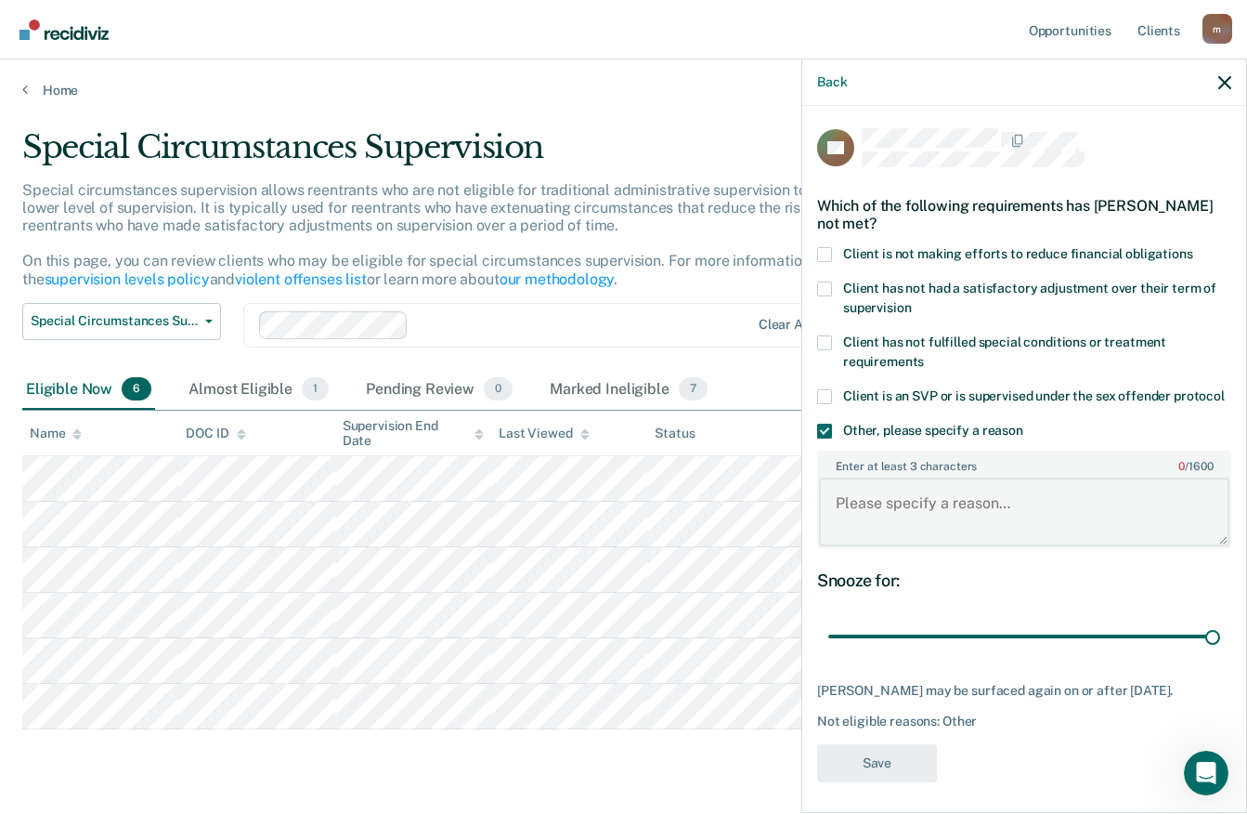
click at [882, 507] on textarea "Enter at least 3 characters 0 / 1600" at bounding box center [1024, 511] width 411 height 69
paste textarea "does not meet the following criteria: require less than minimum supervision bec…"
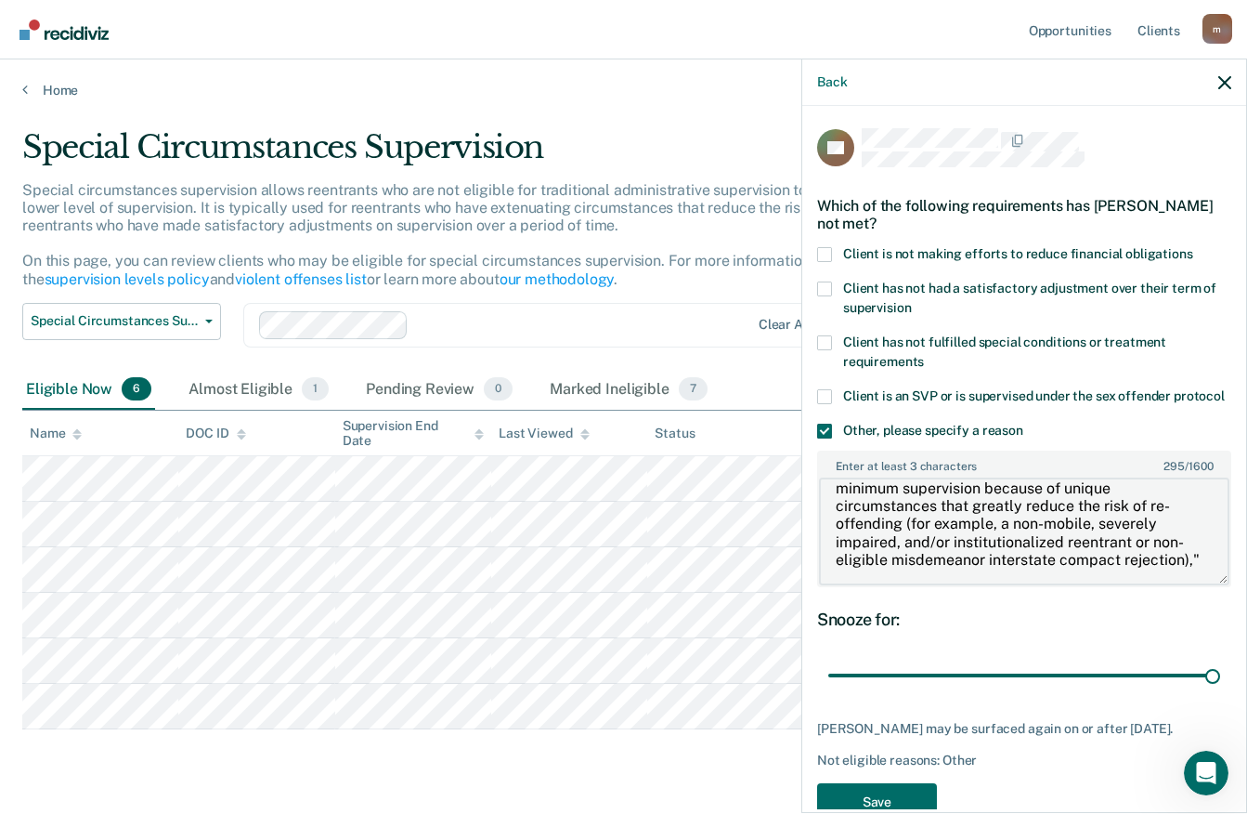
scroll to position [68, 0]
drag, startPoint x: 1210, startPoint y: 555, endPoint x: 1217, endPoint y: 594, distance: 39.6
click at [1217, 587] on div "Enter at least 3 characters 295 / 1600 does not meet the following criteria: re…" at bounding box center [1024, 519] width 414 height 137
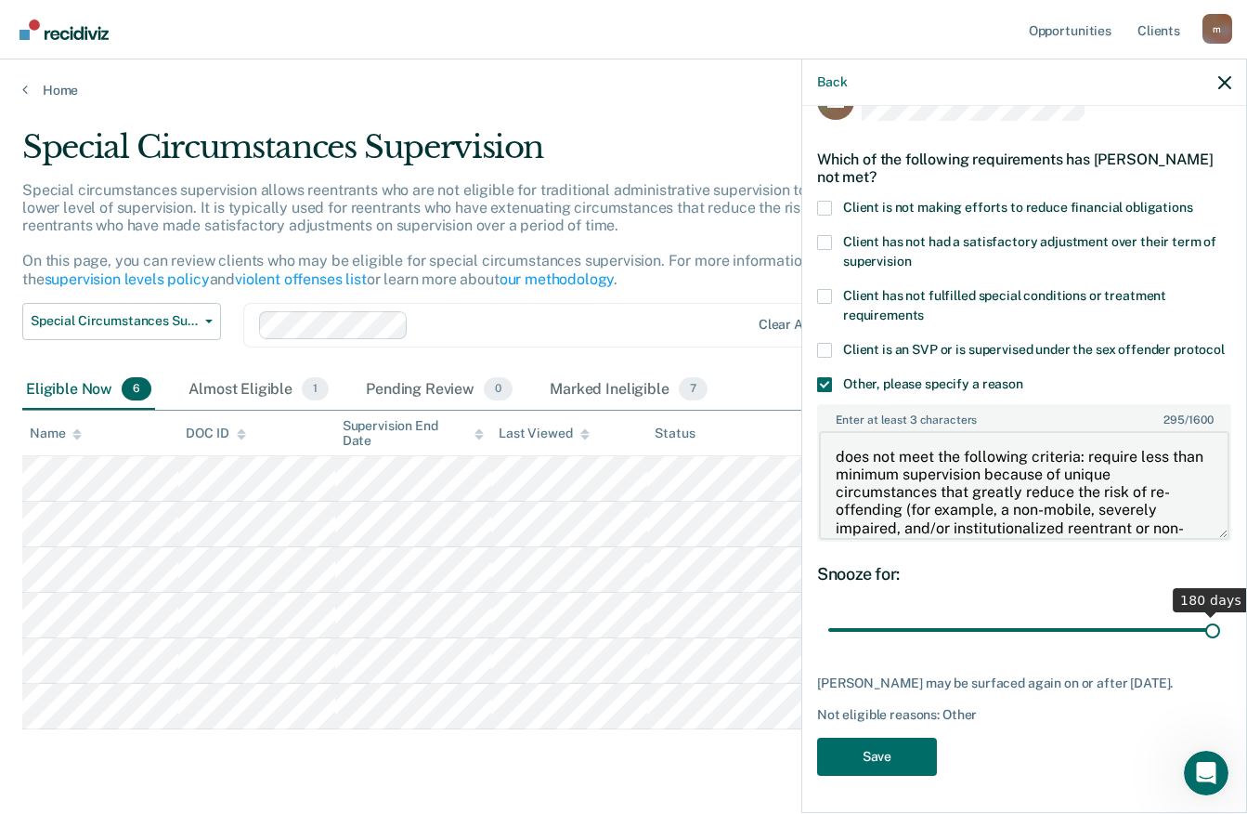
scroll to position [79, 0]
type textarea "does not meet the following criteria: require less than minimum supervision bec…"
click at [919, 751] on button "Save" at bounding box center [877, 757] width 120 height 38
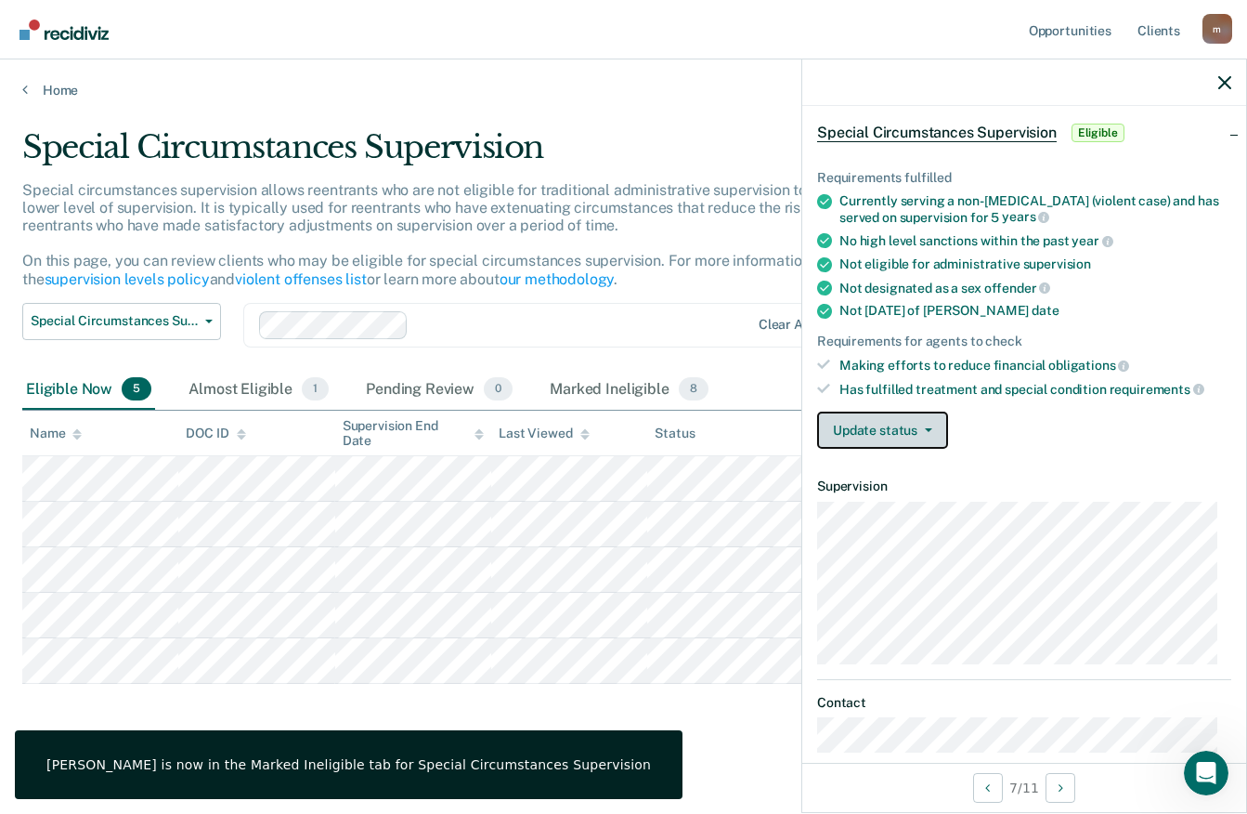
click at [920, 425] on button "Update status" at bounding box center [882, 429] width 131 height 37
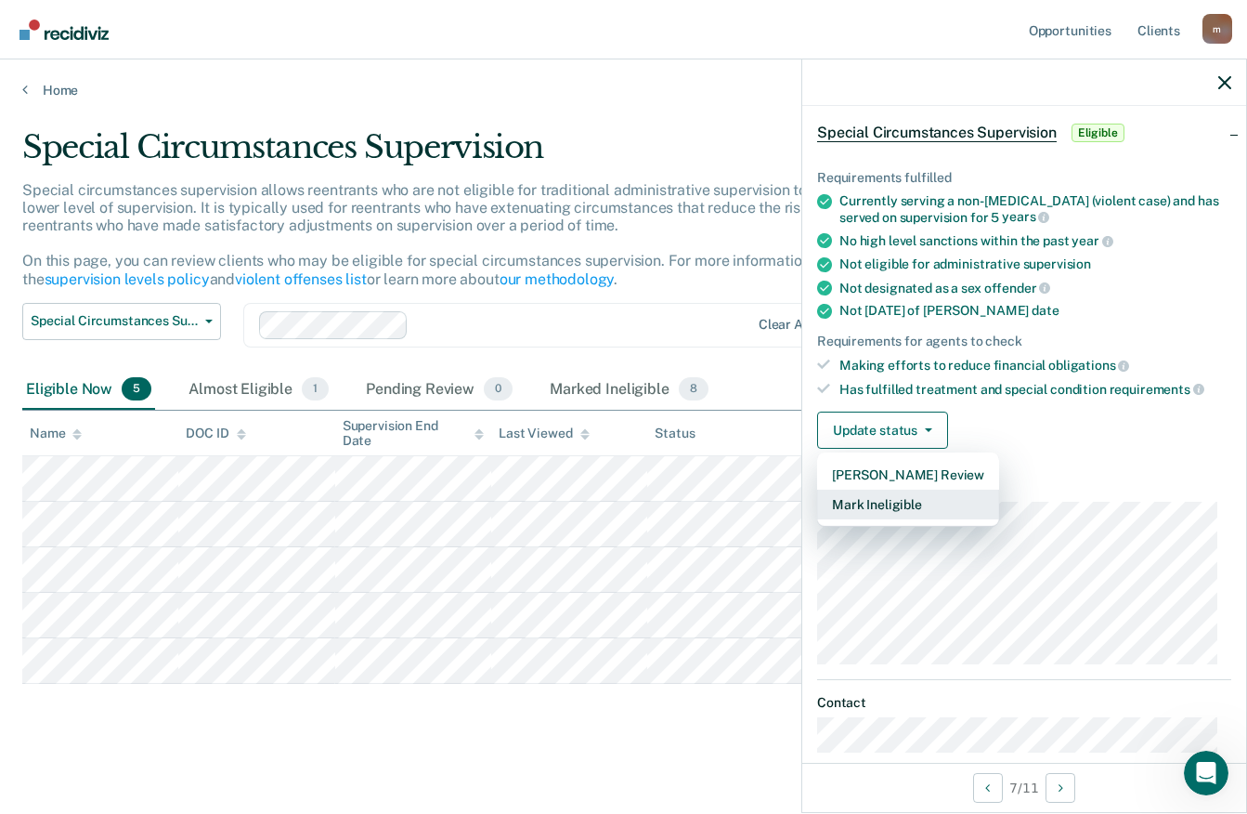
click at [880, 502] on button "Mark Ineligible" at bounding box center [908, 505] width 182 height 30
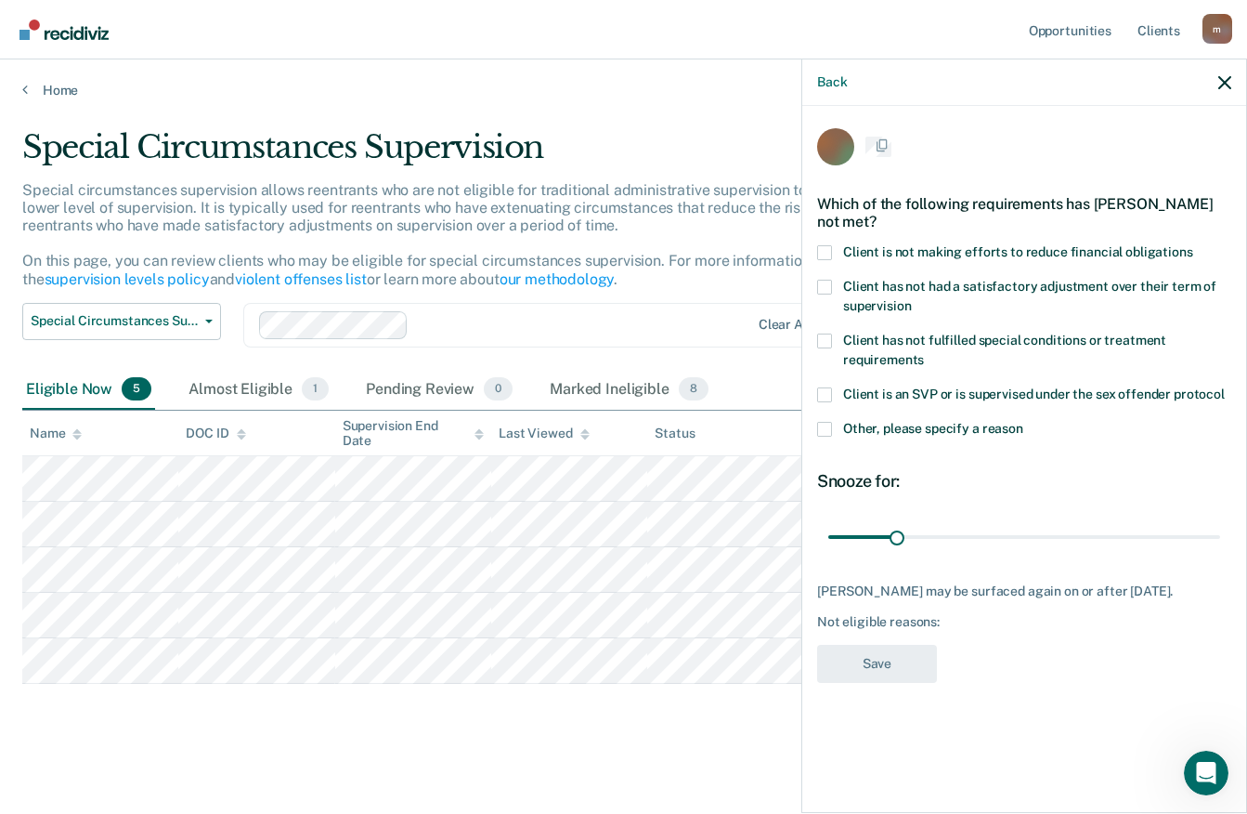
scroll to position [0, 0]
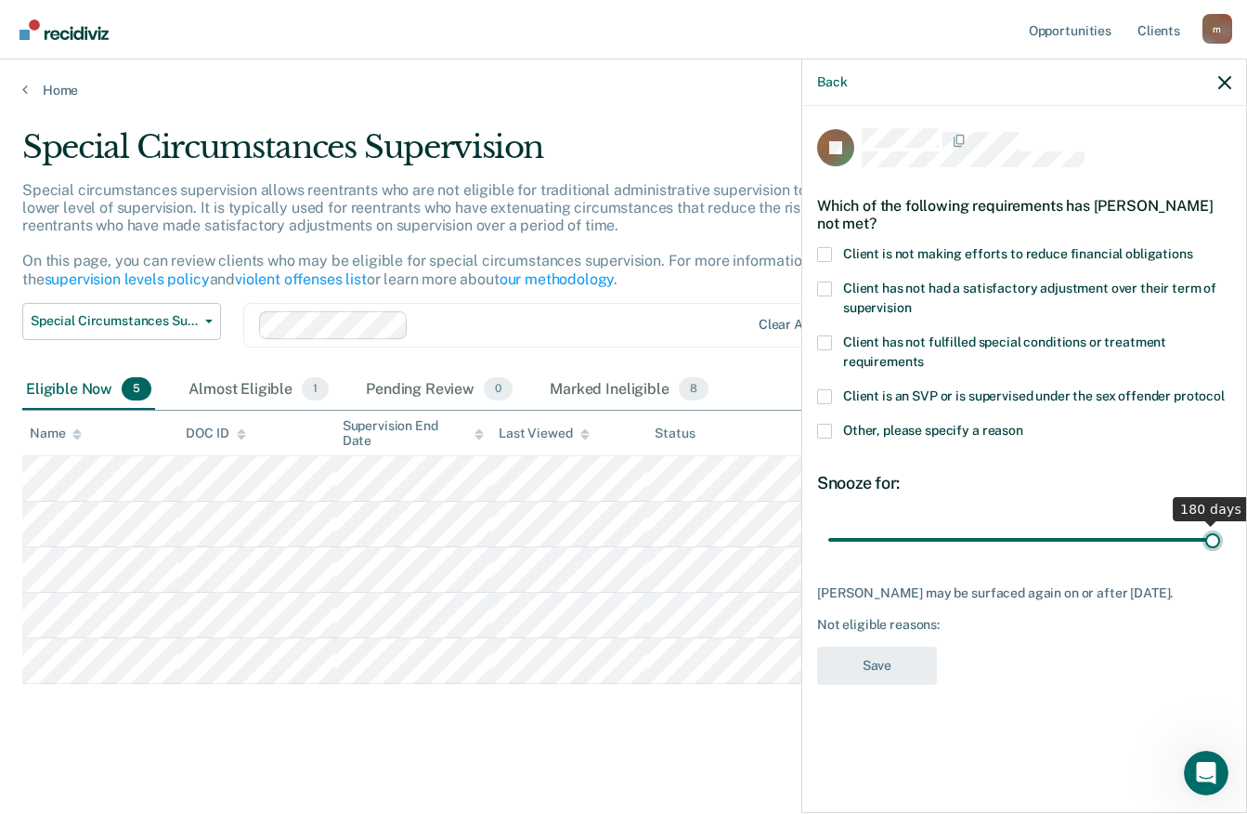
drag, startPoint x: 891, startPoint y: 521, endPoint x: 1227, endPoint y: 542, distance: 336.9
type input "180"
click at [1221, 542] on input "range" at bounding box center [1025, 539] width 392 height 33
click at [825, 424] on span at bounding box center [824, 431] width 15 height 15
click at [1024, 424] on input "Other, please specify a reason" at bounding box center [1024, 424] width 0 height 0
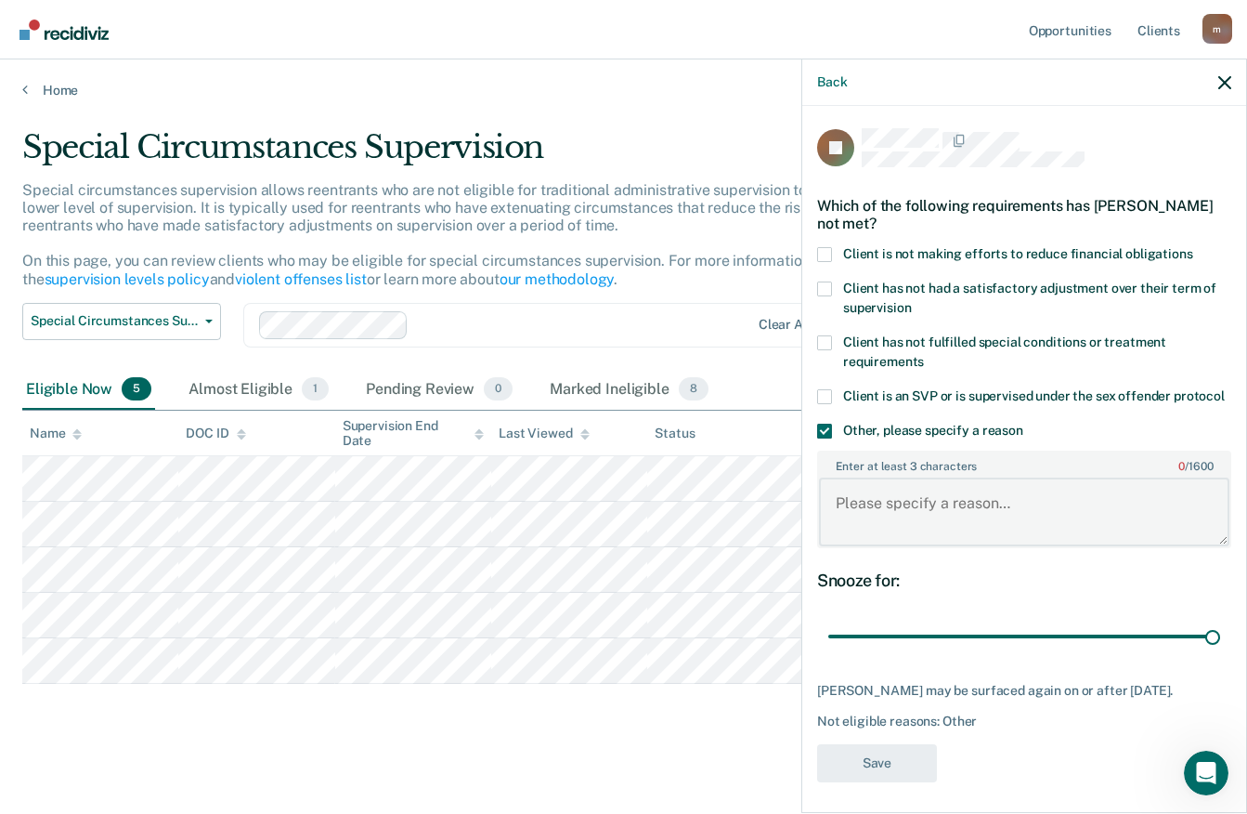
click at [841, 477] on textarea "Enter at least 3 characters 0 / 1600" at bounding box center [1024, 511] width 411 height 69
paste textarea "does not meet the following criteria: require less than minimum supervision bec…"
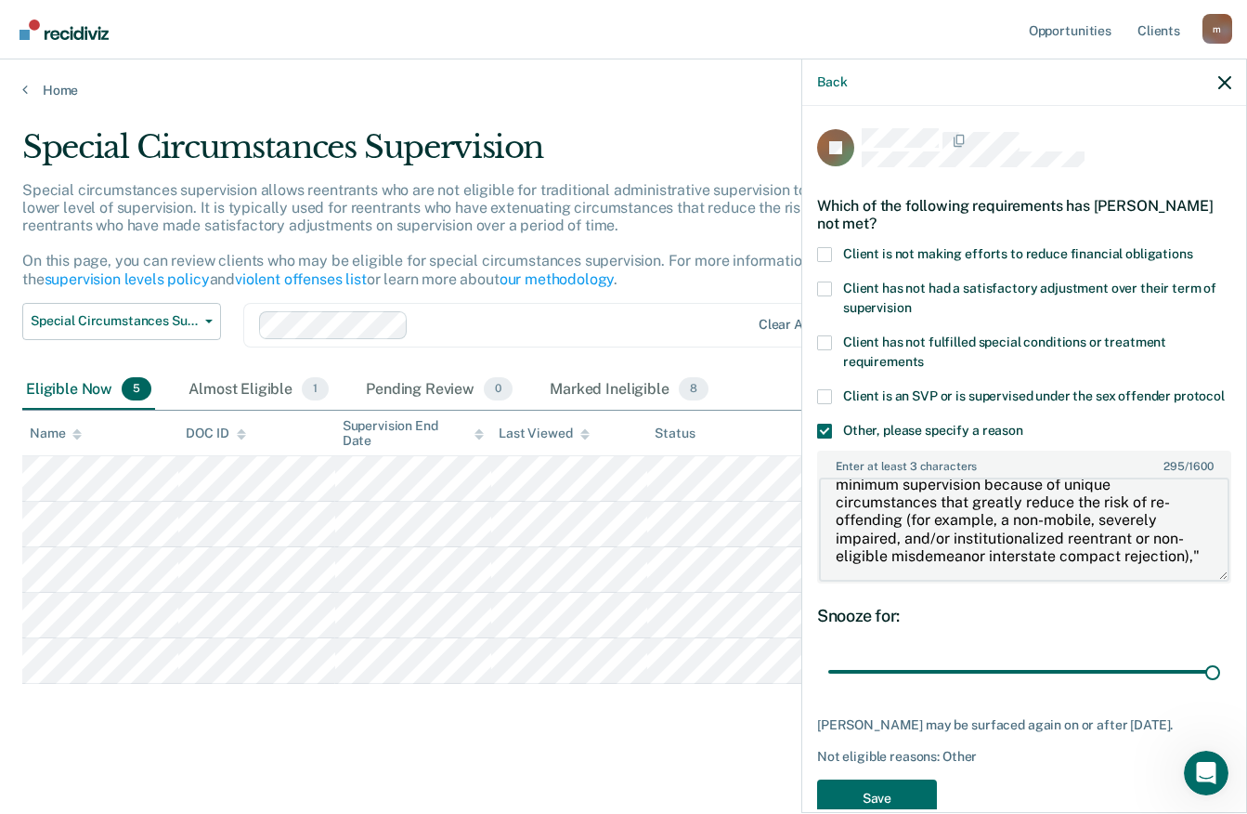
scroll to position [44, 0]
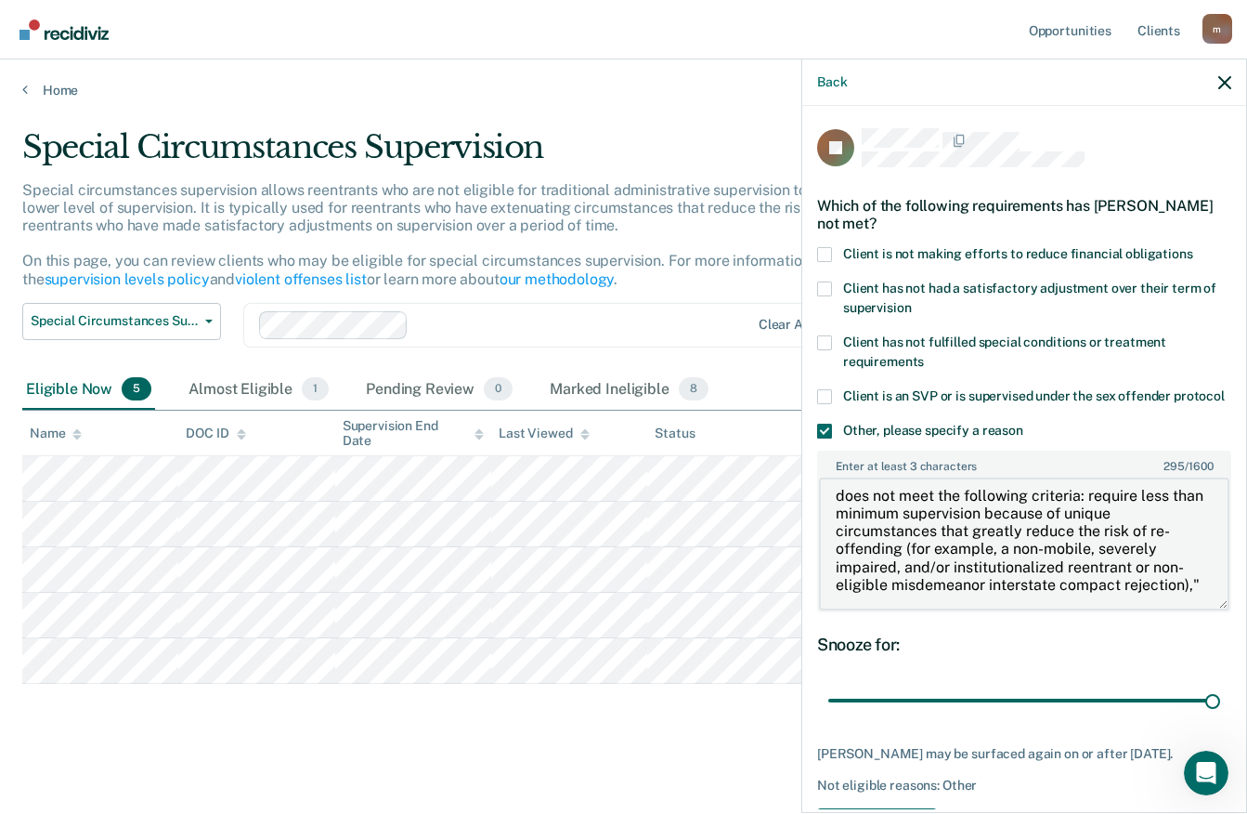
drag, startPoint x: 1220, startPoint y: 525, endPoint x: 1219, endPoint y: 582, distance: 57.6
click at [1219, 582] on div "JK Which of the following requirements has [PERSON_NAME] not met? Client is not…" at bounding box center [1025, 457] width 444 height 703
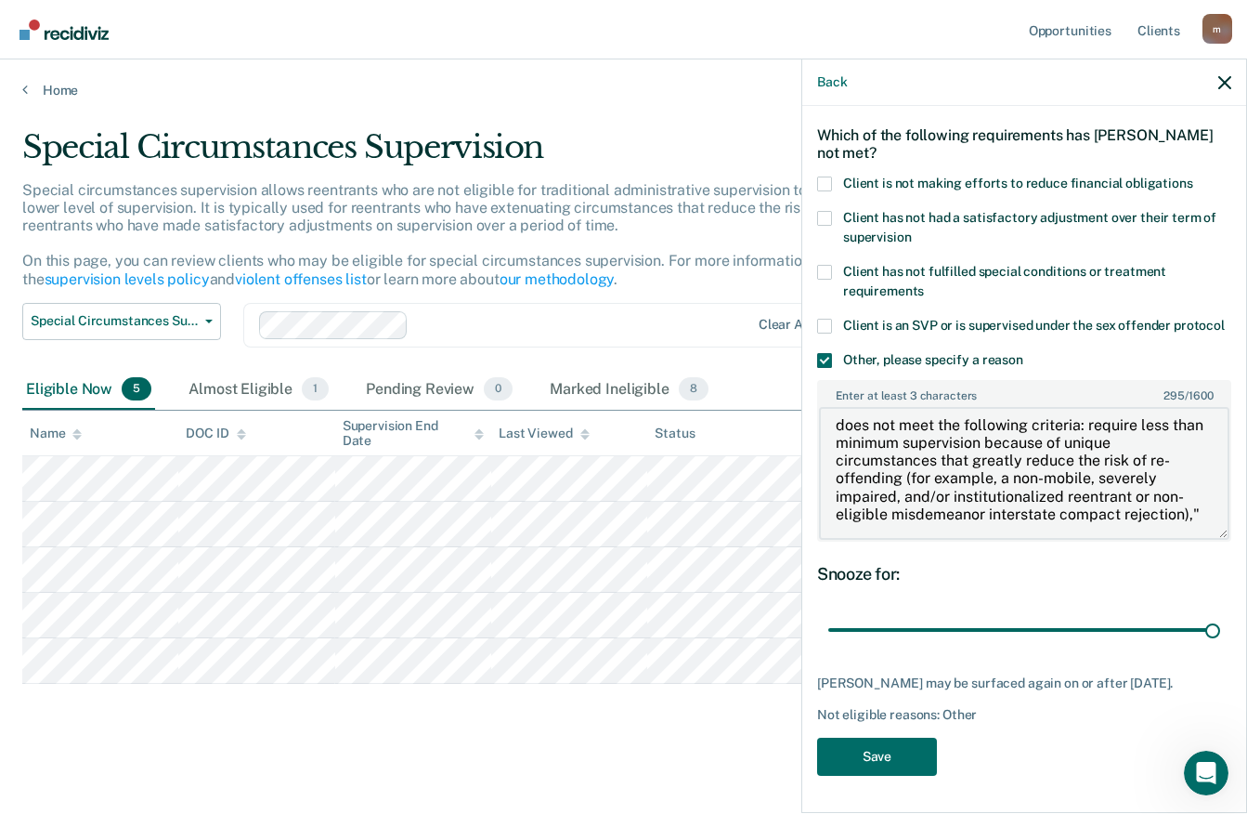
scroll to position [4, 0]
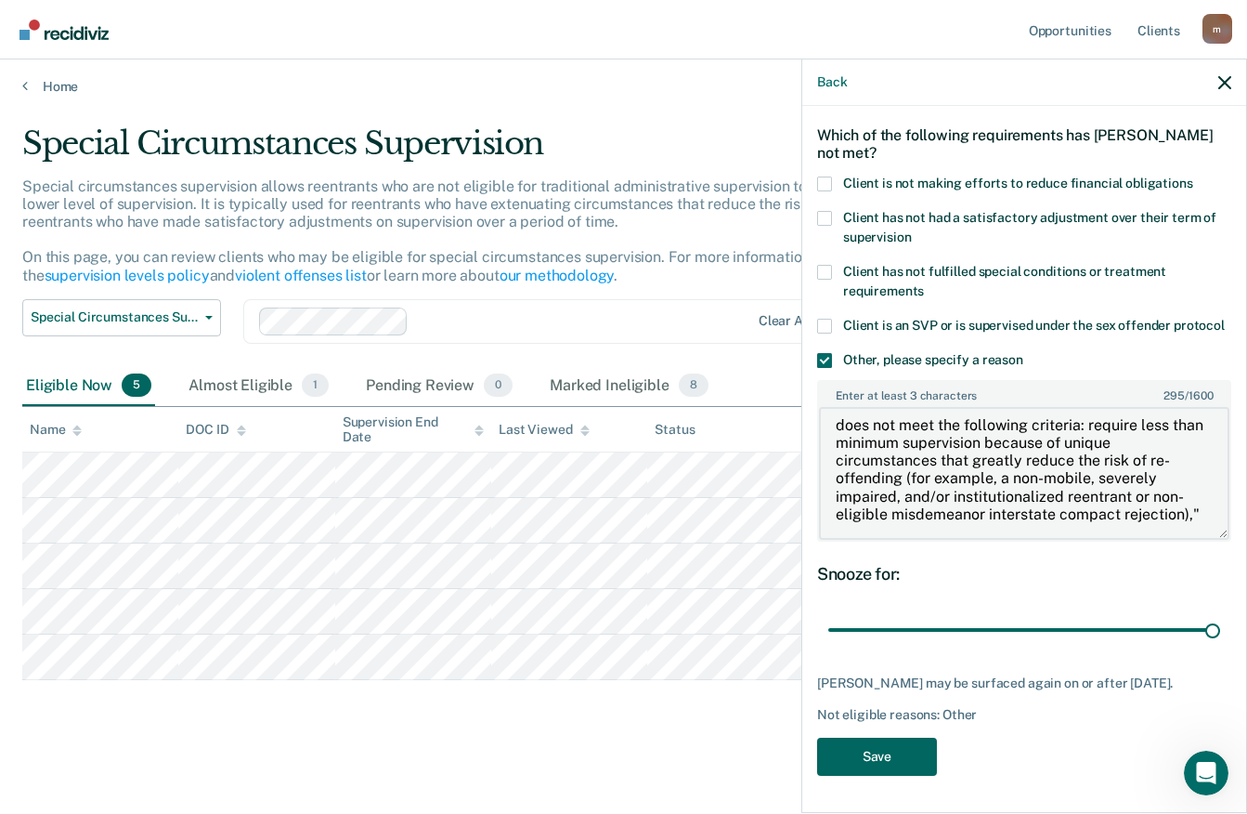
type textarea "does not meet the following criteria: require less than minimum supervision bec…"
click at [902, 762] on button "Save" at bounding box center [877, 757] width 120 height 38
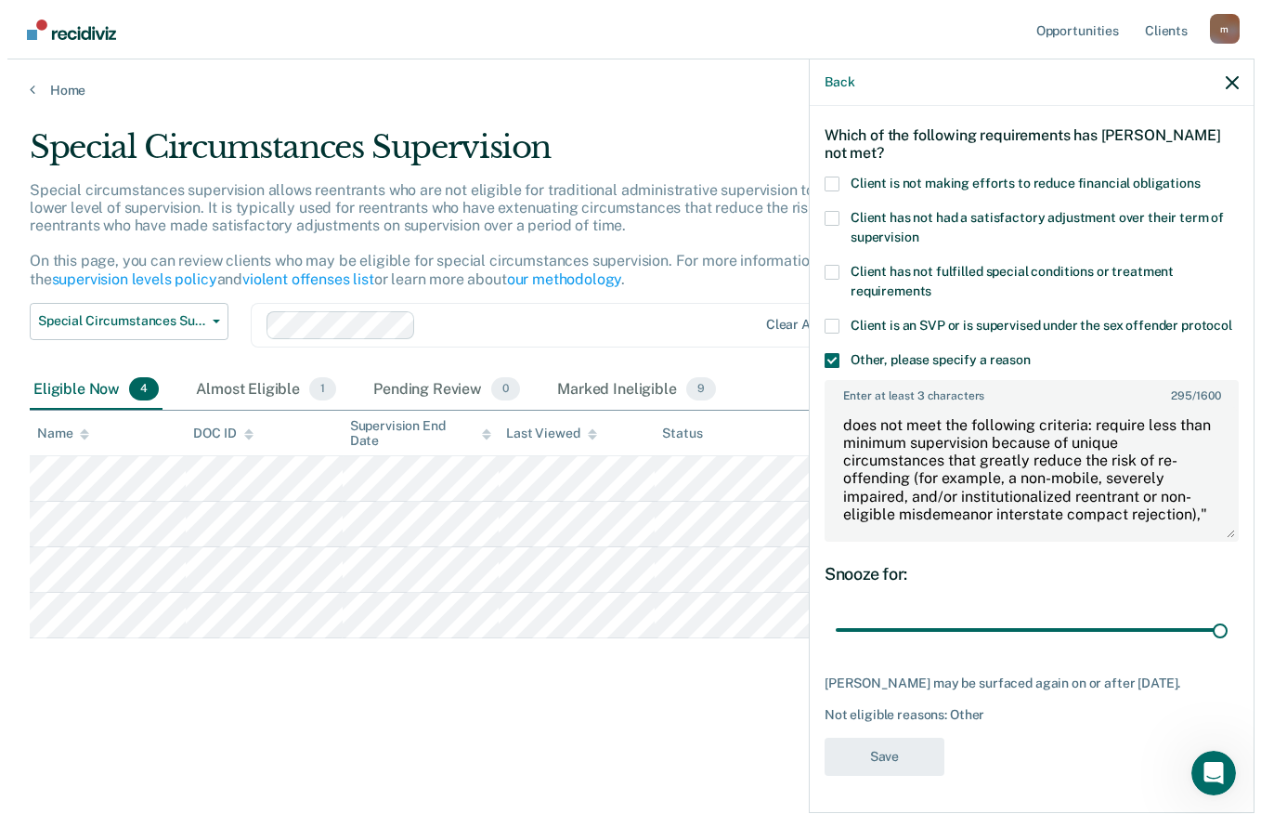
scroll to position [0, 0]
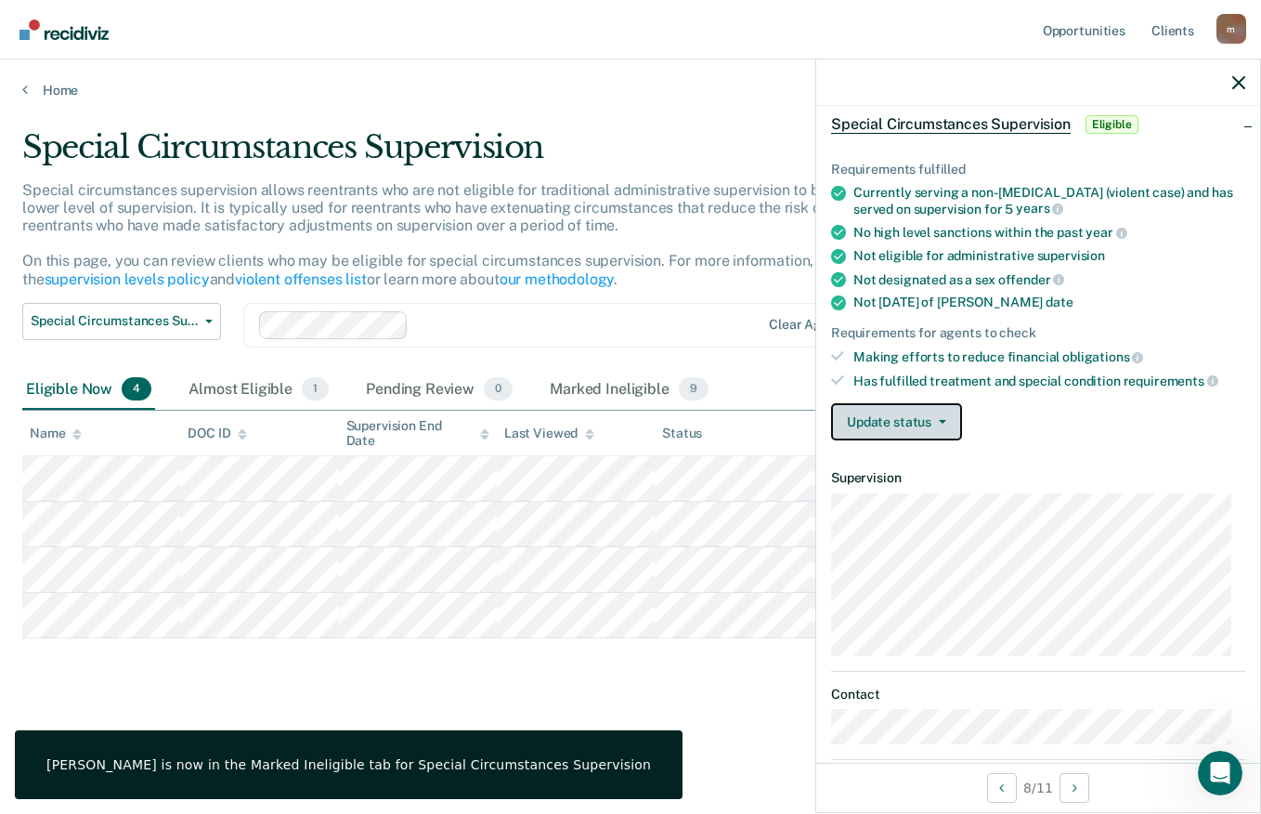
click at [946, 419] on button "Update status" at bounding box center [896, 421] width 131 height 37
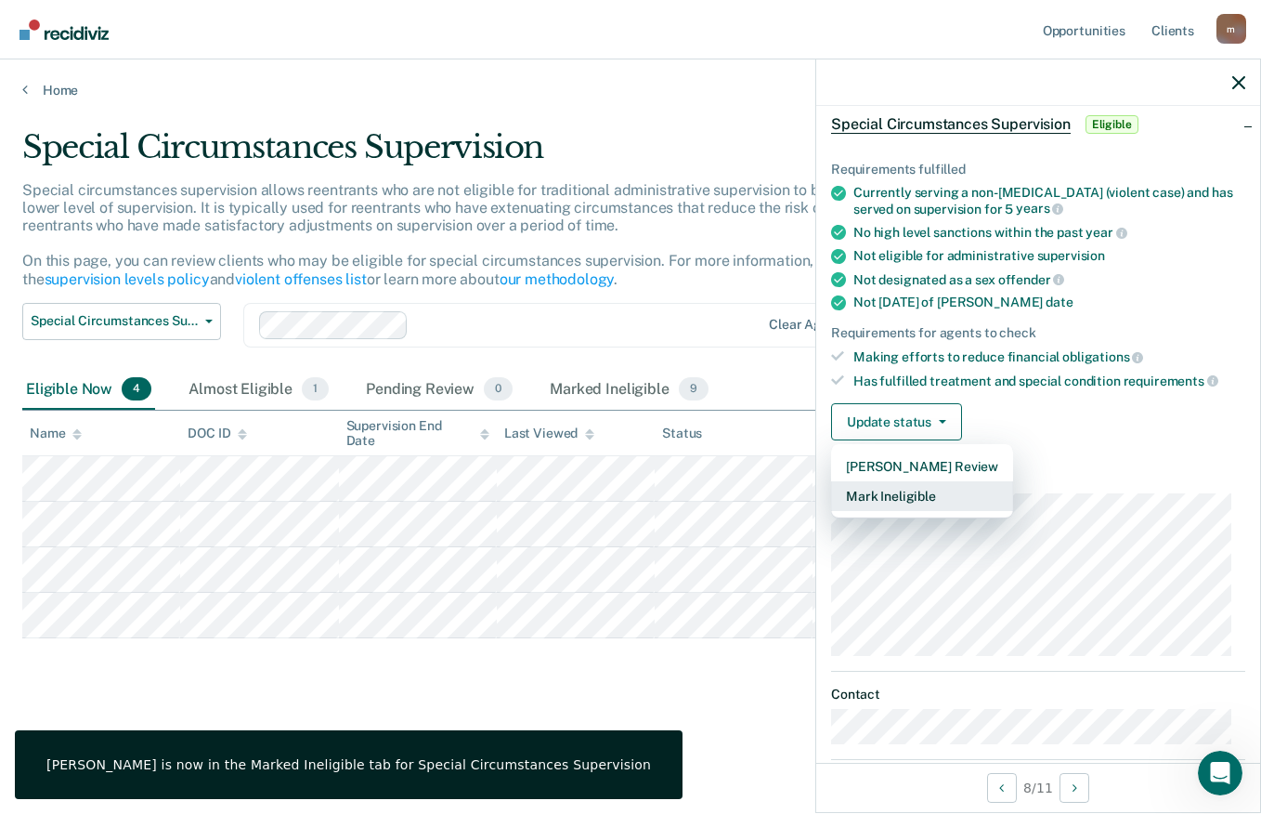
click at [908, 496] on button "Mark Ineligible" at bounding box center [922, 496] width 182 height 30
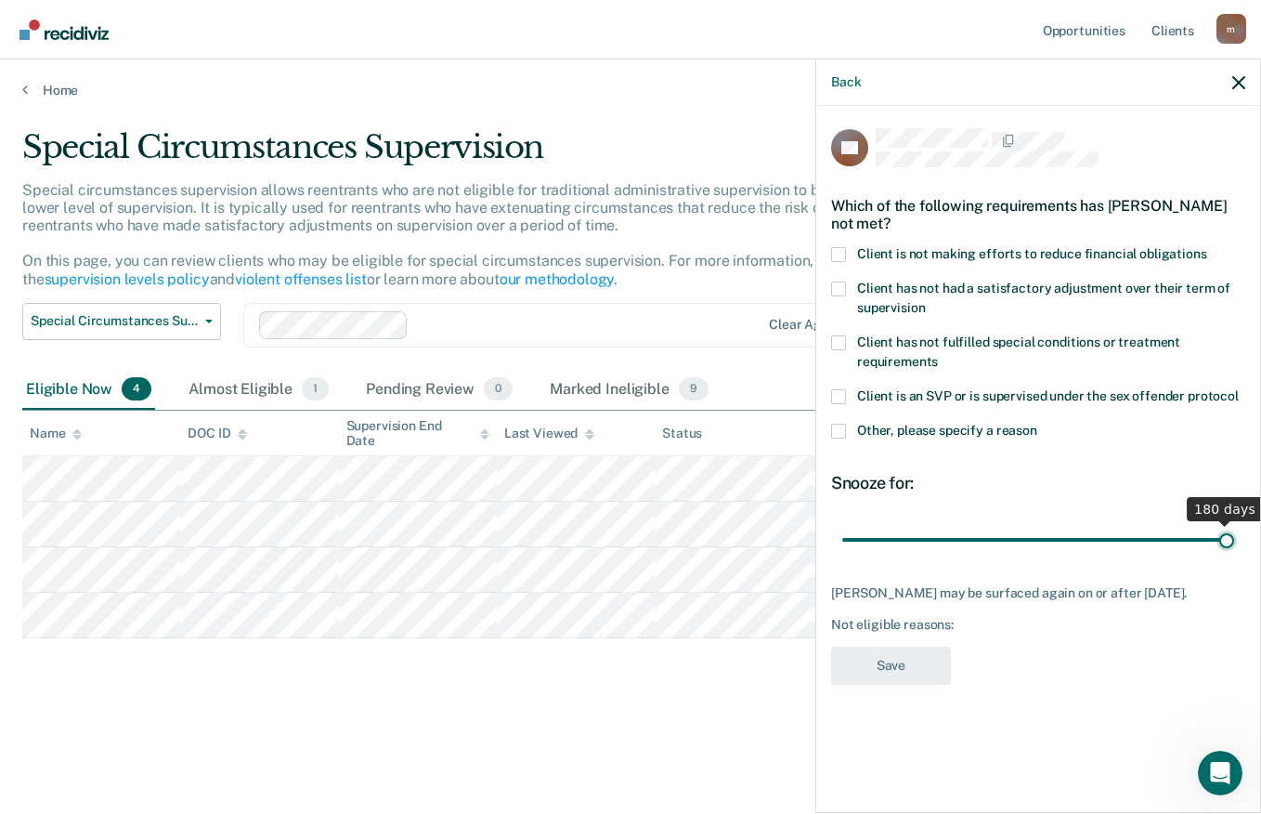
drag, startPoint x: 911, startPoint y: 535, endPoint x: 1263, endPoint y: 542, distance: 352.1
type input "180"
click at [1234, 542] on input "range" at bounding box center [1038, 539] width 392 height 33
click at [840, 427] on span at bounding box center [838, 431] width 15 height 15
click at [1038, 424] on input "Other, please specify a reason" at bounding box center [1038, 424] width 0 height 0
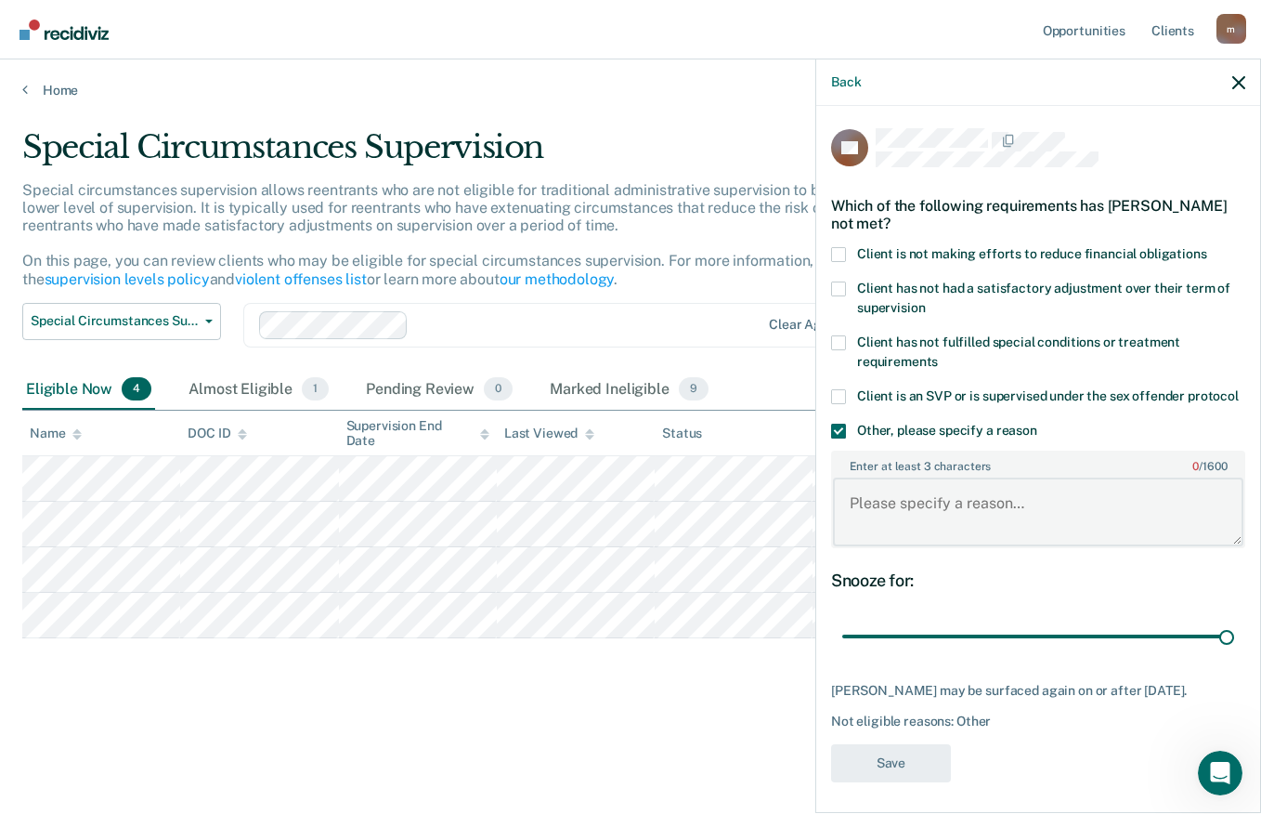
click at [859, 507] on textarea "Enter at least 3 characters 0 / 1600" at bounding box center [1038, 511] width 411 height 69
paste textarea "does not meet the following criteria: require less than minimum supervision bec…"
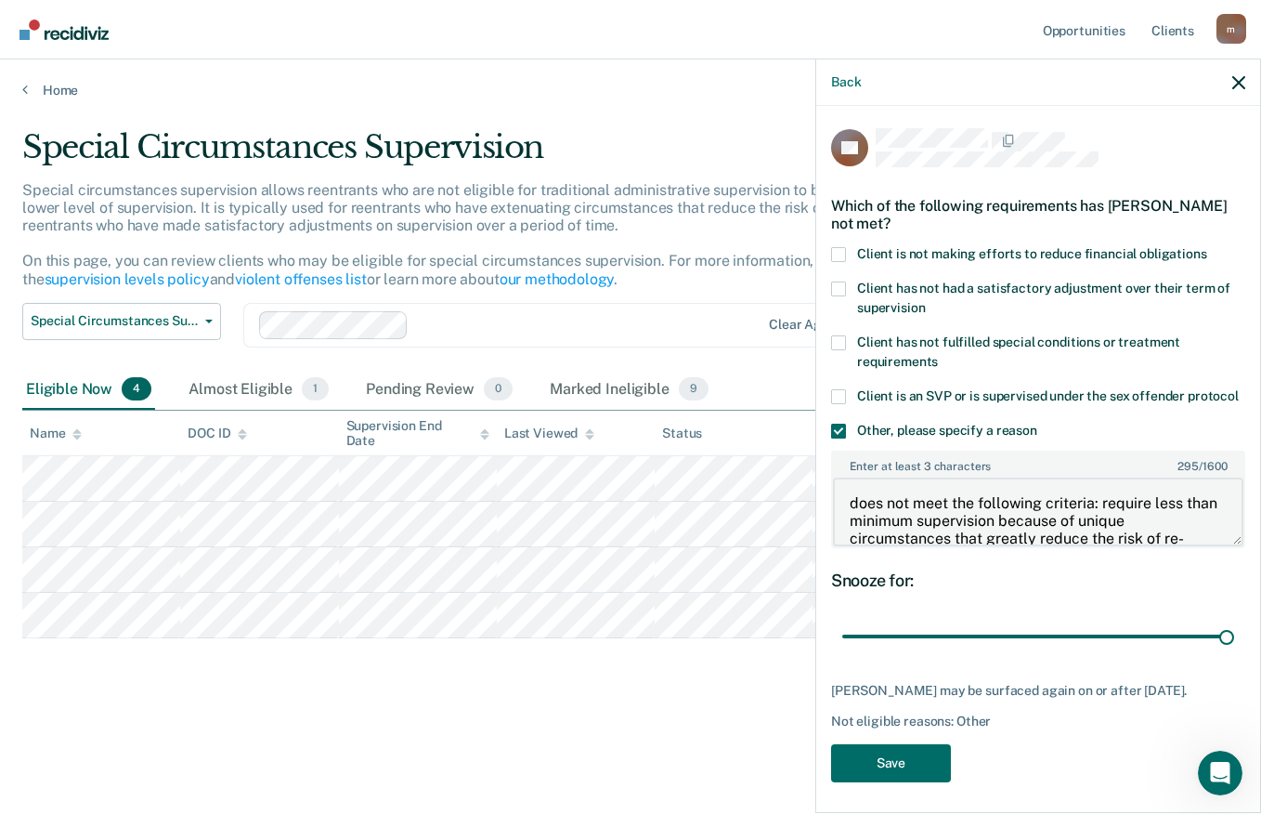
scroll to position [92, 0]
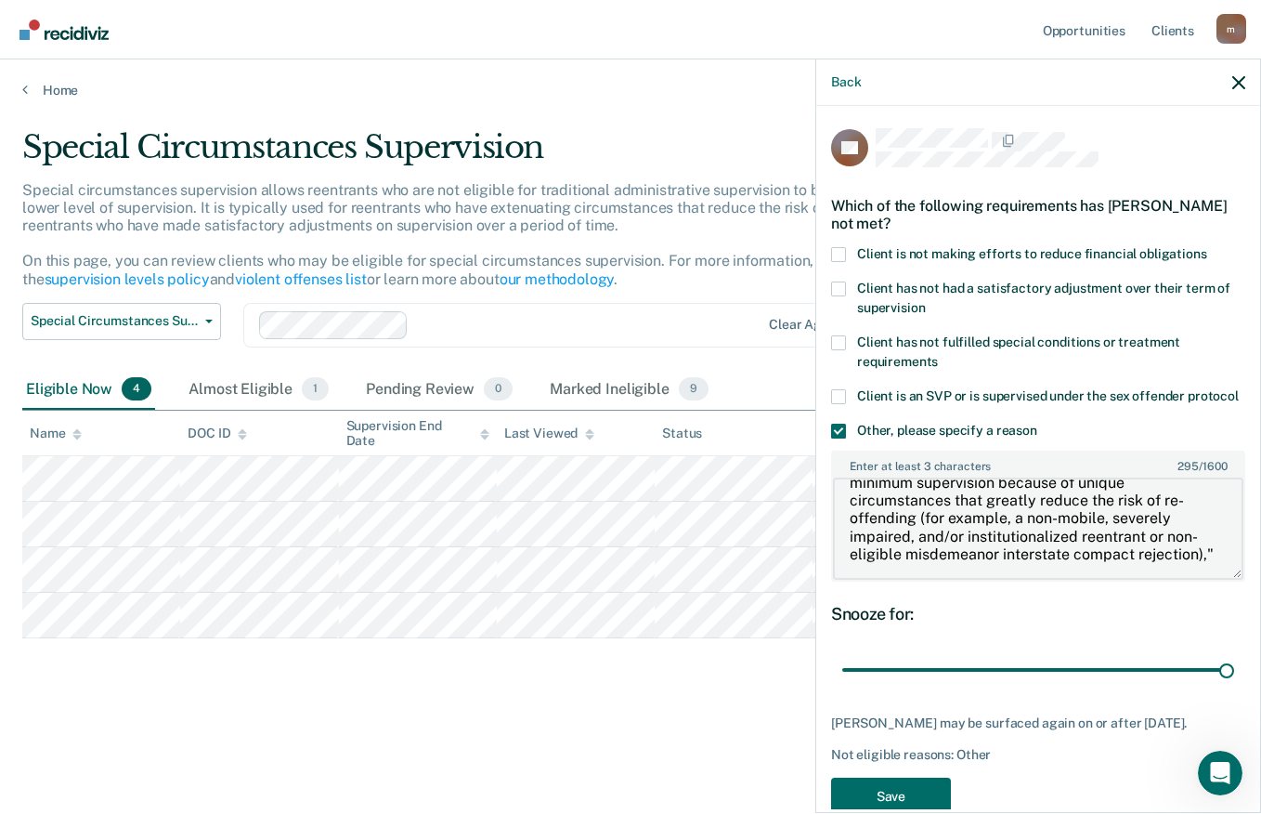
drag, startPoint x: 1221, startPoint y: 555, endPoint x: 1225, endPoint y: 587, distance: 32.8
click at [1225, 580] on textarea "does not meet the following criteria: require less than minimum supervision bec…" at bounding box center [1038, 528] width 411 height 102
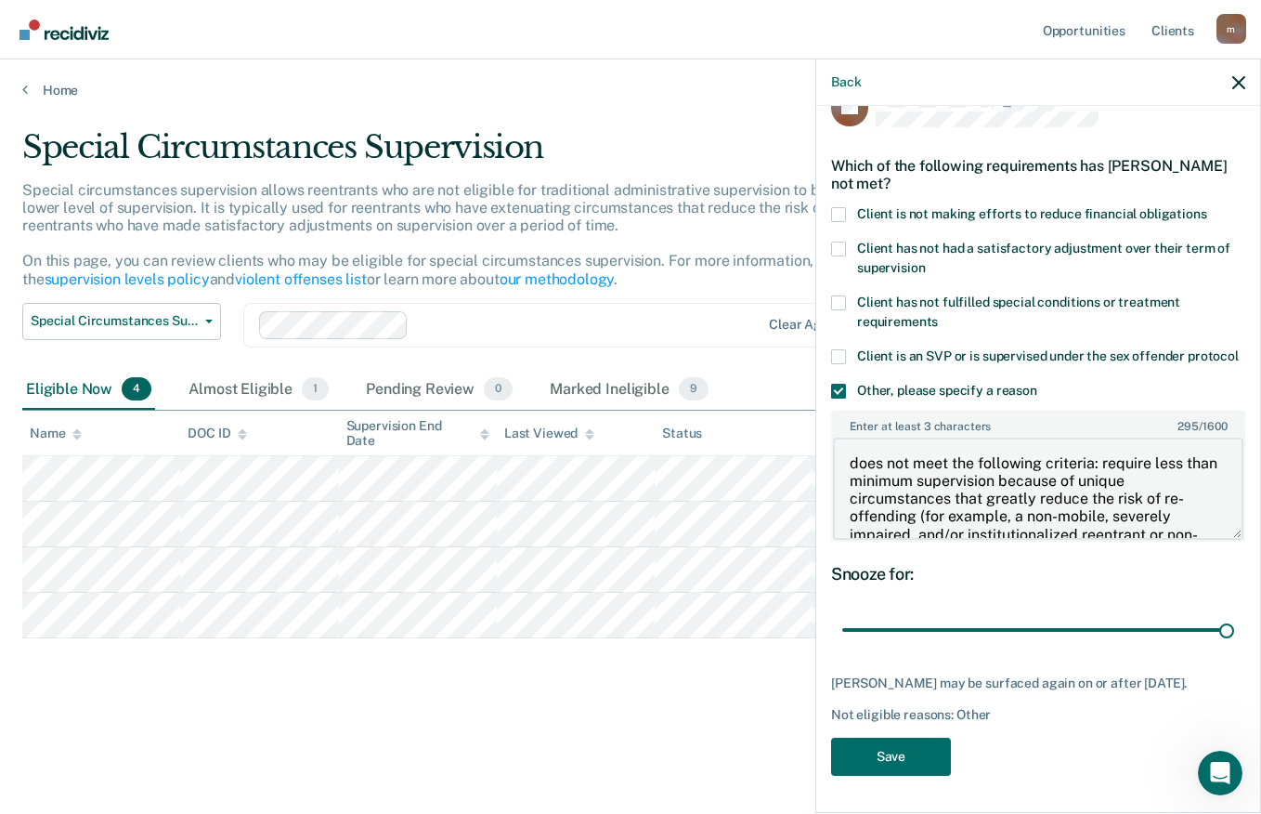
scroll to position [57, 0]
type textarea "does not meet the following criteria: require less than minimum supervision bec…"
click at [894, 751] on button "Save" at bounding box center [891, 757] width 120 height 38
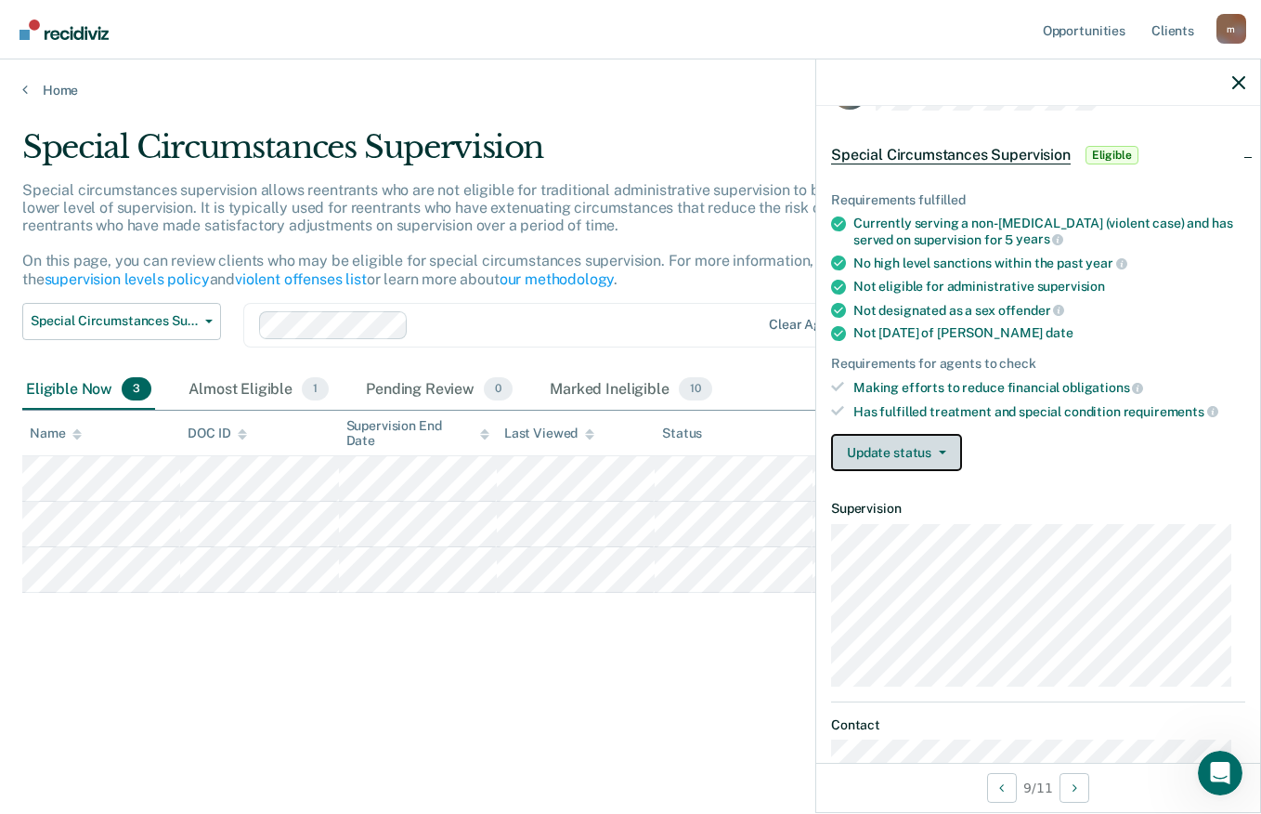
click at [944, 451] on icon "button" at bounding box center [942, 453] width 7 height 4
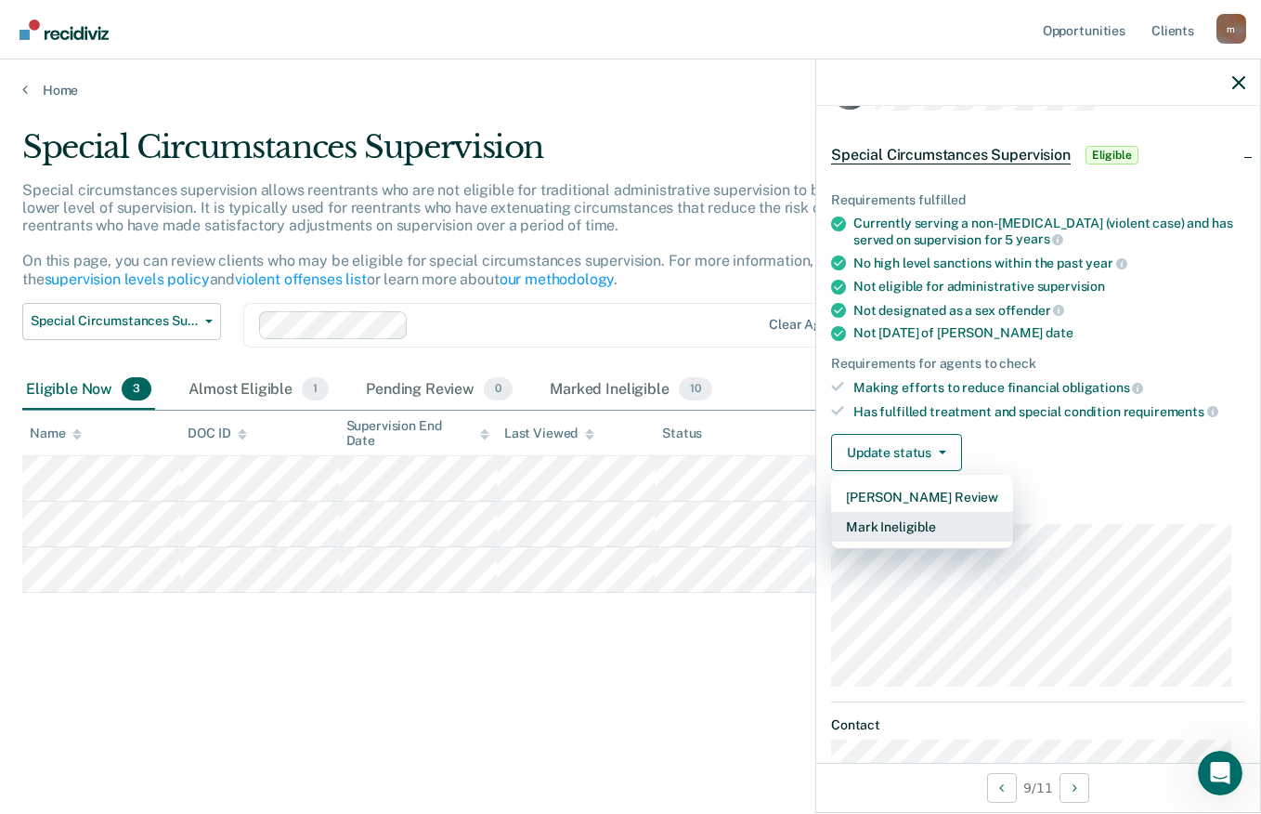
click at [912, 528] on button "Mark Ineligible" at bounding box center [922, 527] width 182 height 30
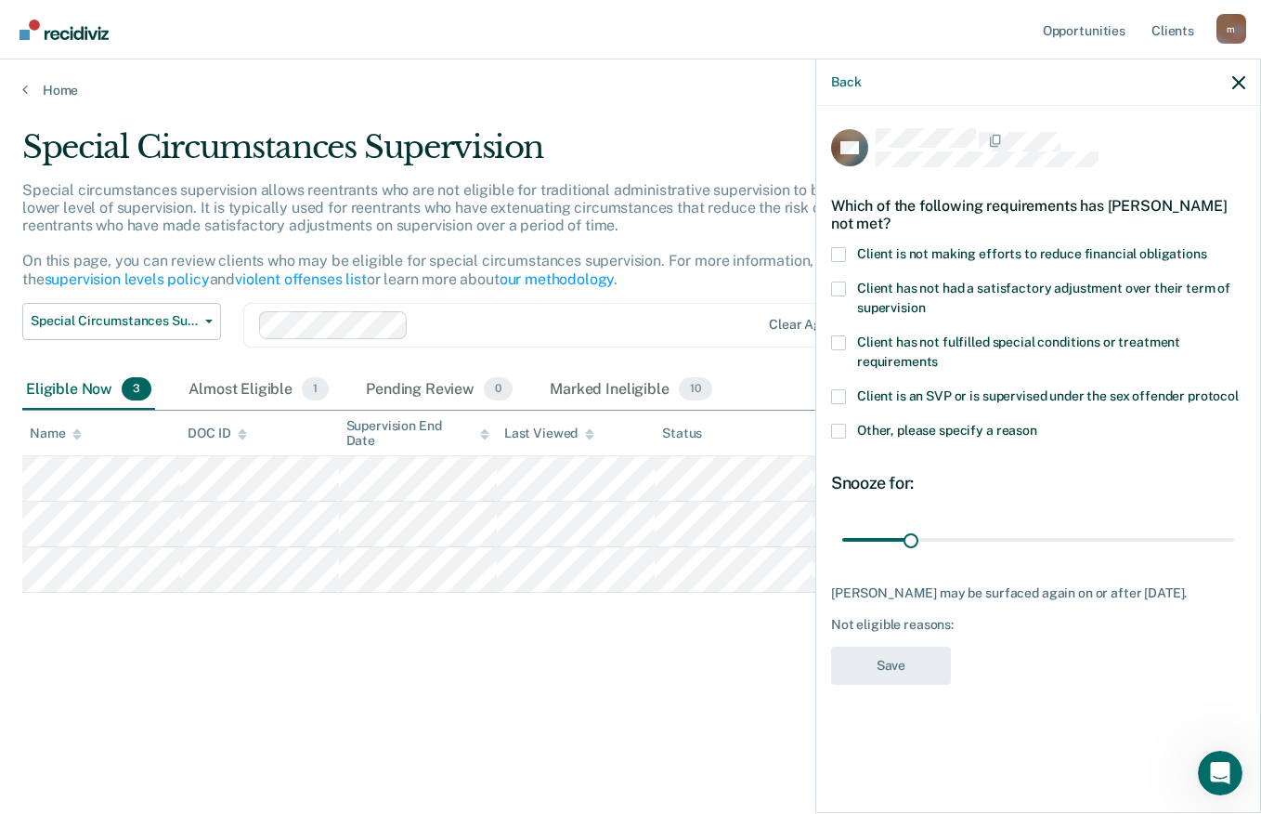
click at [839, 432] on span at bounding box center [838, 431] width 15 height 15
click at [1038, 424] on input "Other, please specify a reason" at bounding box center [1038, 424] width 0 height 0
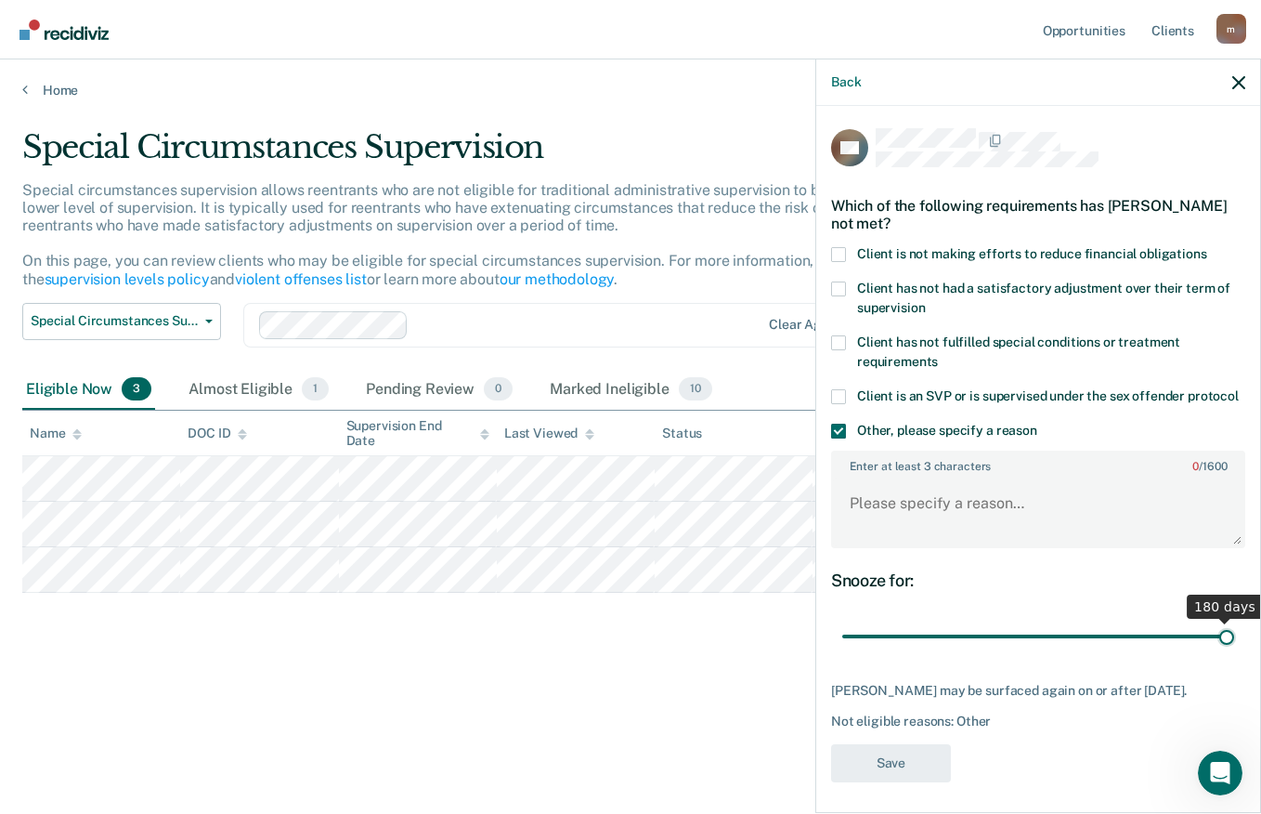
drag, startPoint x: 908, startPoint y: 650, endPoint x: 1257, endPoint y: 656, distance: 348.4
type input "180"
click at [1234, 653] on input "range" at bounding box center [1038, 636] width 392 height 33
click at [878, 514] on textarea "Enter at least 3 characters 0 / 1600" at bounding box center [1038, 511] width 411 height 69
paste textarea "does not meet the following criteria: require less than minimum supervision bec…"
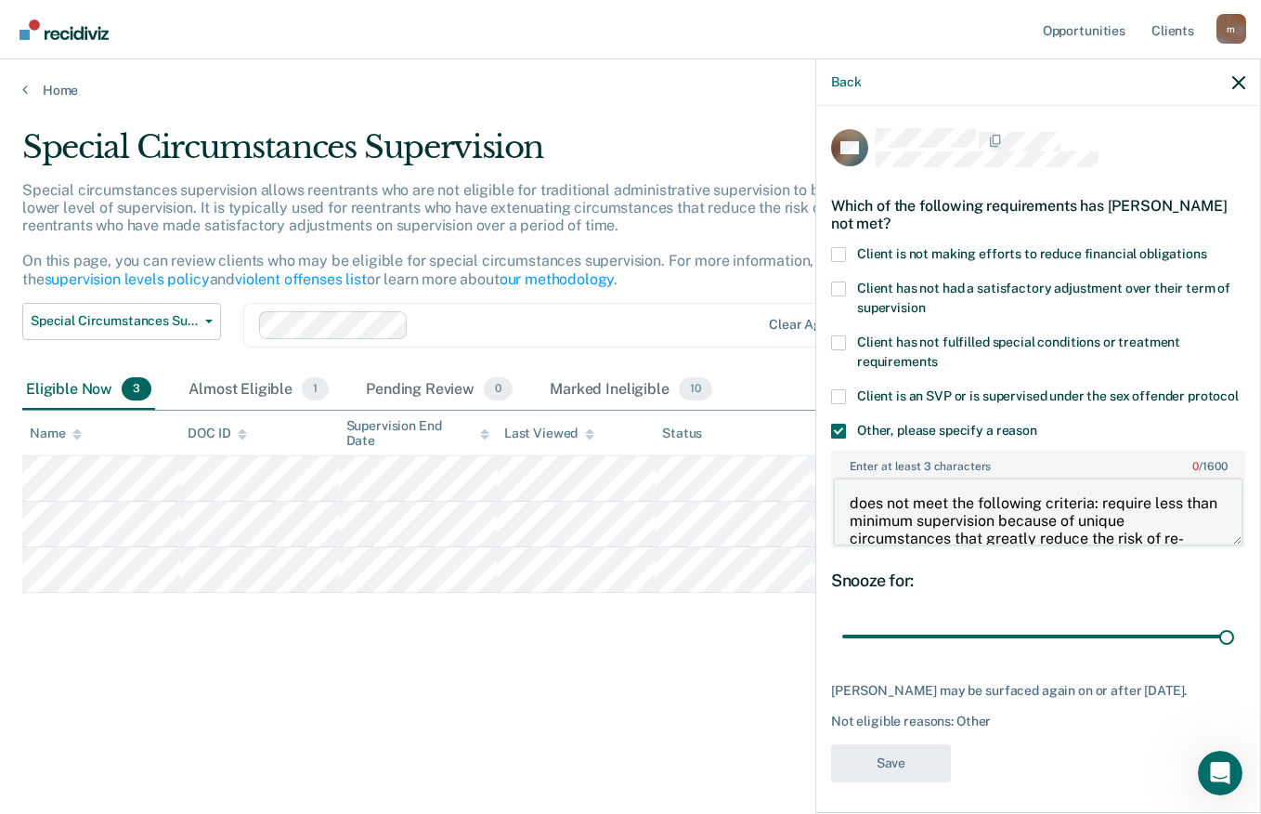
scroll to position [92, 0]
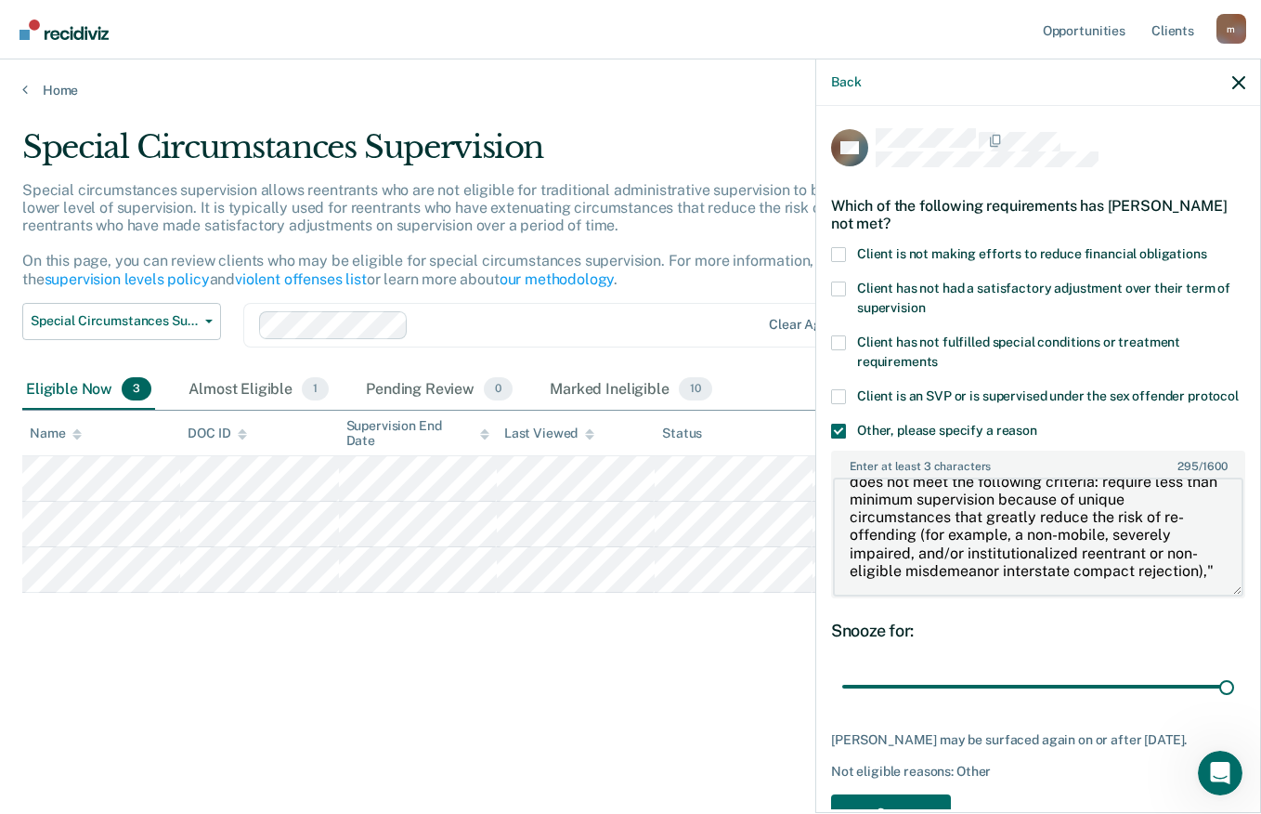
drag, startPoint x: 1223, startPoint y: 555, endPoint x: 1227, endPoint y: 605, distance: 49.4
click at [1227, 596] on textarea "does not meet the following criteria: require less than minimum supervision bec…" at bounding box center [1038, 536] width 411 height 119
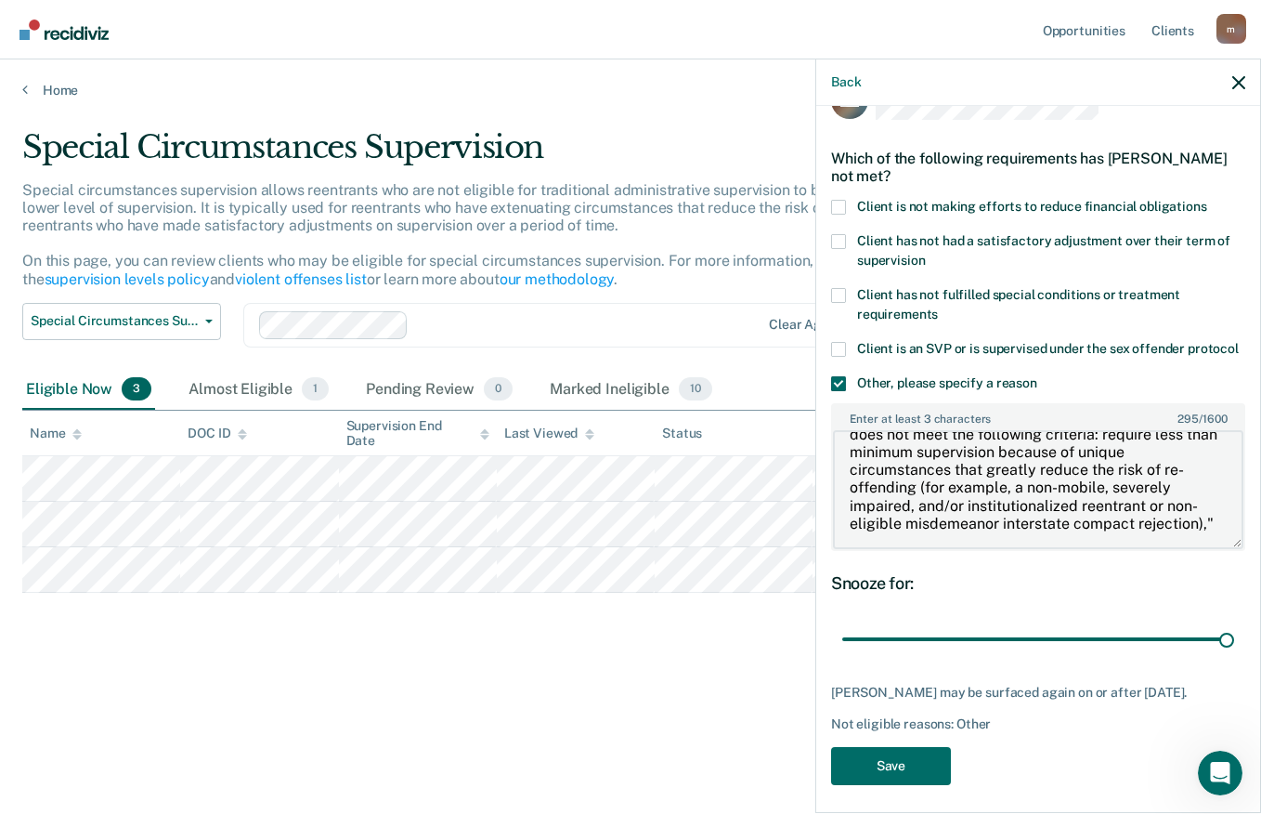
scroll to position [73, 0]
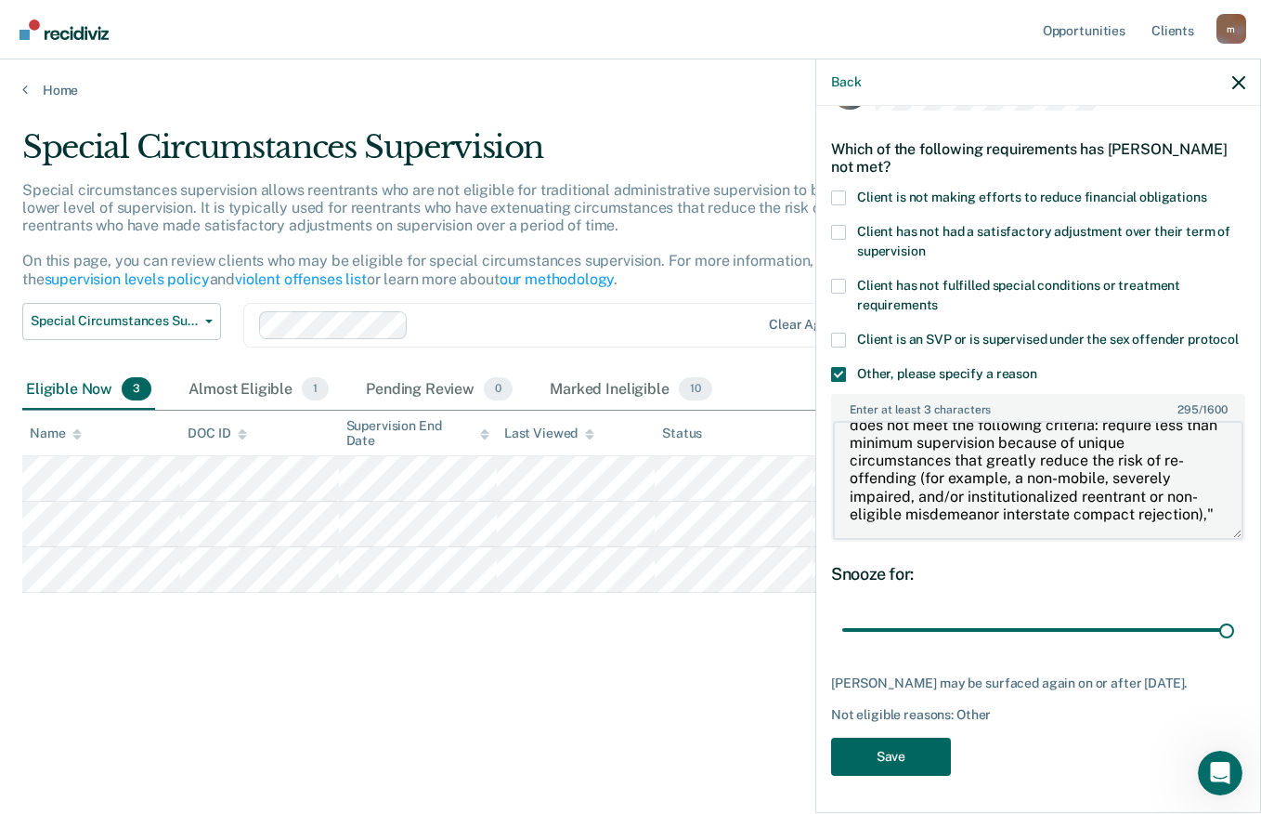
type textarea "does not meet the following criteria: require less than minimum supervision bec…"
click at [928, 753] on button "Save" at bounding box center [891, 757] width 120 height 38
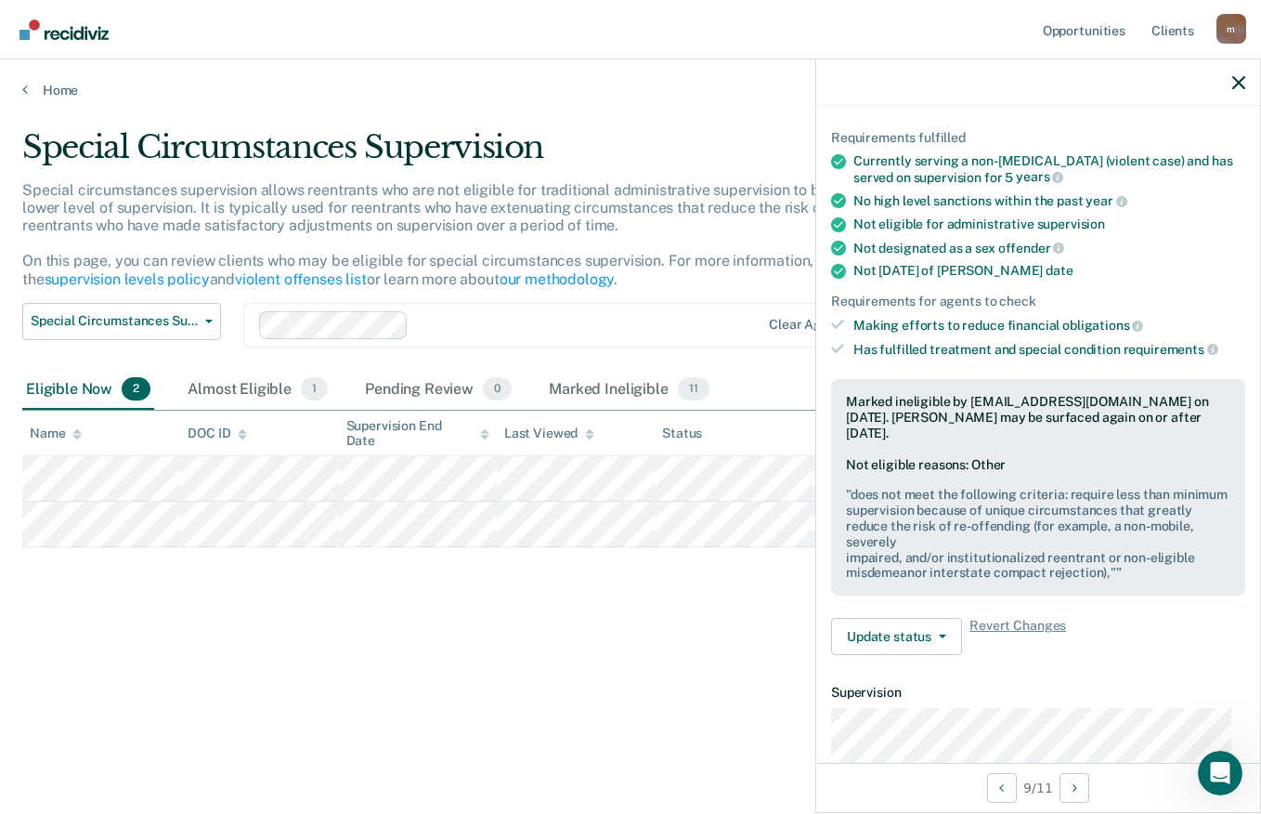
scroll to position [0, 0]
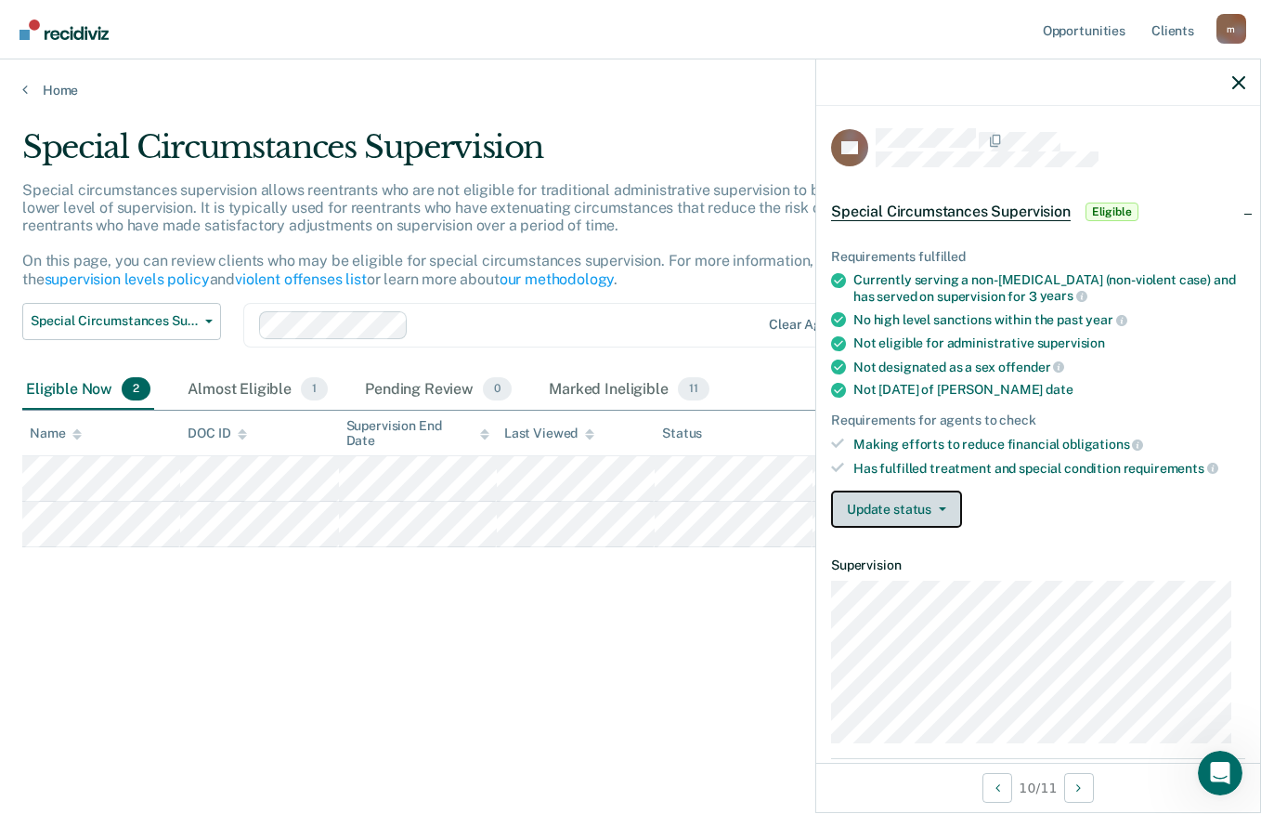
click at [936, 507] on span "button" at bounding box center [939, 509] width 15 height 4
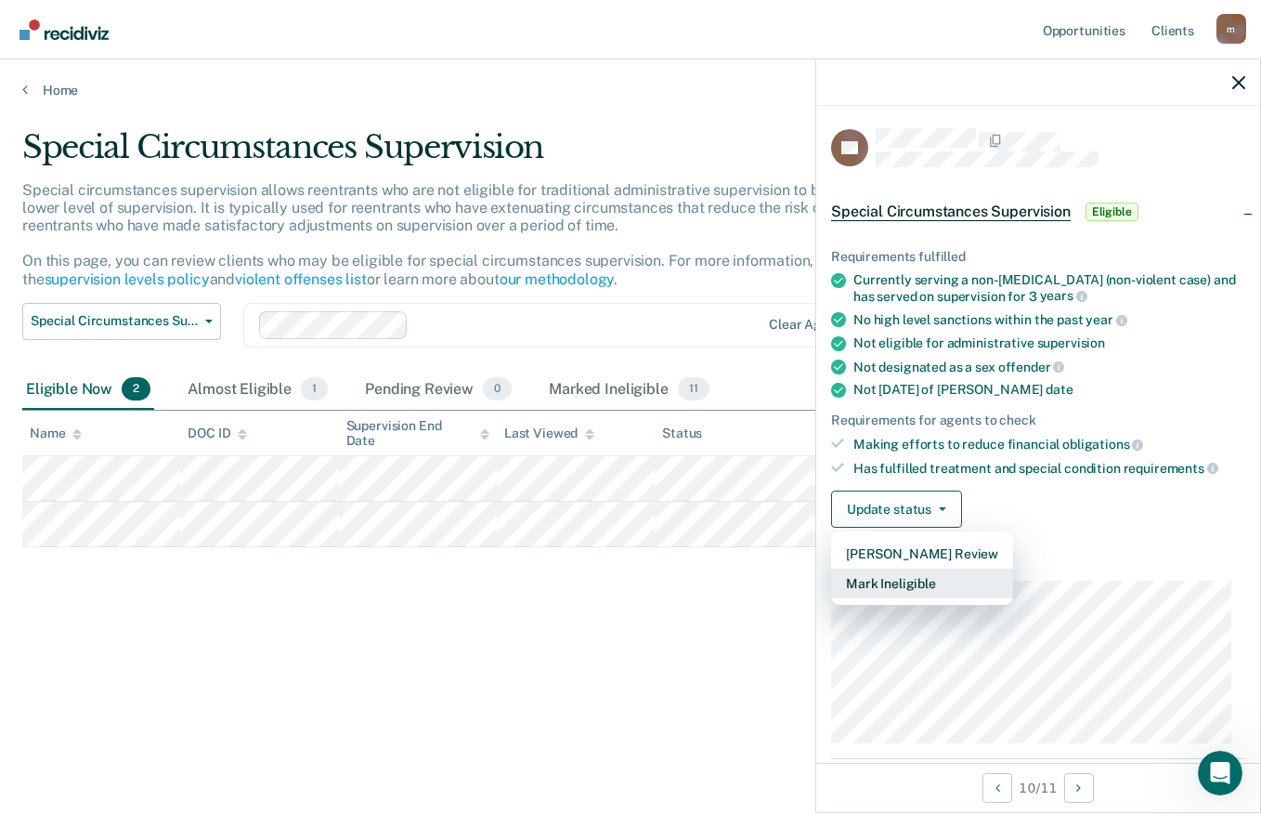
click at [890, 579] on button "Mark Ineligible" at bounding box center [922, 583] width 182 height 30
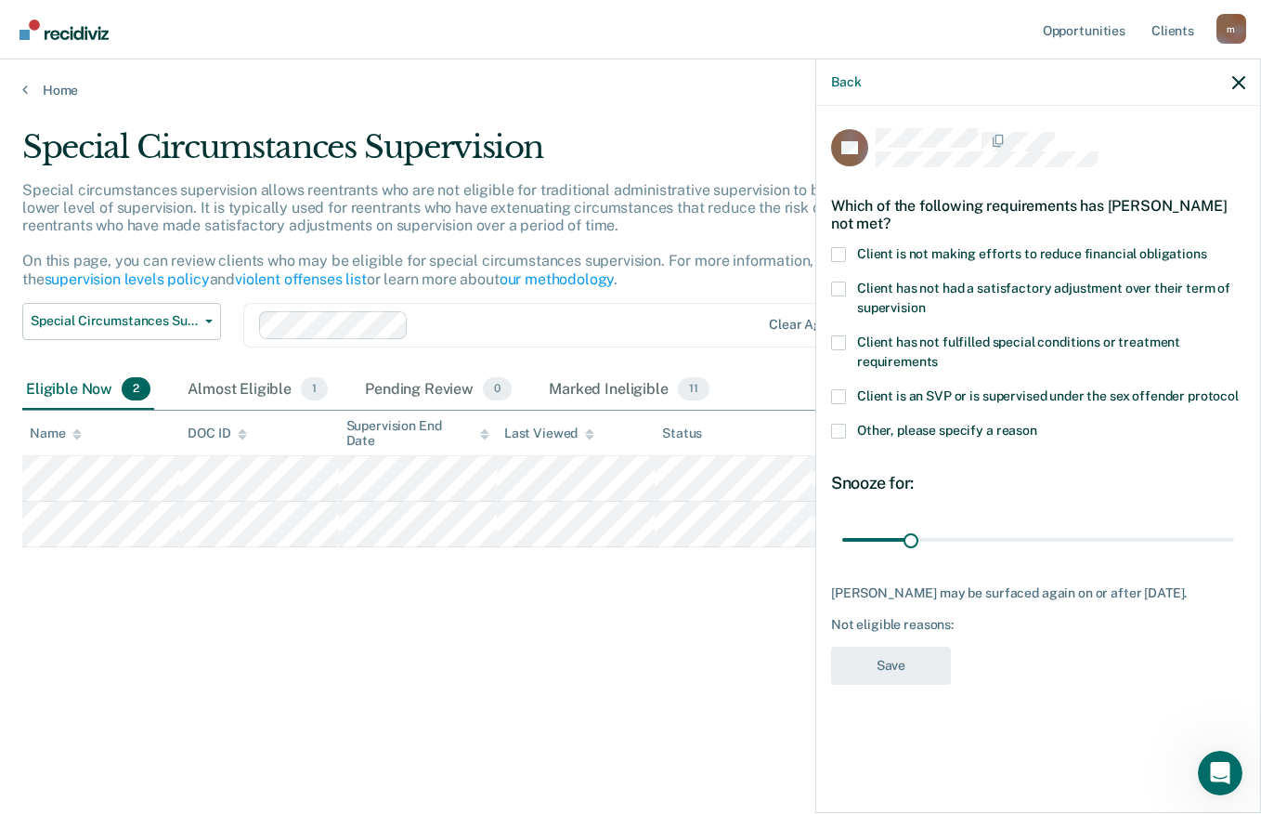
click at [837, 430] on span at bounding box center [838, 431] width 15 height 15
click at [1038, 424] on input "Other, please specify a reason" at bounding box center [1038, 424] width 0 height 0
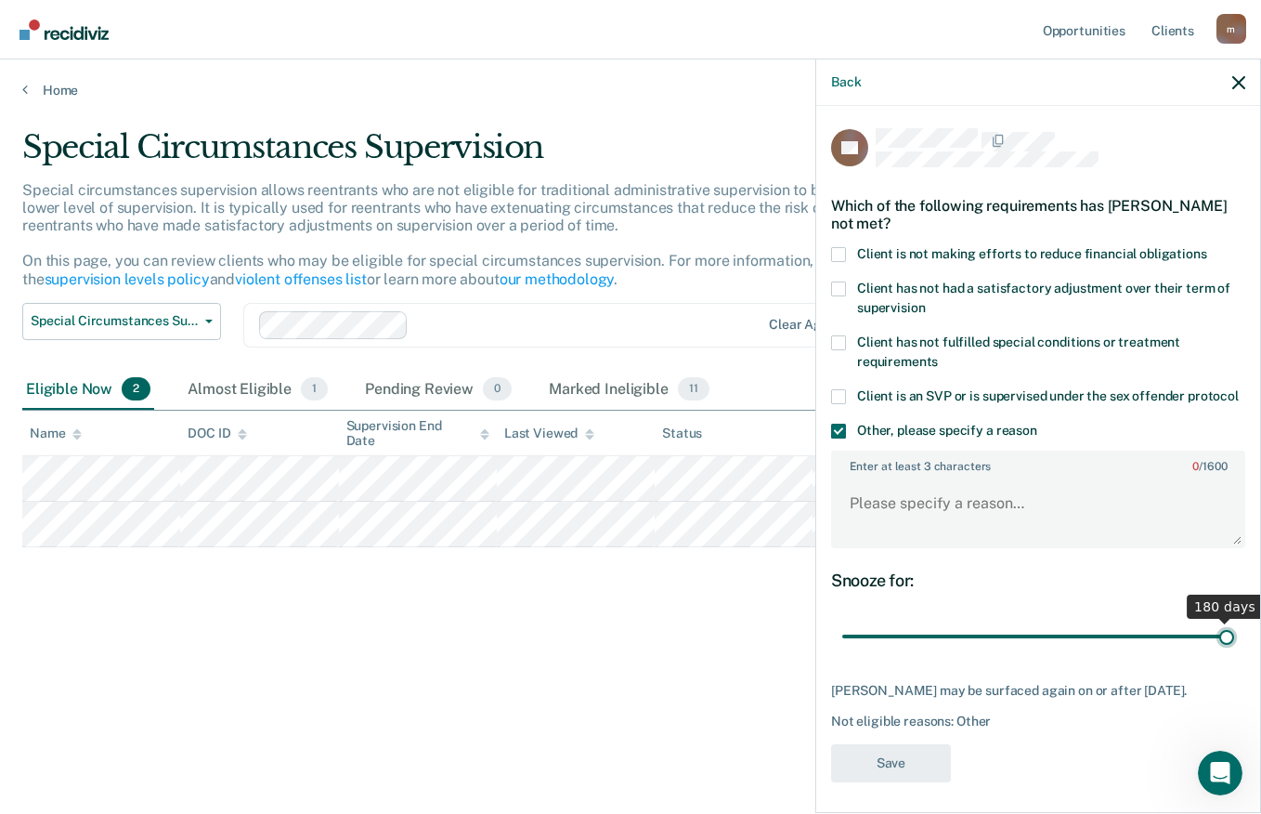
drag, startPoint x: 908, startPoint y: 652, endPoint x: 1263, endPoint y: 657, distance: 355.8
type input "180"
click at [1234, 653] on input "range" at bounding box center [1038, 636] width 392 height 33
click at [886, 529] on textarea "Enter at least 3 characters 0 / 1600" at bounding box center [1038, 511] width 411 height 69
paste textarea "does not meet the following criteria: require less than minimum supervision bec…"
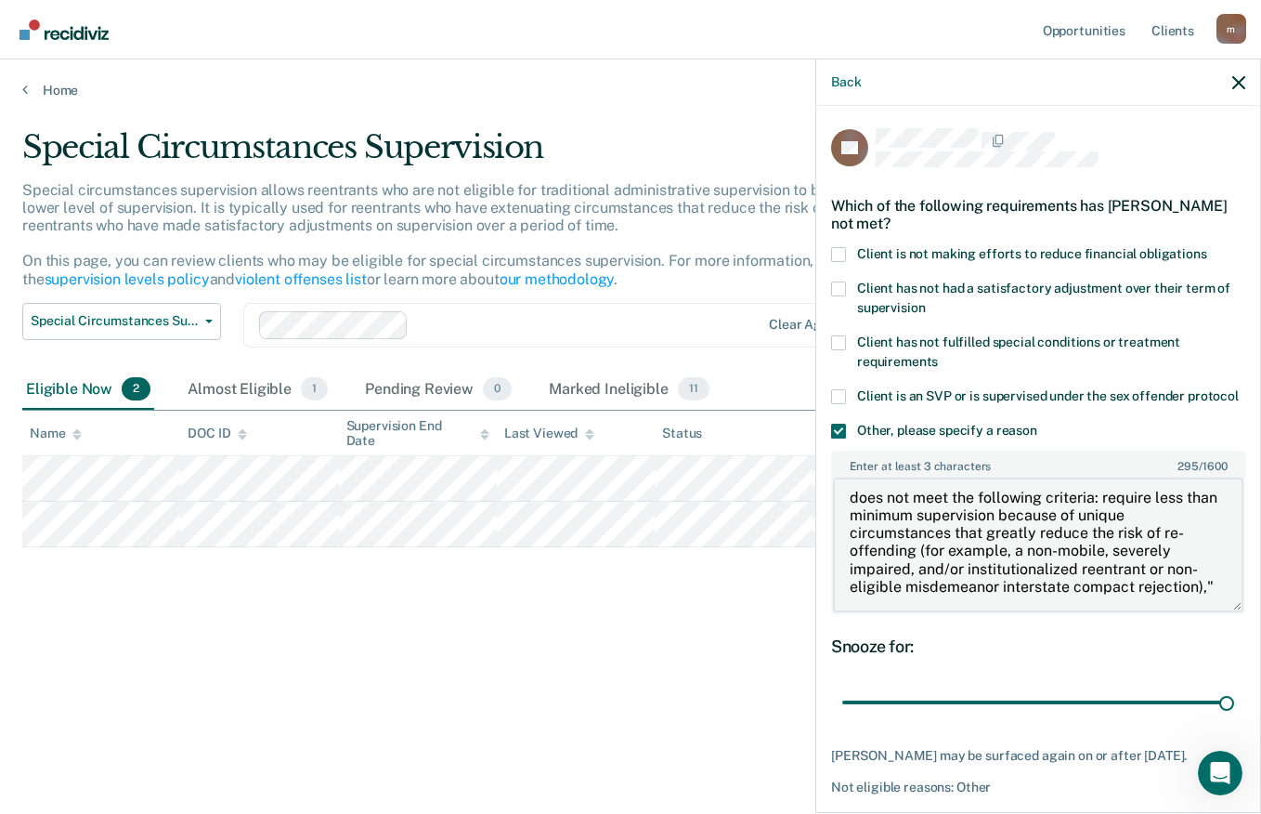
scroll to position [42, 0]
drag, startPoint x: 1222, startPoint y: 555, endPoint x: 1218, endPoint y: 620, distance: 65.2
click at [1218, 612] on textarea "does not meet the following criteria: require less than minimum supervision bec…" at bounding box center [1038, 544] width 411 height 135
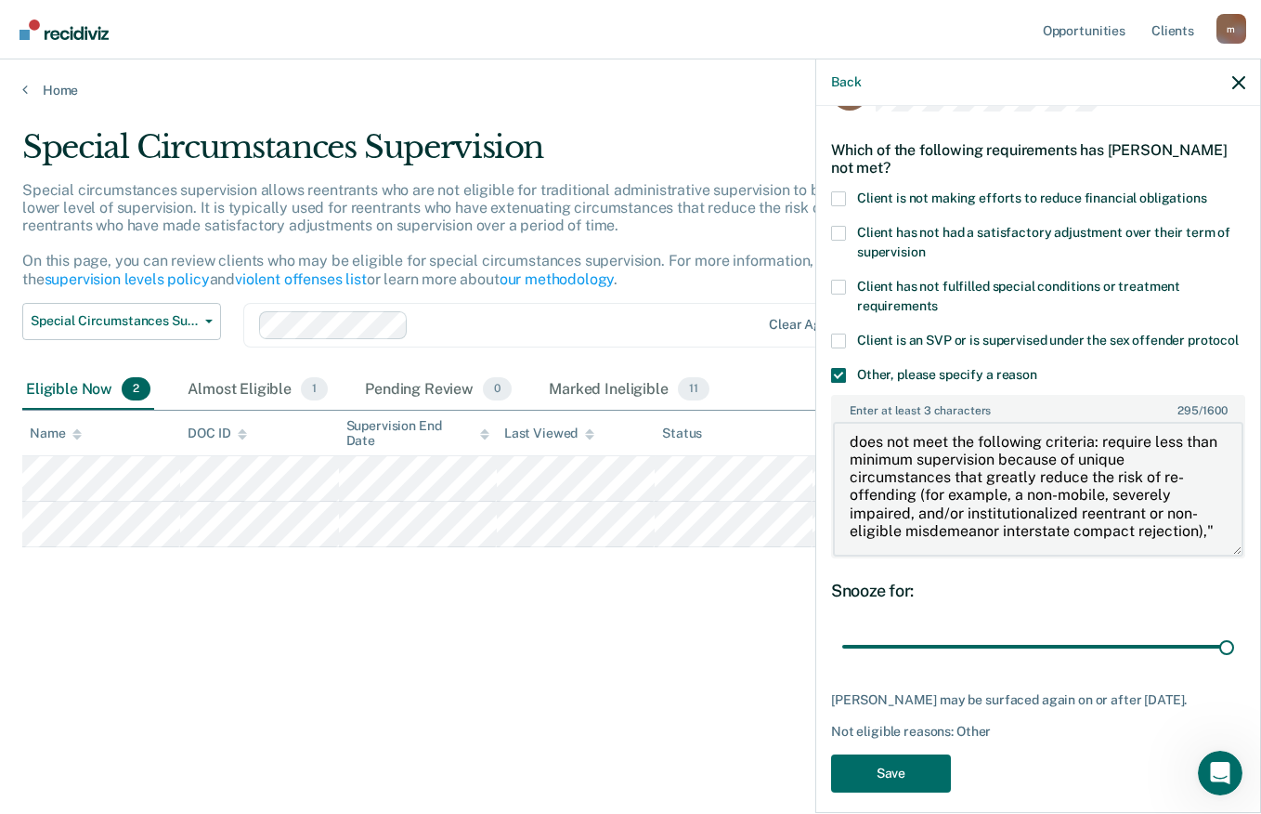
scroll to position [89, 0]
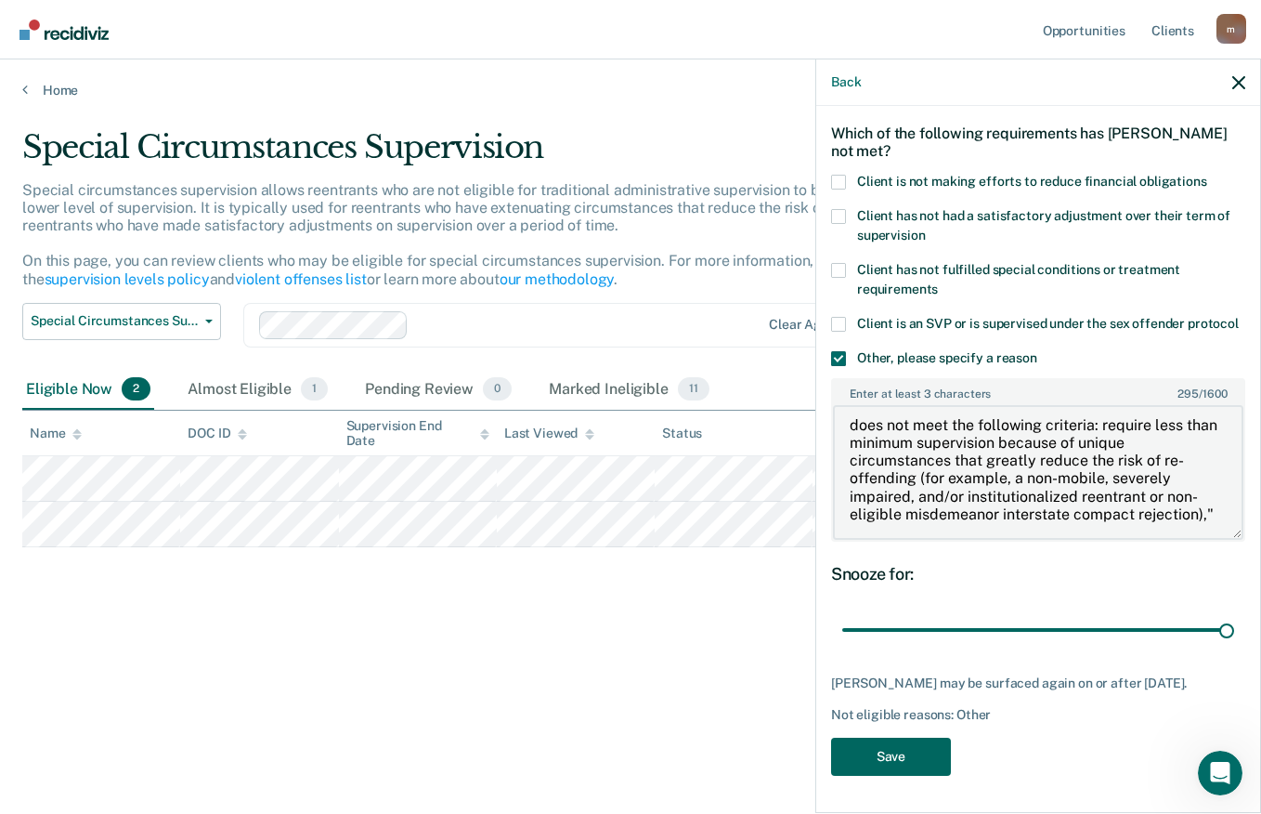
type textarea "does not meet the following criteria: require less than minimum supervision bec…"
click at [890, 754] on button "Save" at bounding box center [891, 757] width 120 height 38
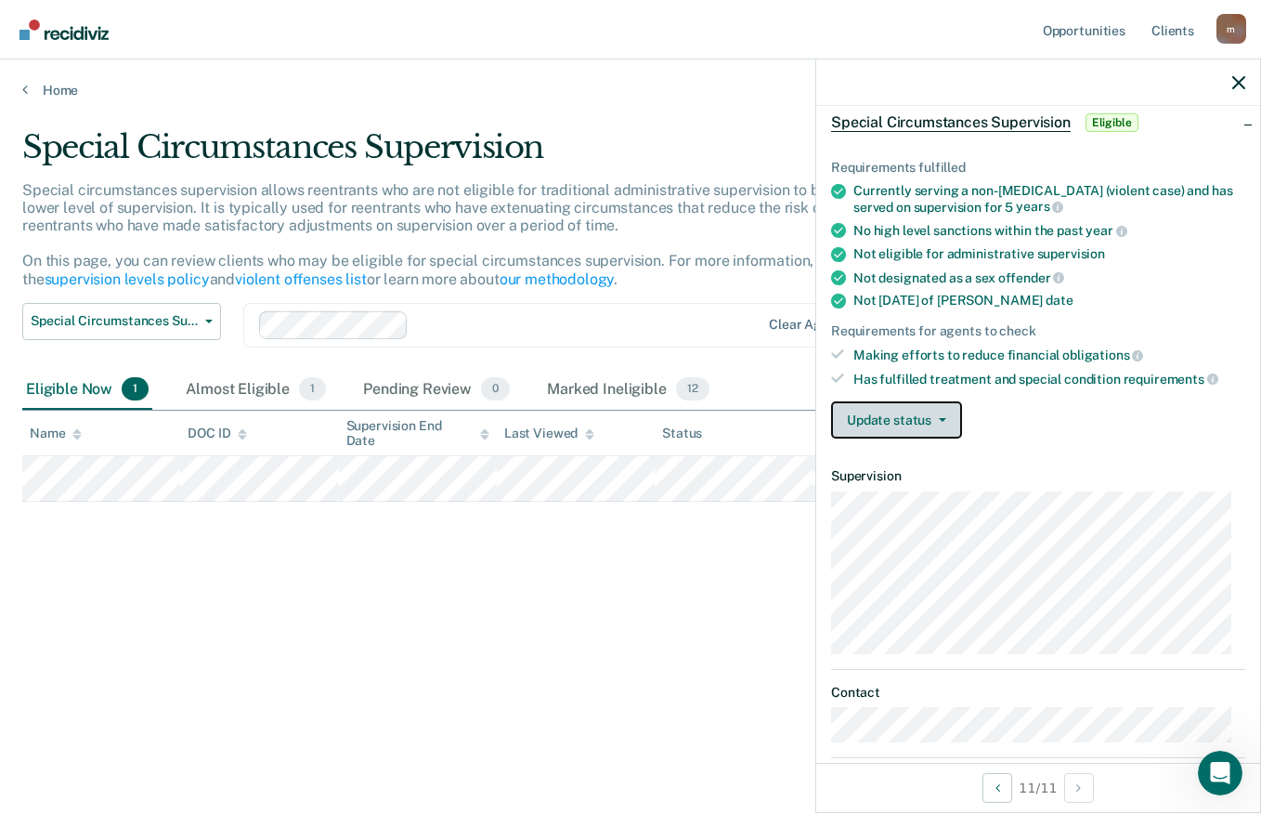
click at [946, 416] on button "Update status" at bounding box center [896, 419] width 131 height 37
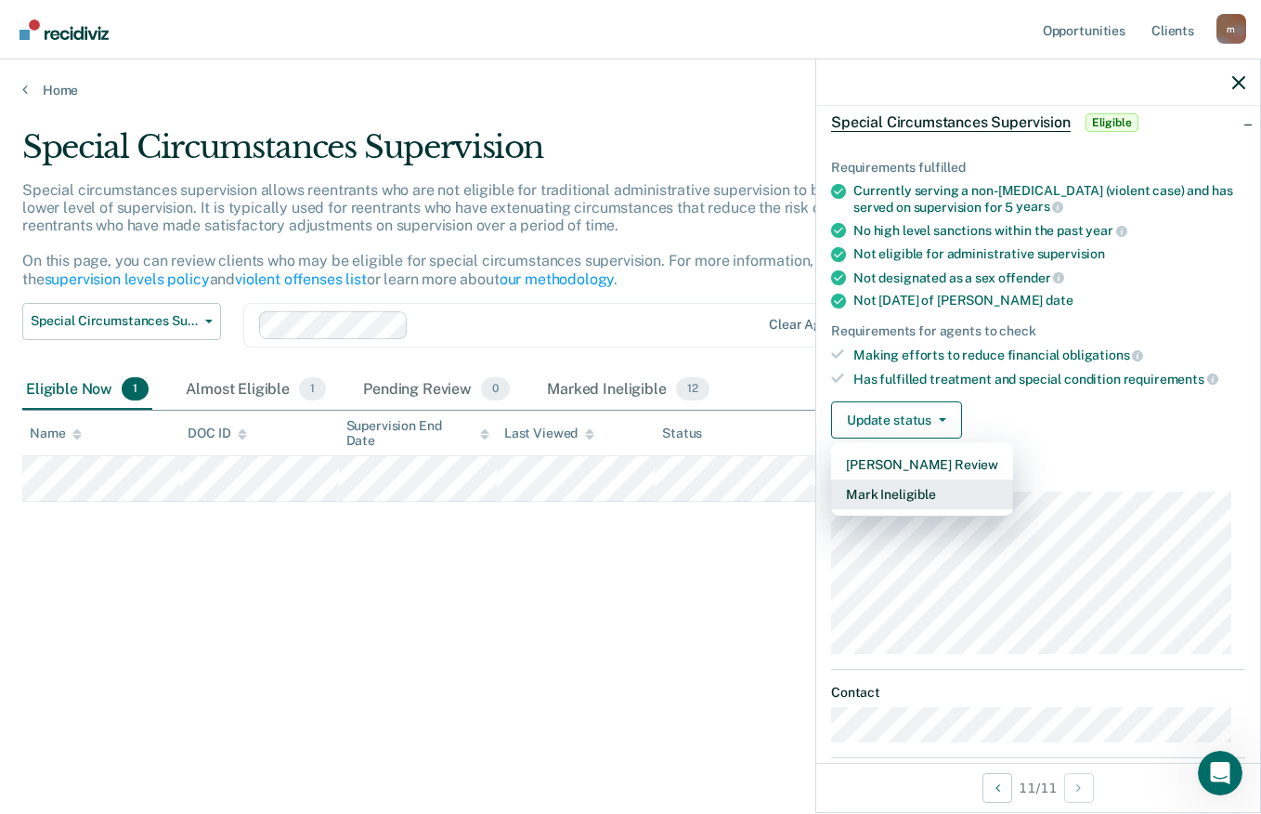
click at [855, 489] on button "Mark Ineligible" at bounding box center [922, 494] width 182 height 30
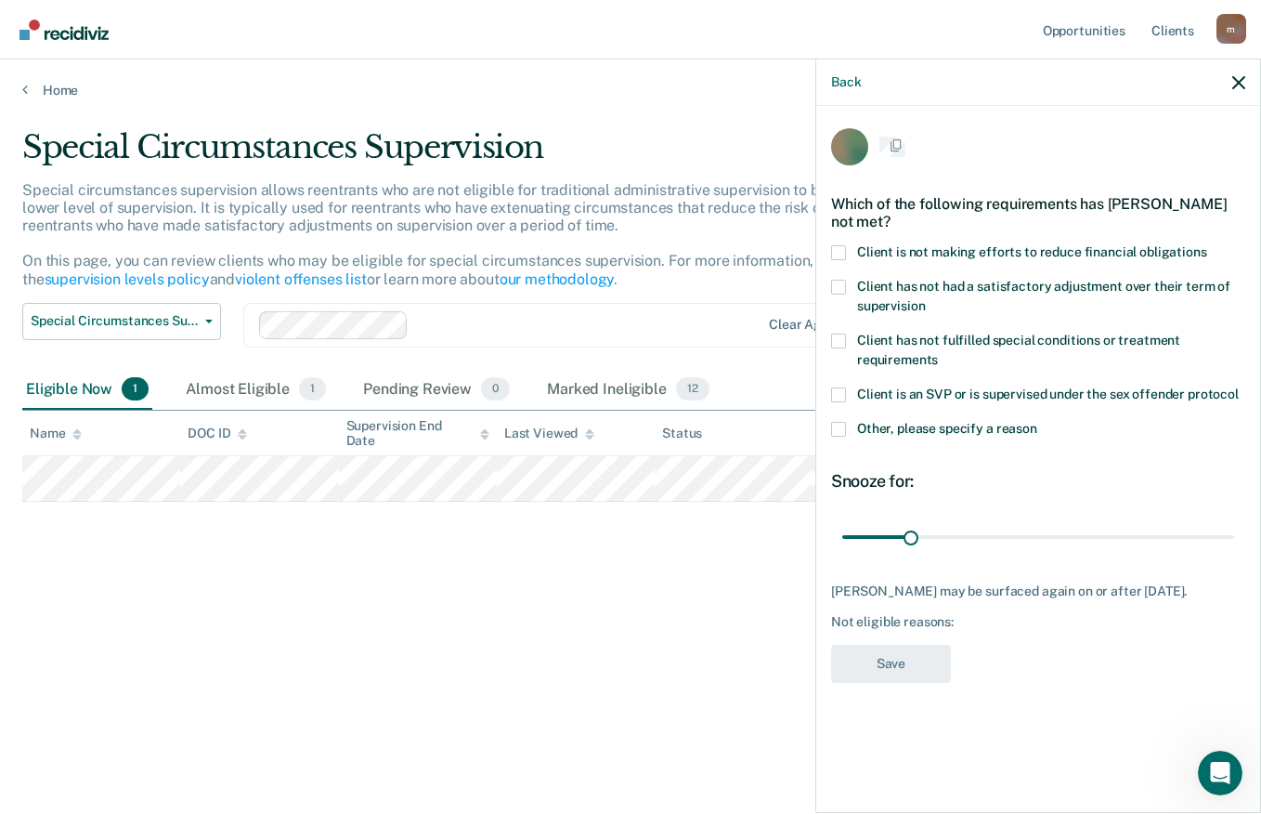
scroll to position [0, 0]
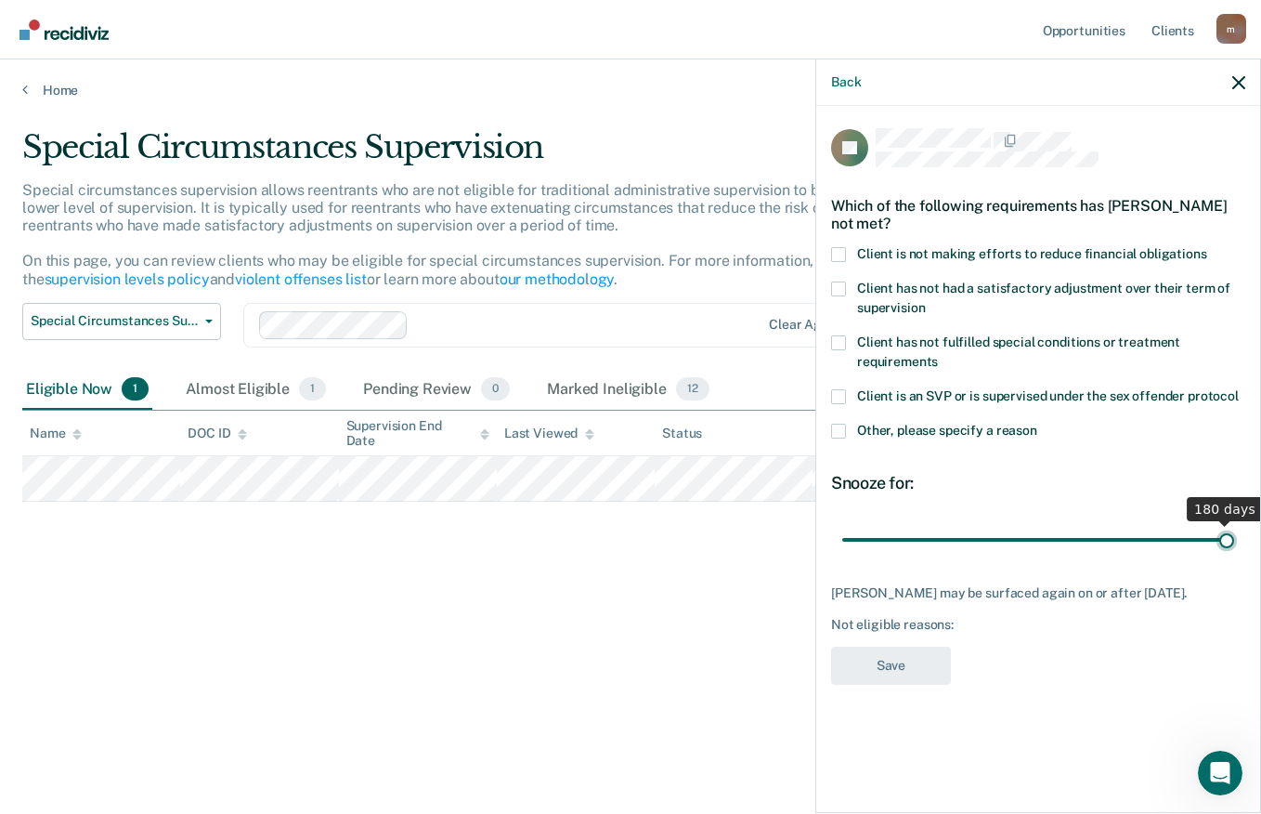
drag, startPoint x: 906, startPoint y: 537, endPoint x: 1263, endPoint y: 551, distance: 357.9
type input "180"
click at [1234, 551] on input "range" at bounding box center [1038, 539] width 392 height 33
click at [851, 426] on label "Other, please specify a reason" at bounding box center [1038, 434] width 414 height 20
click at [1038, 424] on input "Other, please specify a reason" at bounding box center [1038, 424] width 0 height 0
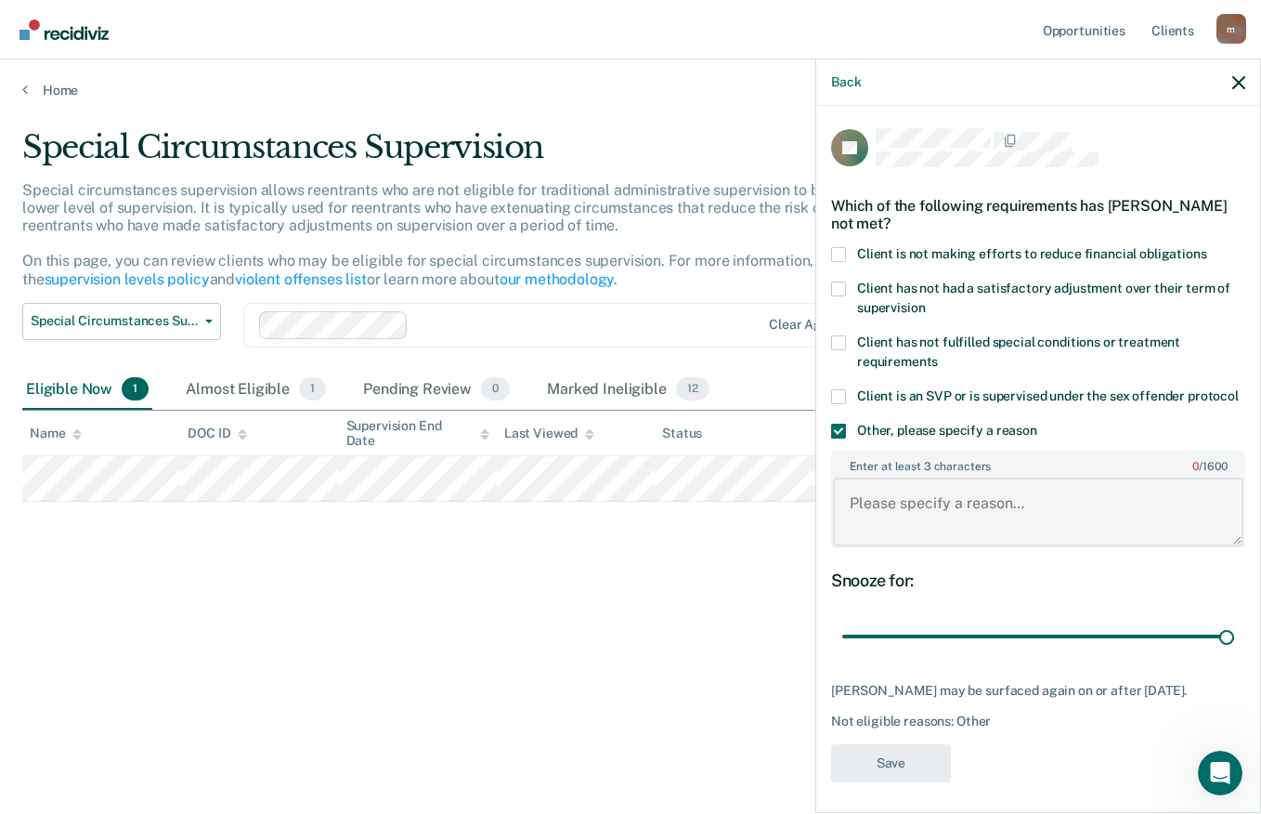
click at [939, 520] on textarea "Enter at least 3 characters 0 / 1600" at bounding box center [1038, 511] width 411 height 69
paste textarea "does not meet the following criteria: require less than minimum supervision bec…"
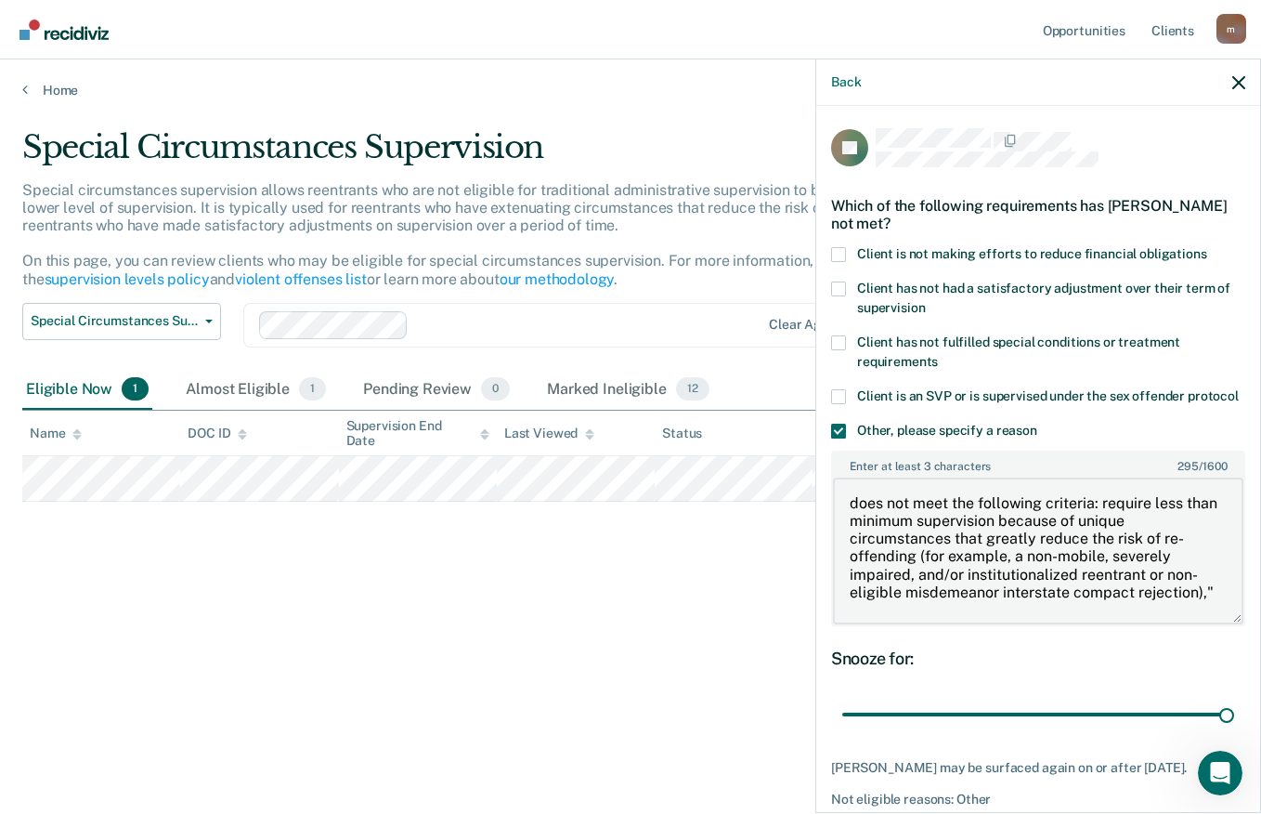
scroll to position [28, 0]
drag, startPoint x: 1224, startPoint y: 556, endPoint x: 1220, endPoint y: 640, distance: 83.7
click at [1220, 626] on textarea "does not meet the following criteria: require less than minimum supervision bec…" at bounding box center [1038, 551] width 411 height 149
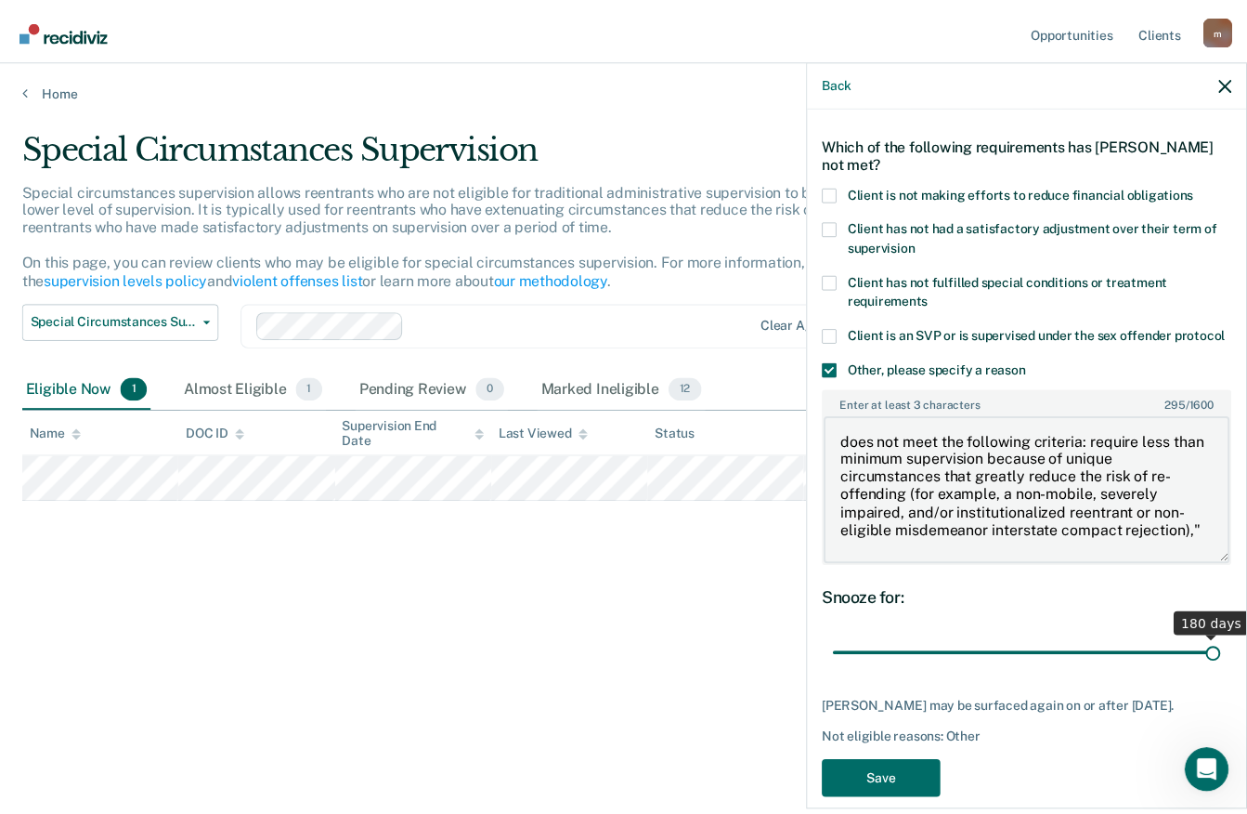
scroll to position [103, 0]
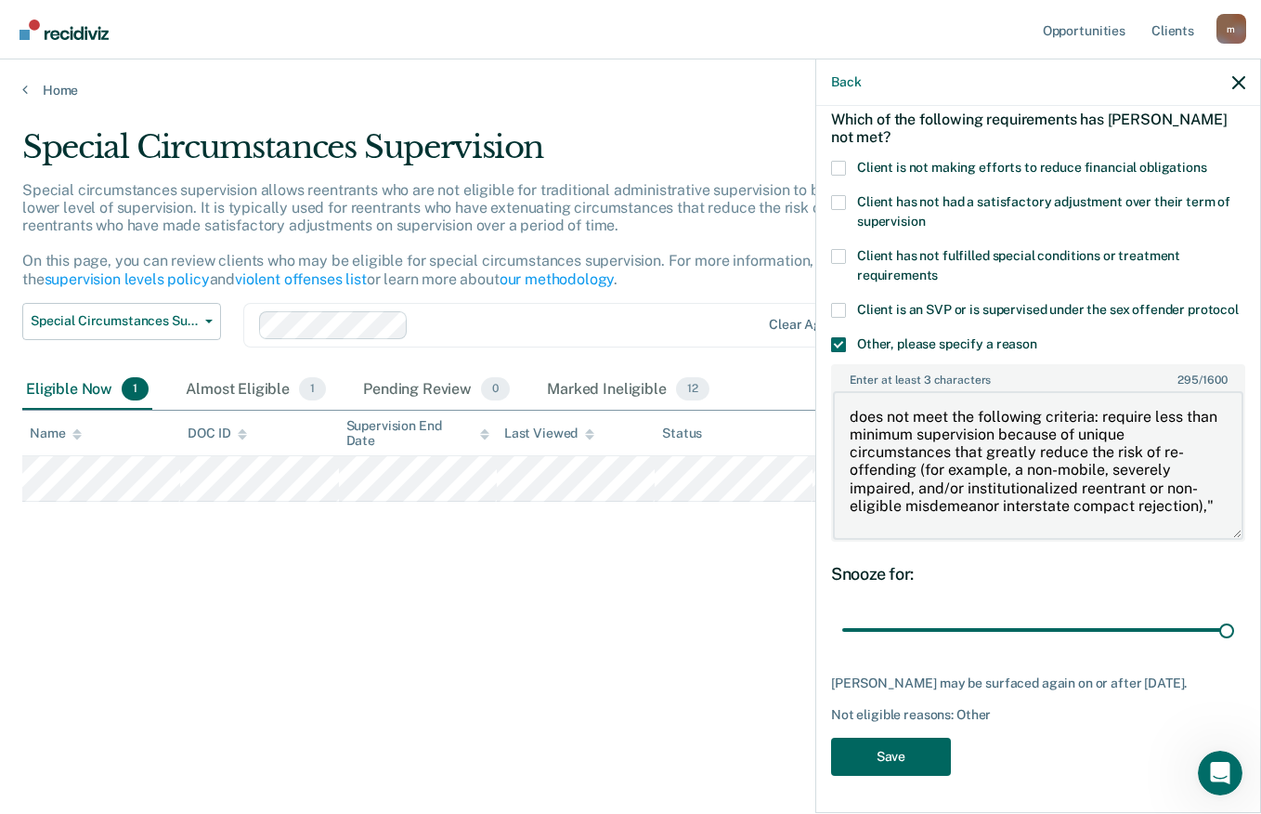
type textarea "does not meet the following criteria: require less than minimum supervision bec…"
click at [908, 765] on button "Save" at bounding box center [891, 757] width 120 height 38
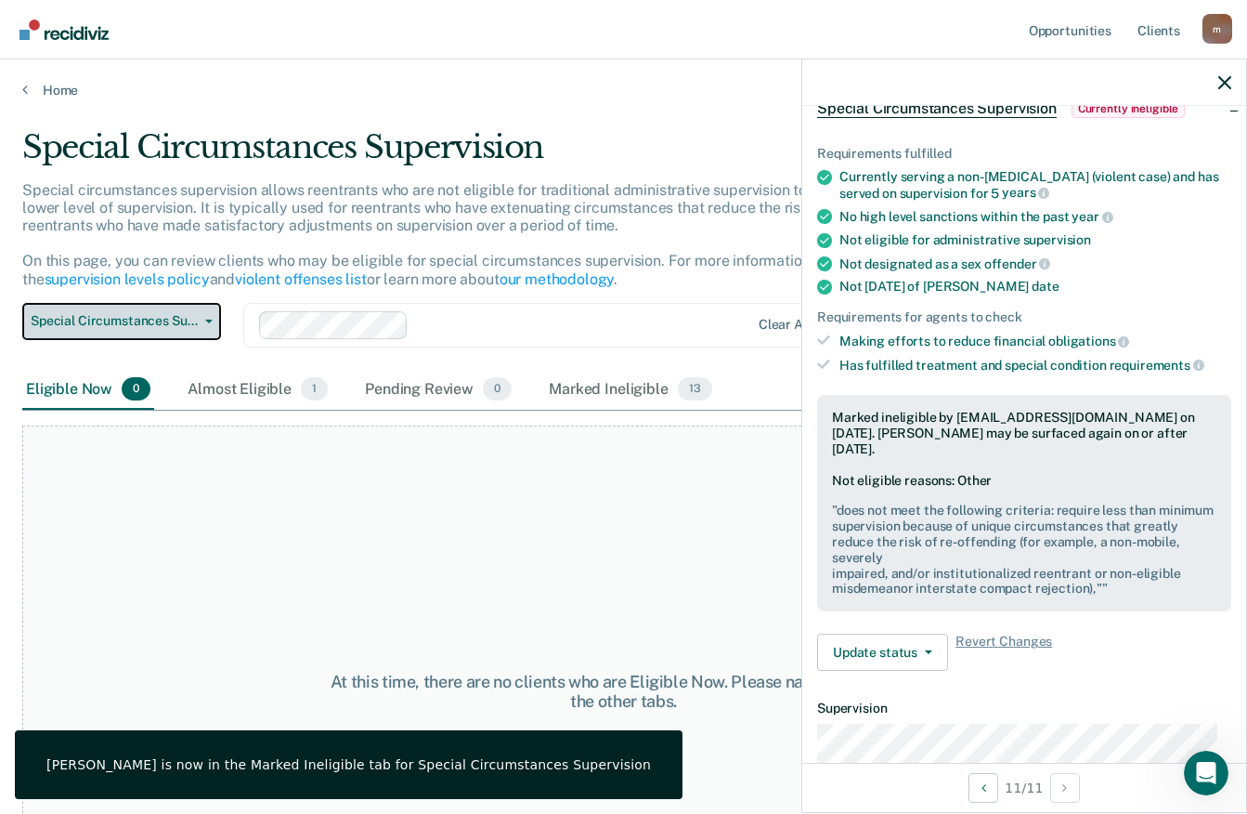
click at [201, 317] on button "Special Circumstances Supervision" at bounding box center [121, 321] width 199 height 37
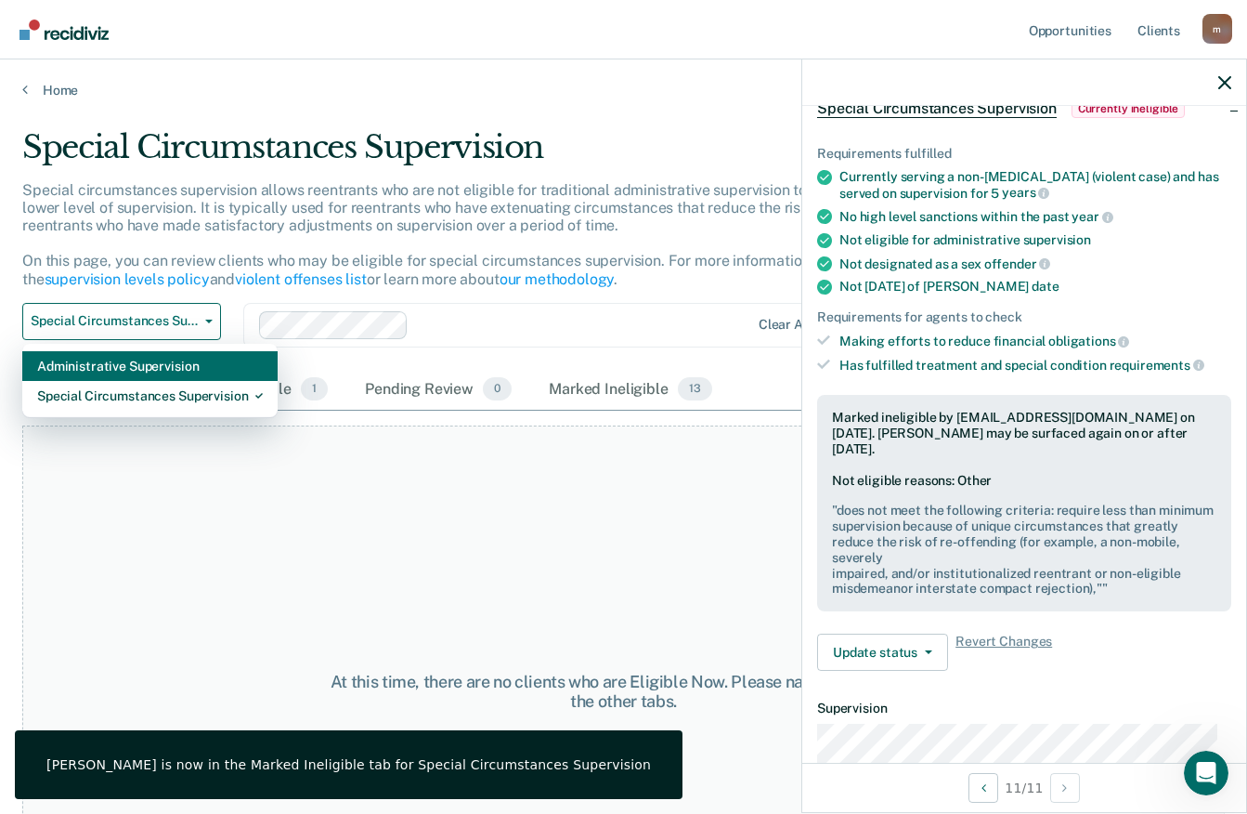
click at [152, 359] on div "Administrative Supervision" at bounding box center [150, 366] width 226 height 30
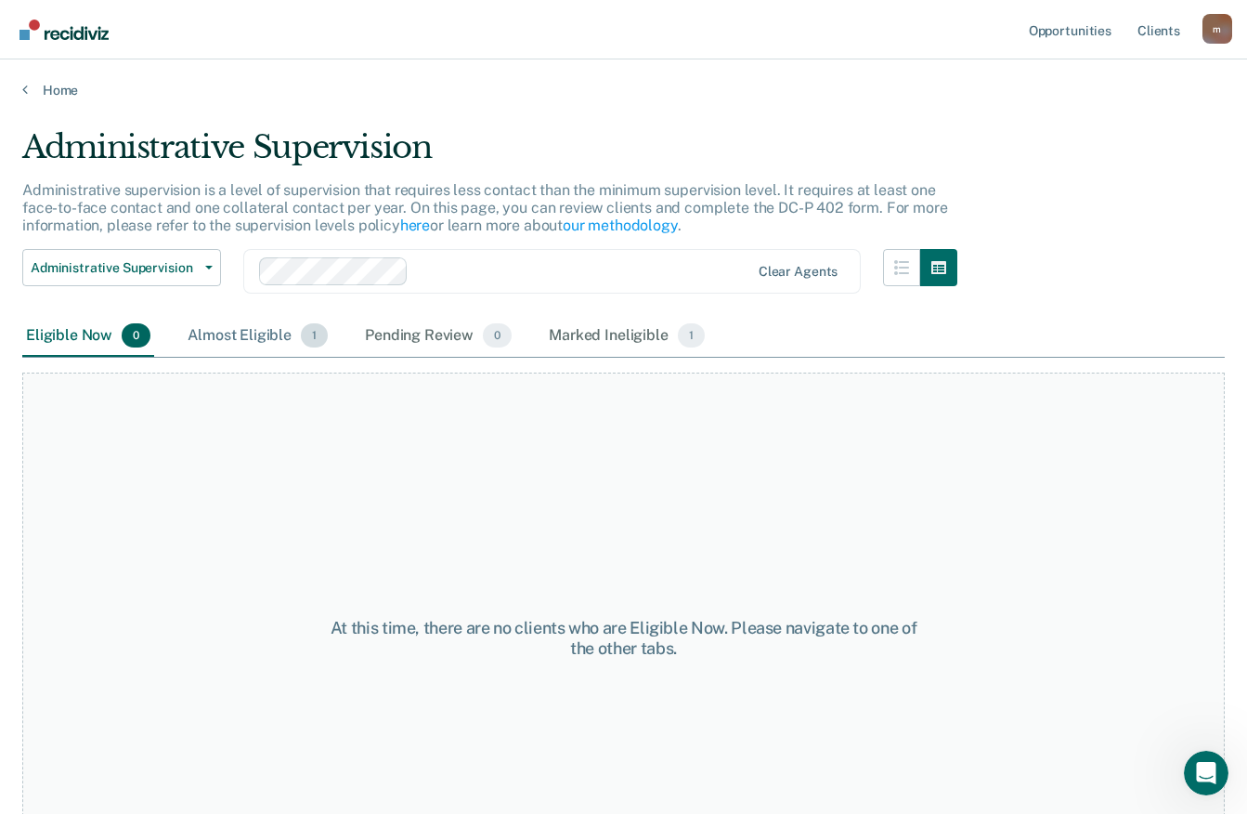
click at [229, 331] on div "Almost Eligible 1" at bounding box center [258, 336] width 148 height 41
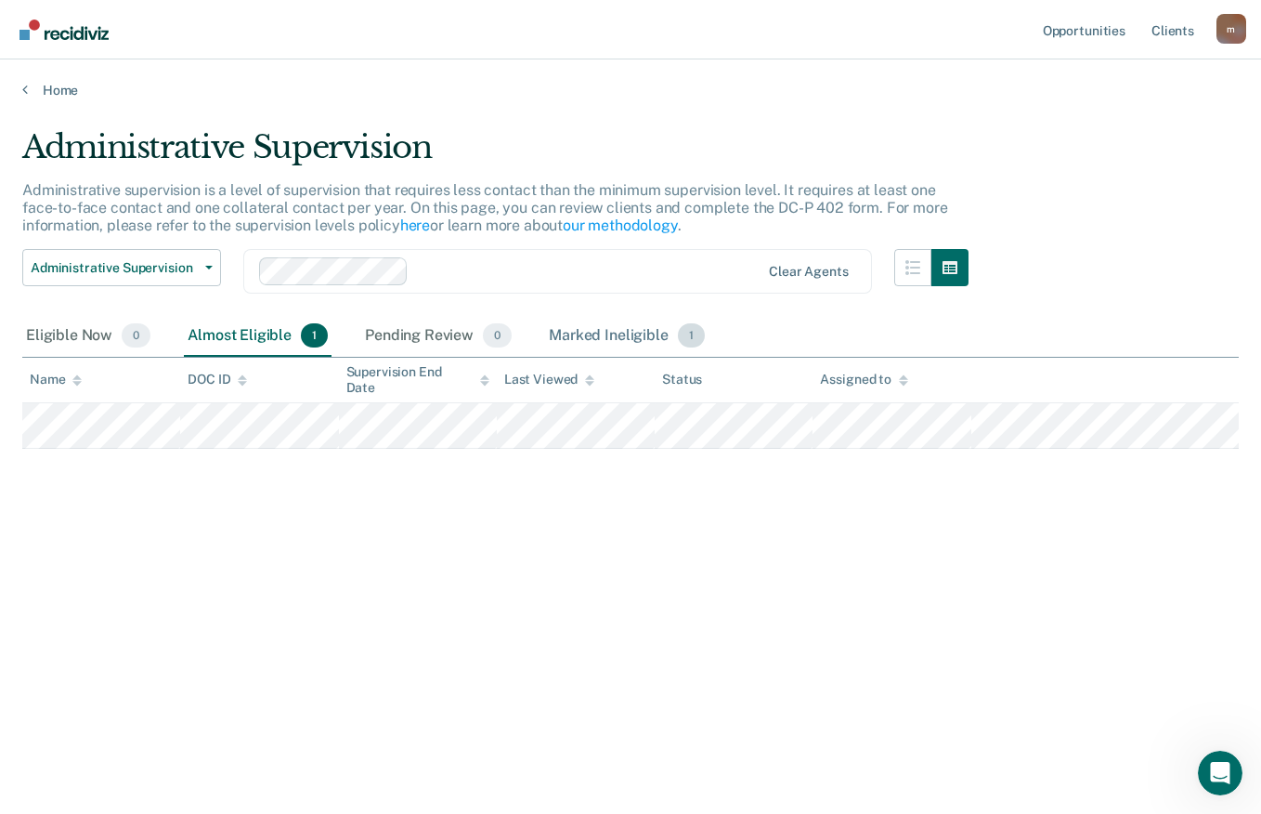
click at [595, 330] on div "Marked Ineligible 1" at bounding box center [626, 336] width 163 height 41
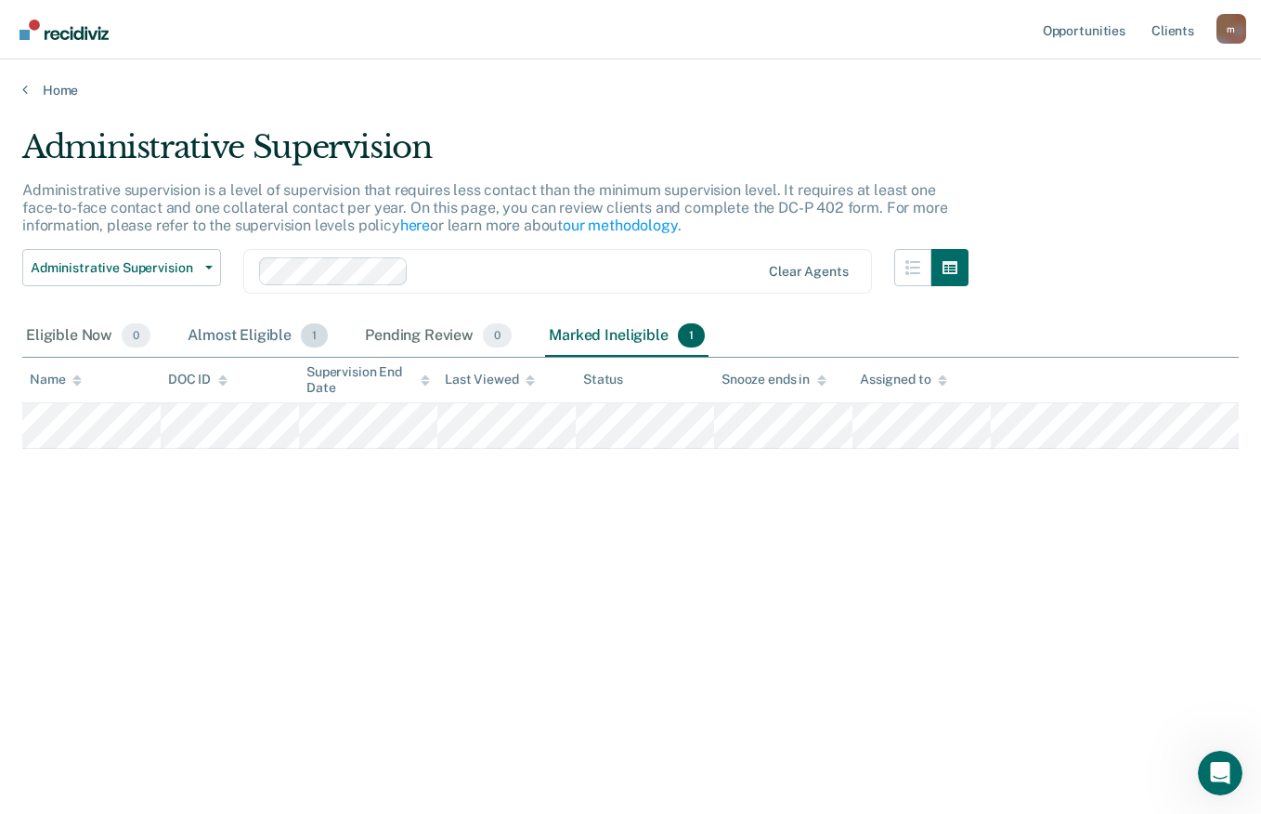
click at [238, 331] on div "Almost Eligible 1" at bounding box center [258, 336] width 148 height 41
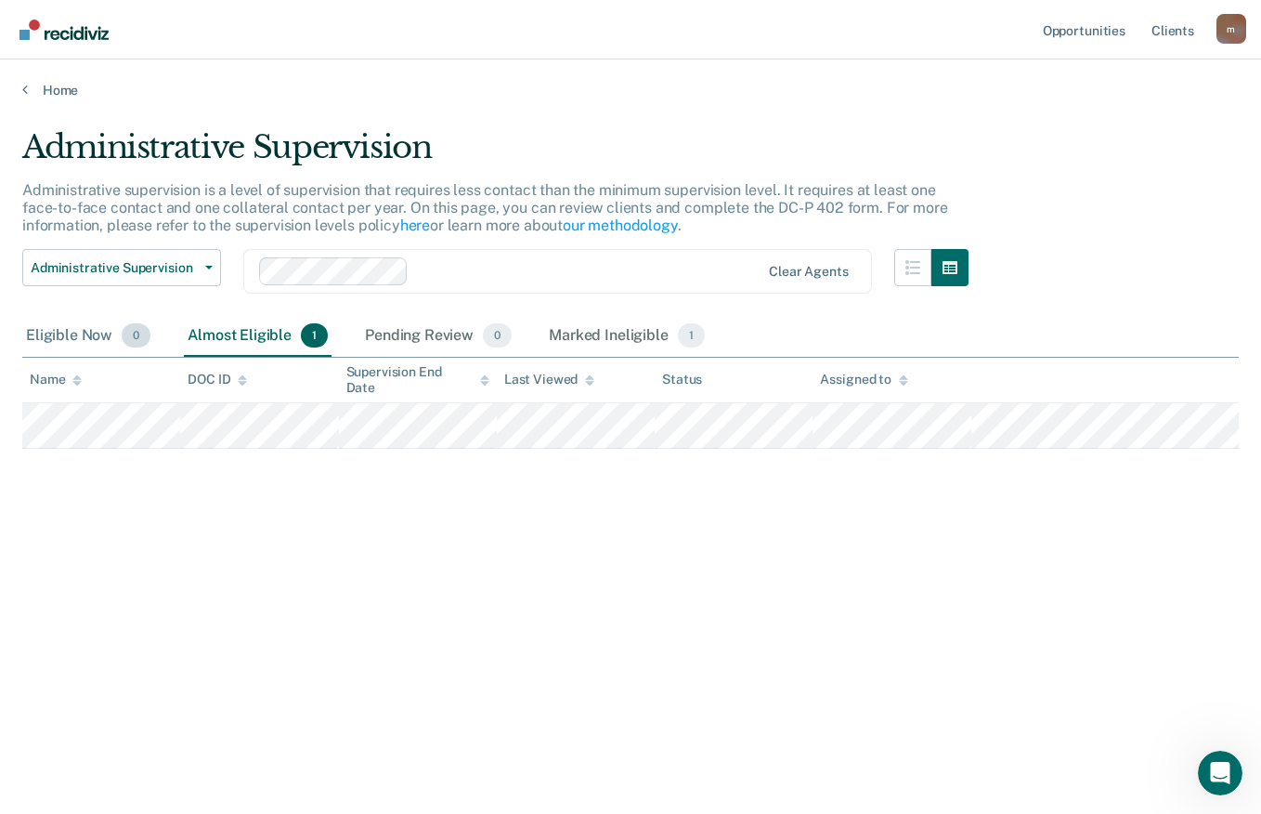
click at [35, 333] on div "Eligible Now 0" at bounding box center [88, 336] width 132 height 41
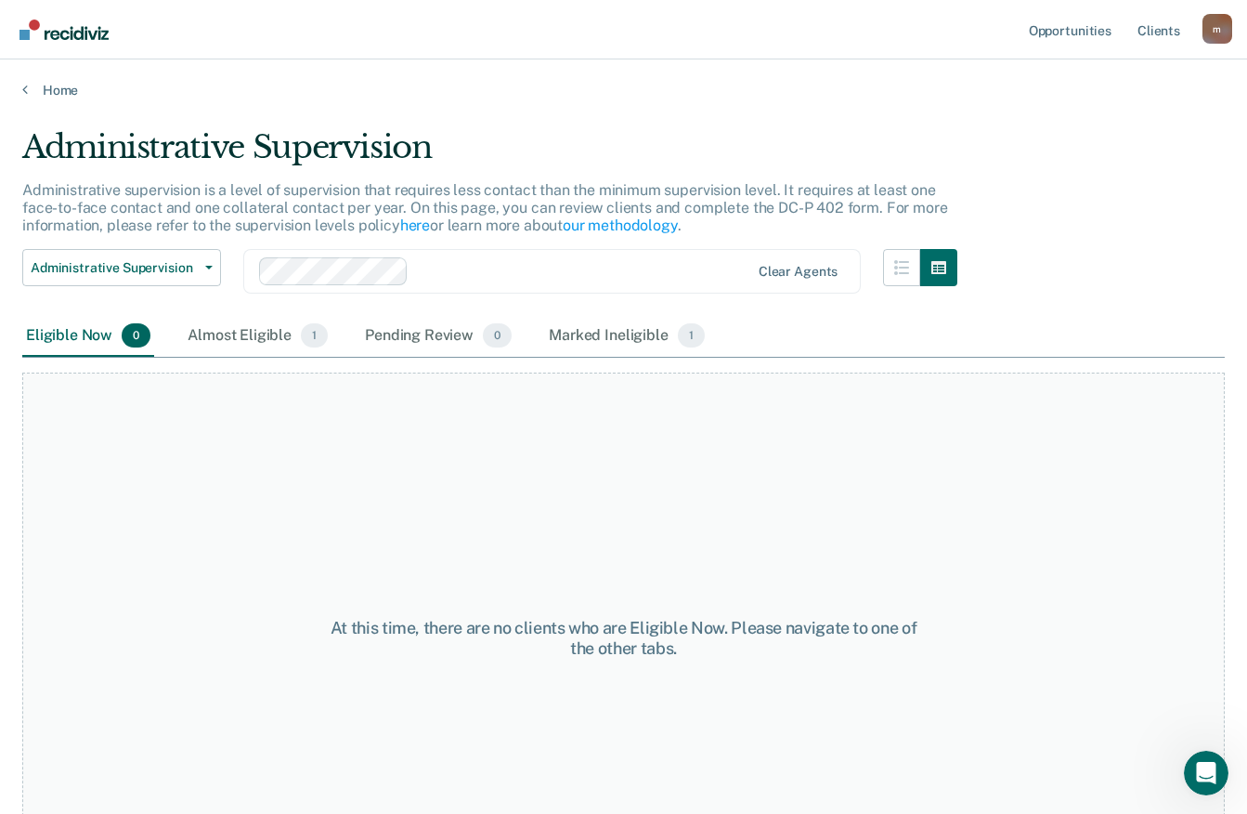
click at [1217, 21] on div "m" at bounding box center [1218, 29] width 30 height 30
click at [1108, 116] on link "Log Out" at bounding box center [1143, 122] width 150 height 16
